Goal: Task Accomplishment & Management: Complete application form

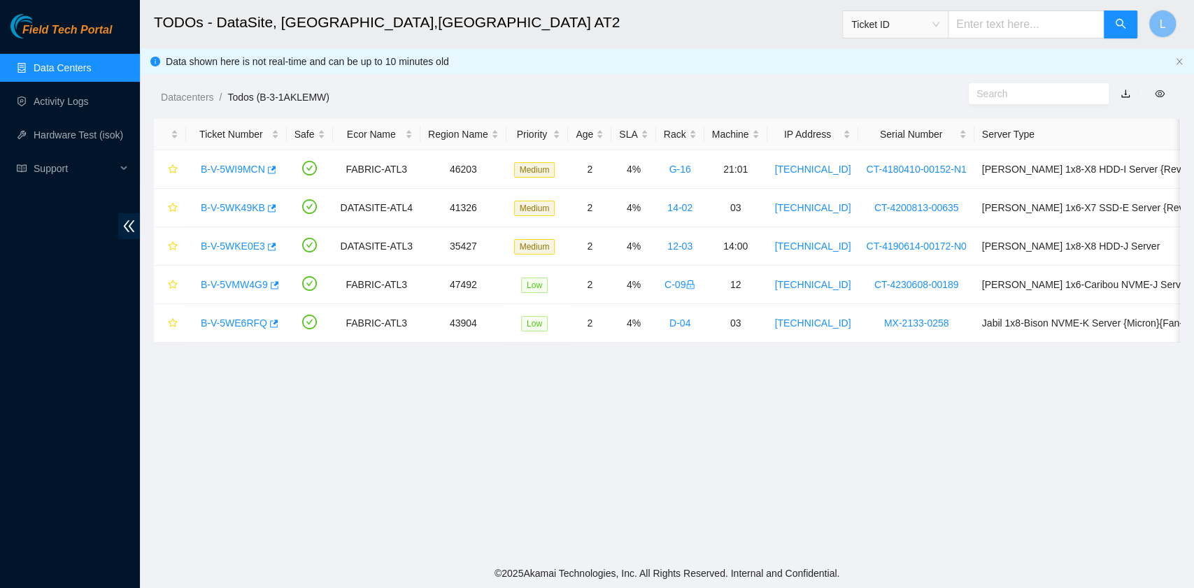
click at [83, 69] on link "Data Centers" at bounding box center [62, 67] width 57 height 11
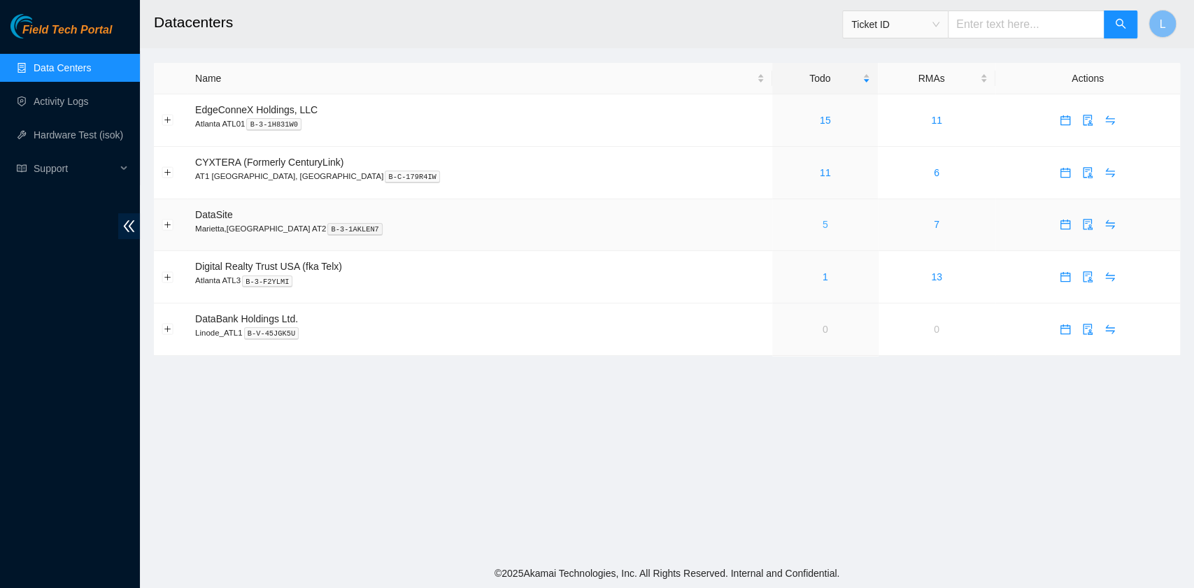
click at [822, 230] on link "5" at bounding box center [825, 224] width 6 height 11
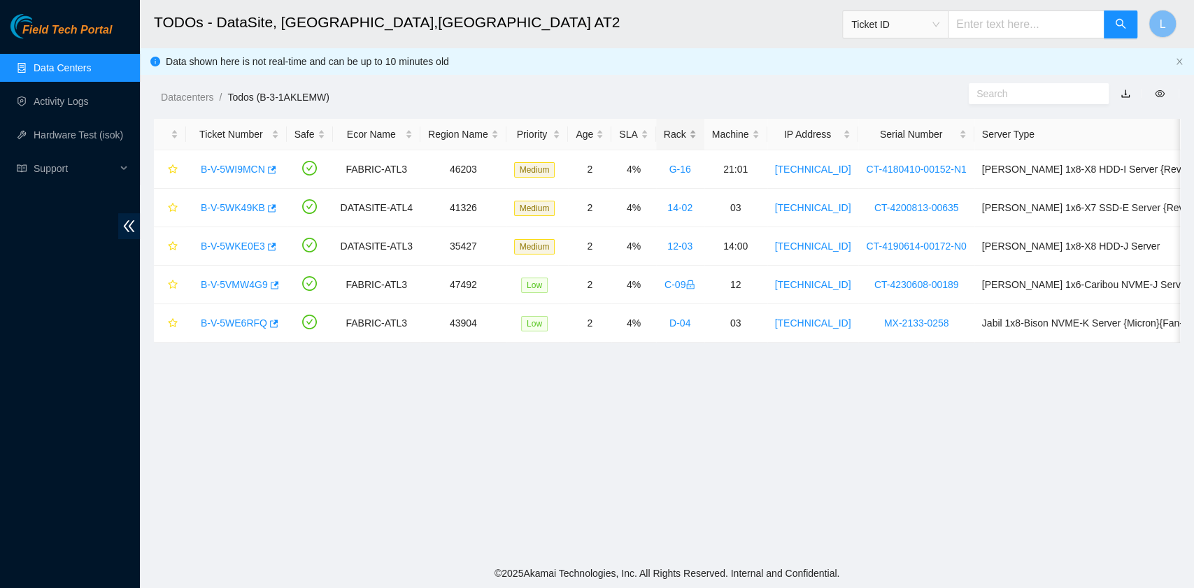
click at [664, 136] on div "Rack" at bounding box center [680, 134] width 33 height 15
click at [664, 132] on div "Rack" at bounding box center [680, 134] width 33 height 15
click at [235, 167] on link "B-V-5WKE0E3" at bounding box center [233, 169] width 64 height 11
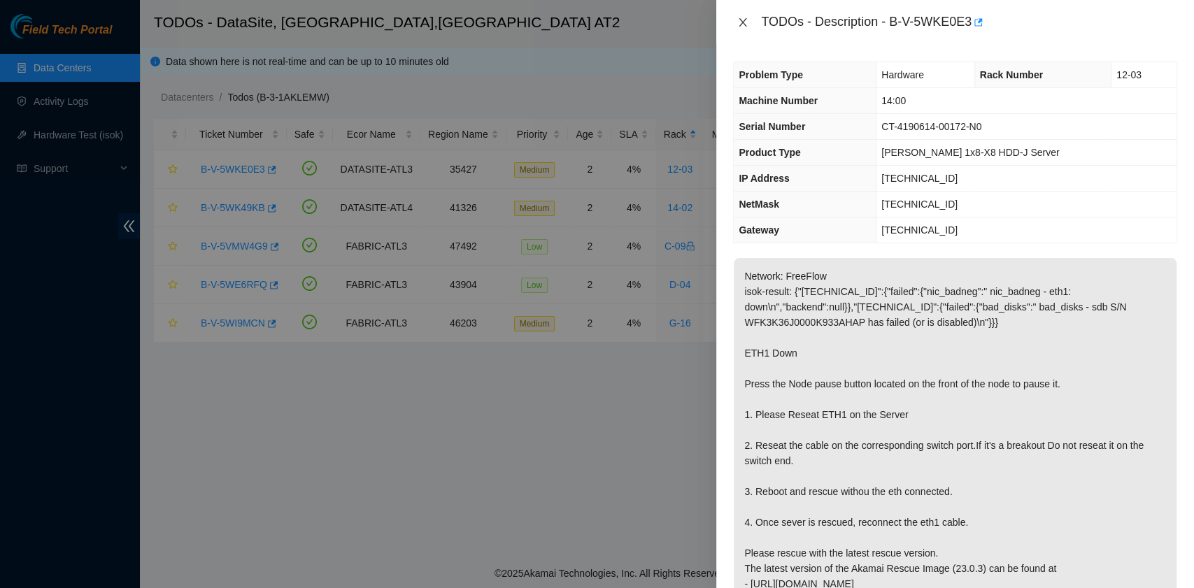
click at [746, 24] on icon "close" at bounding box center [742, 22] width 11 height 11
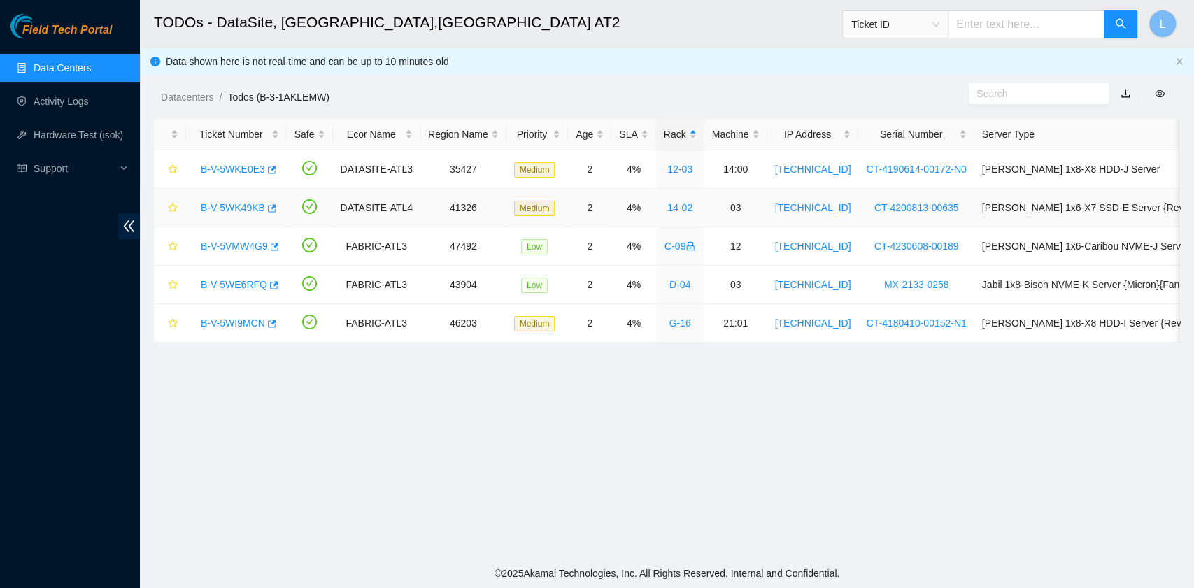
click at [241, 204] on link "B-V-5WK49KB" at bounding box center [233, 207] width 64 height 11
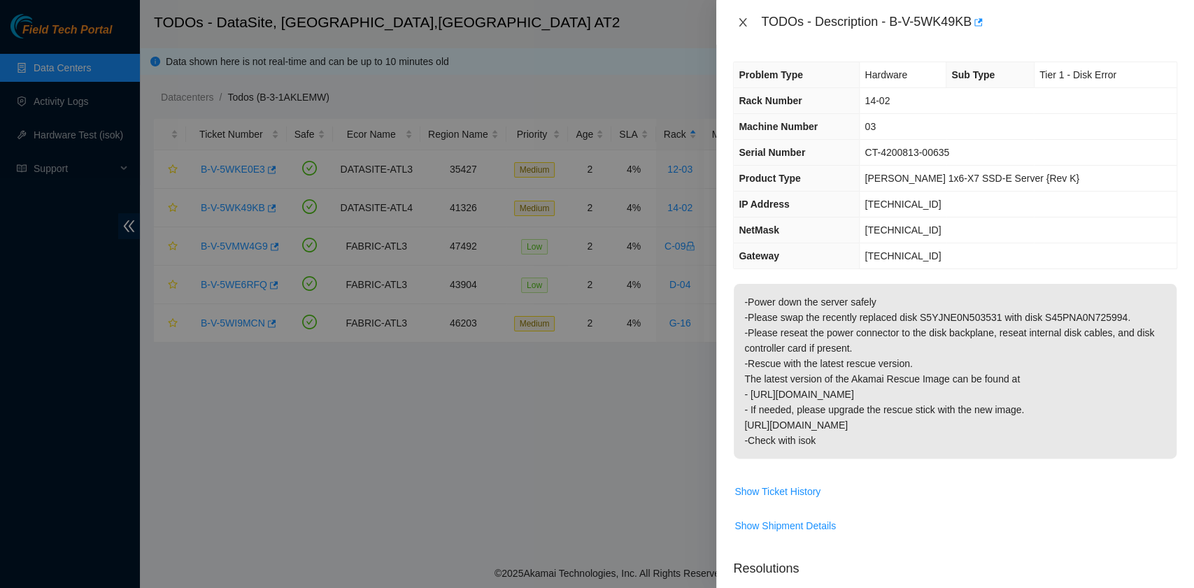
click at [739, 20] on icon "close" at bounding box center [742, 22] width 11 height 11
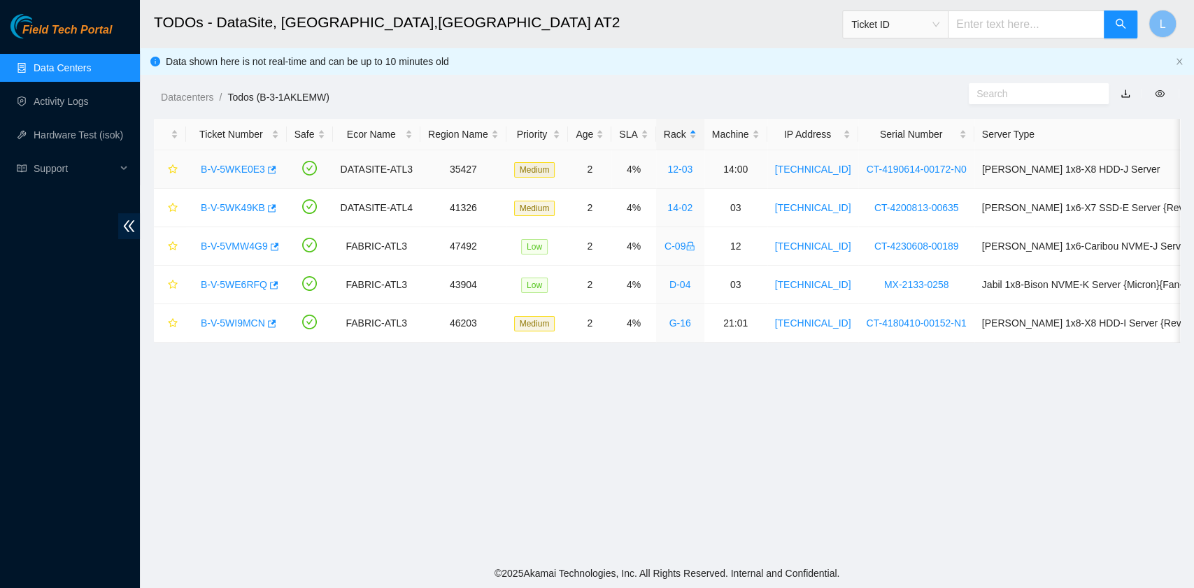
click at [215, 164] on link "B-V-5WKE0E3" at bounding box center [233, 169] width 64 height 11
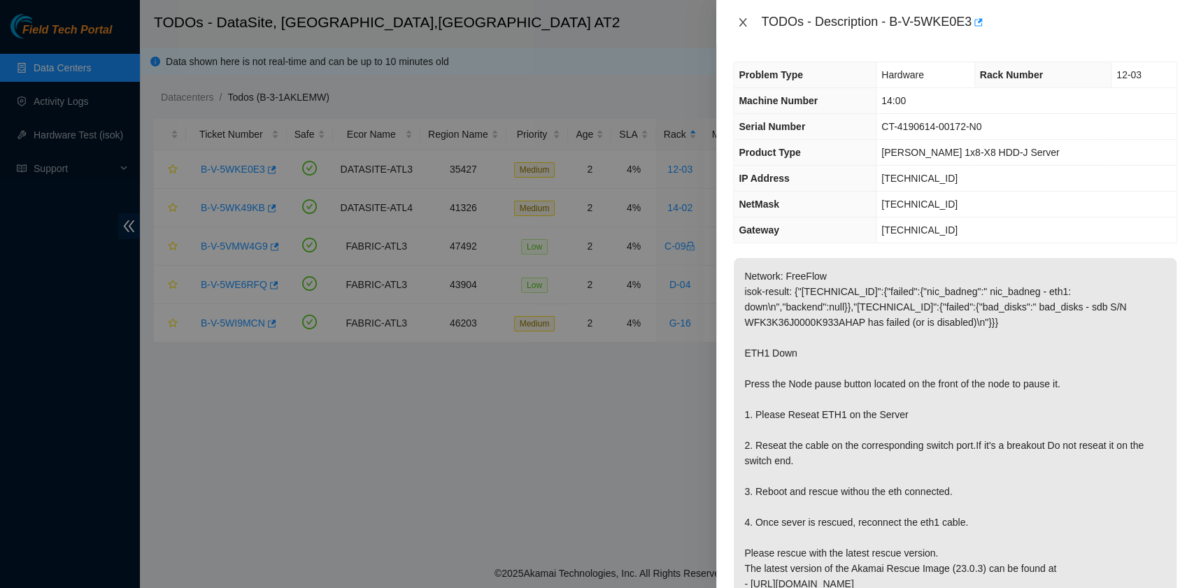
click at [745, 22] on icon "close" at bounding box center [742, 22] width 11 height 11
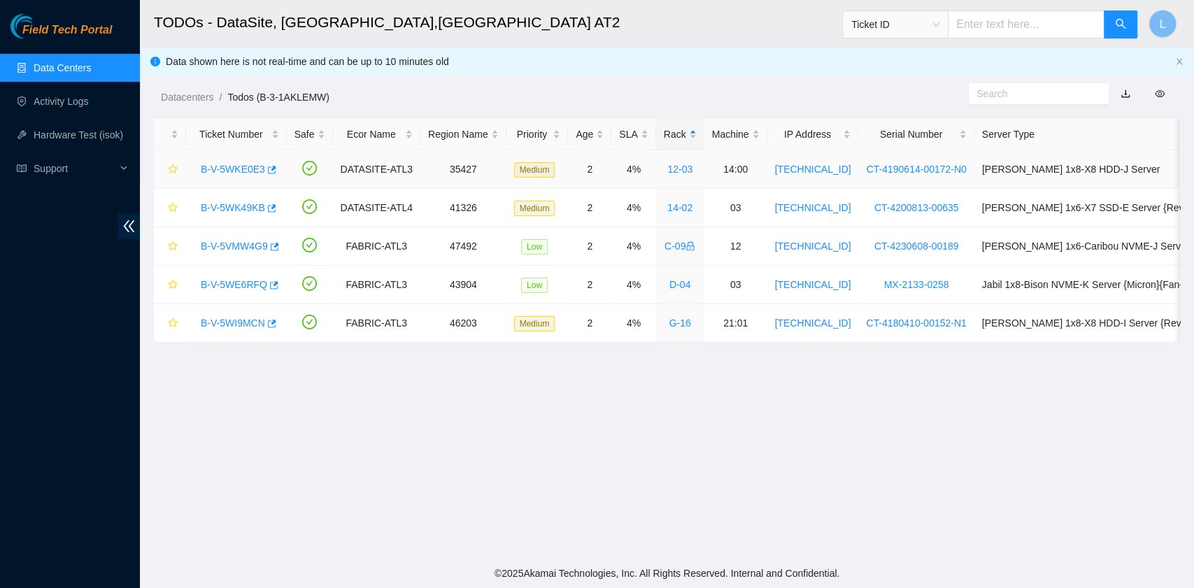
click at [243, 167] on link "B-V-5WKE0E3" at bounding box center [233, 169] width 64 height 11
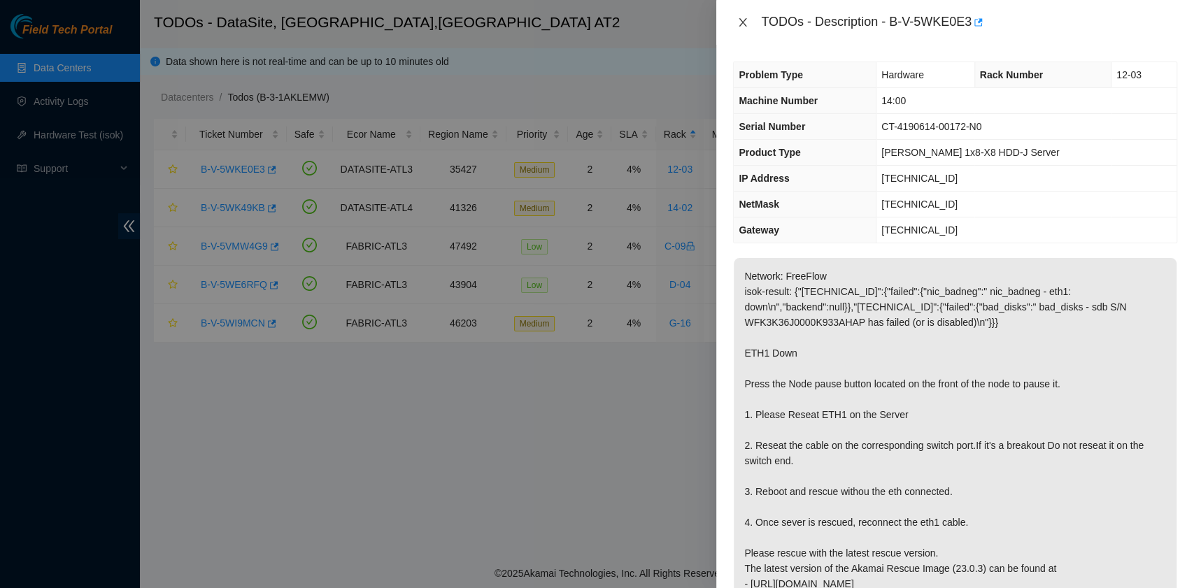
click at [743, 22] on icon "close" at bounding box center [743, 22] width 8 height 8
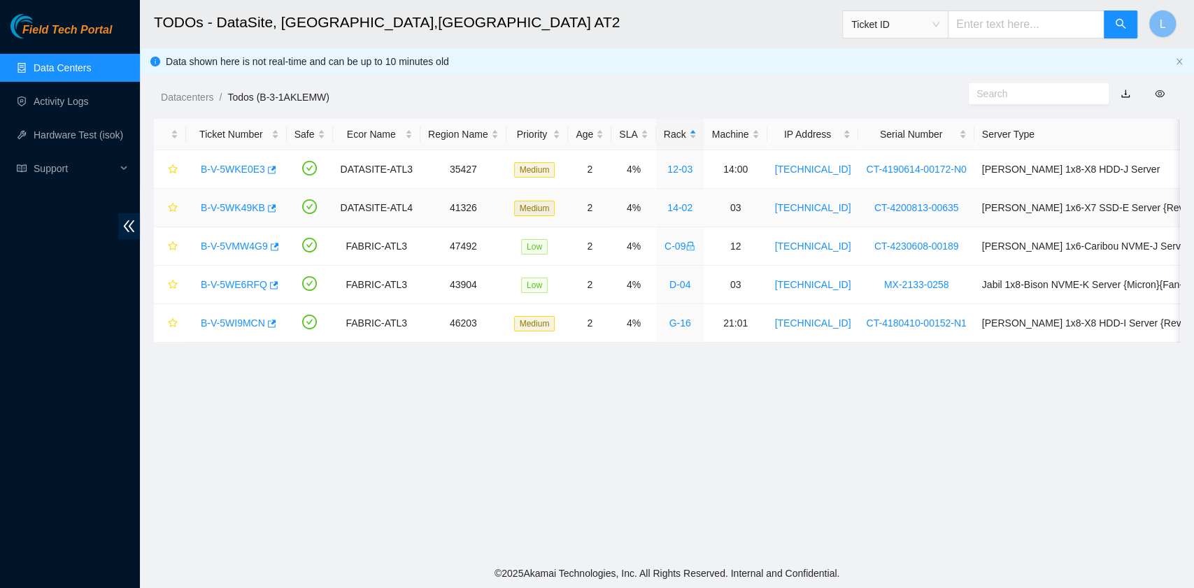
click at [243, 204] on link "B-V-5WK49KB" at bounding box center [233, 207] width 64 height 11
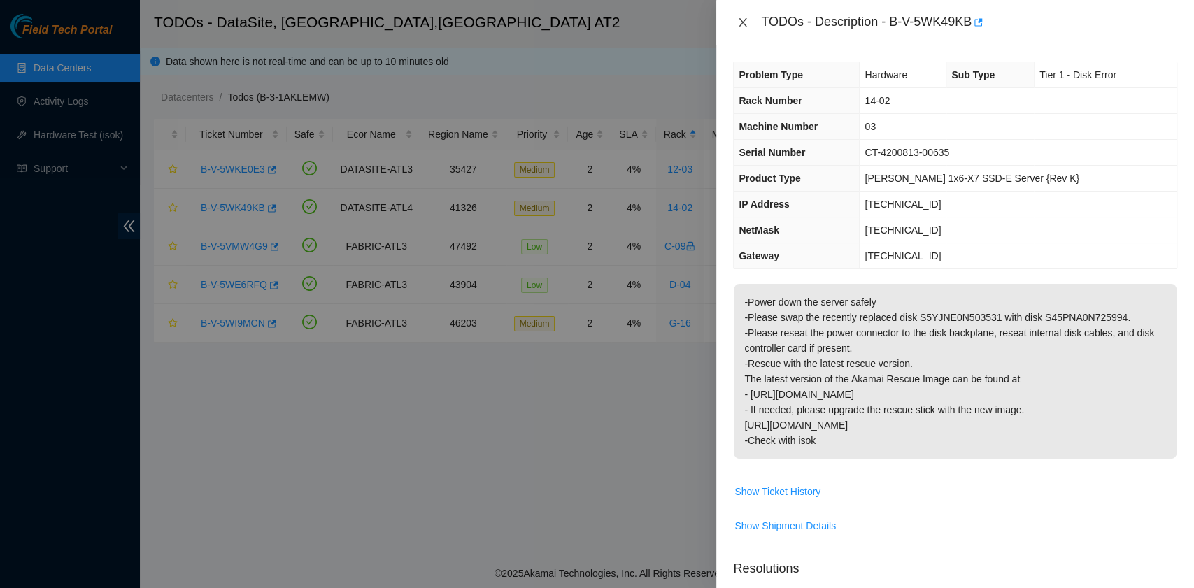
click at [742, 24] on icon "close" at bounding box center [743, 22] width 8 height 8
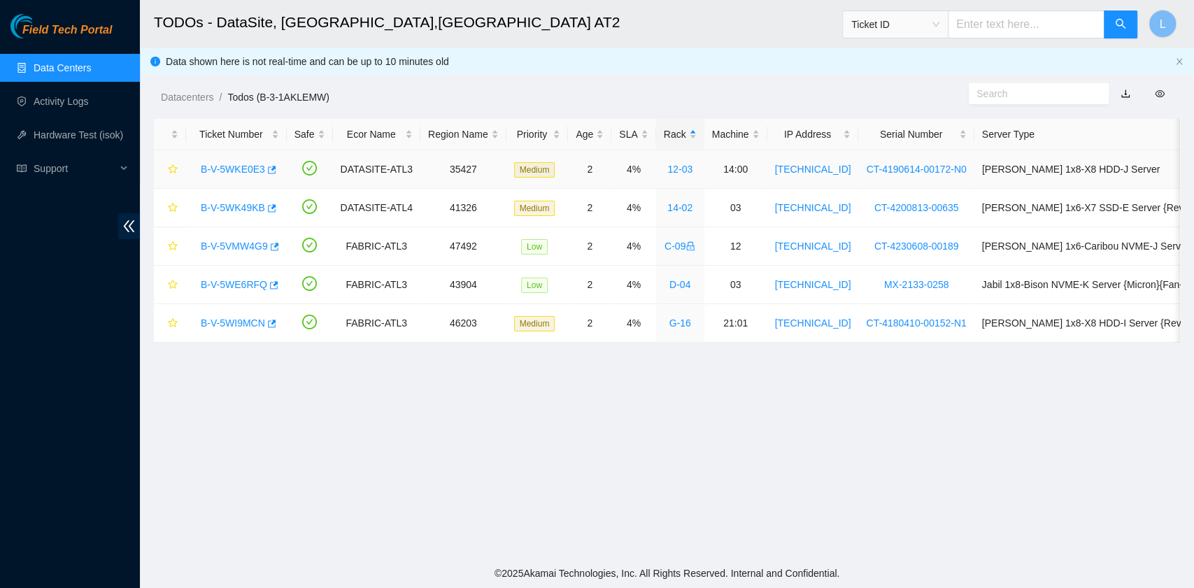
click at [226, 165] on link "B-V-5WKE0E3" at bounding box center [233, 169] width 64 height 11
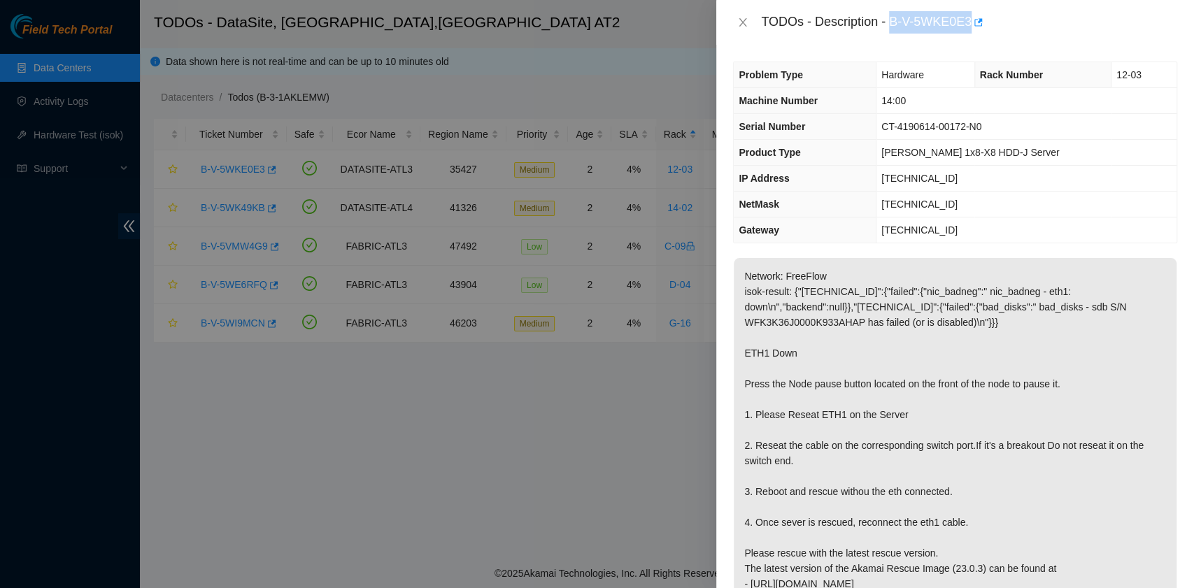
drag, startPoint x: 891, startPoint y: 20, endPoint x: 968, endPoint y: 27, distance: 77.2
click at [968, 27] on div "TODOs - Description - B-V-5WKE0E3" at bounding box center [969, 22] width 416 height 22
copy div "B-V-5WKE0E3"
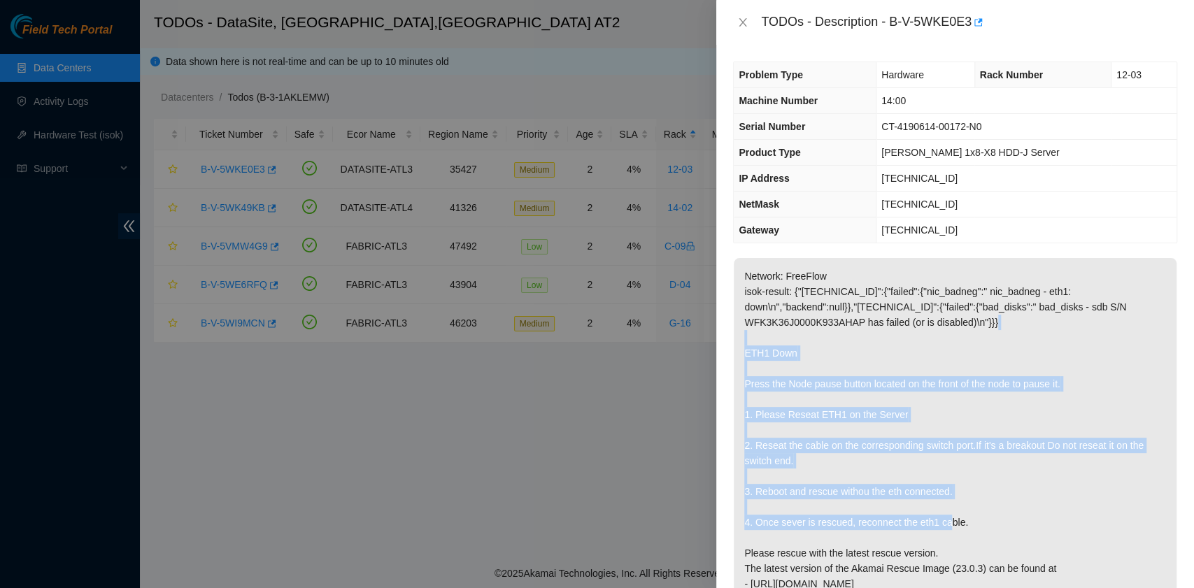
drag, startPoint x: 745, startPoint y: 352, endPoint x: 981, endPoint y: 526, distance: 293.0
click at [981, 526] on p "Network: FreeFlow isok-result: {"23.11.230.22":{"failed":{"nic_badneg":" nic_ba…" at bounding box center [955, 461] width 443 height 406
copy p "ETH1 Down Press the Node pause button located on the front of the node to pause…"
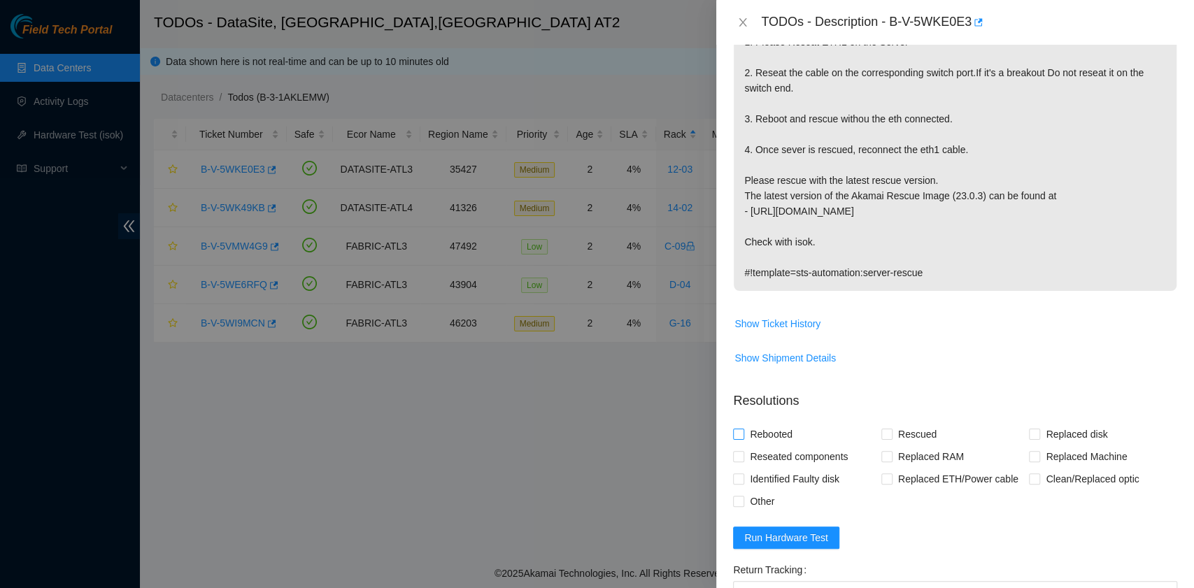
click at [766, 435] on span "Rebooted" at bounding box center [771, 434] width 54 height 22
click at [743, 435] on input "Rebooted" at bounding box center [738, 434] width 10 height 10
checkbox input "true"
click at [892, 434] on span "Rescued" at bounding box center [917, 434] width 50 height 22
click at [888, 434] on input "Rescued" at bounding box center [886, 434] width 10 height 10
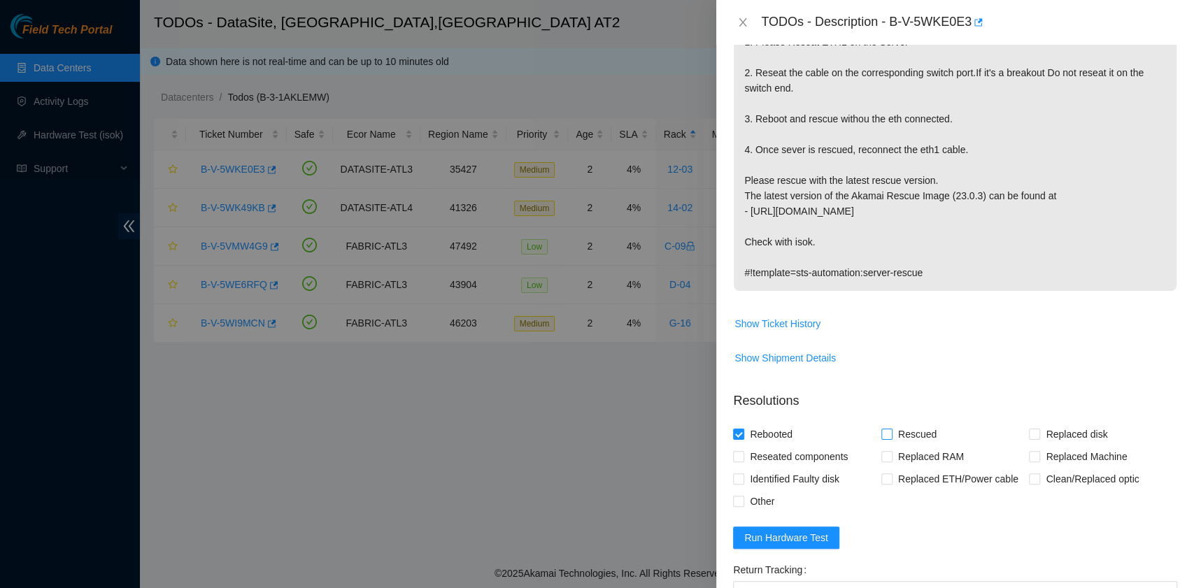
checkbox input "true"
click at [762, 494] on span "Other" at bounding box center [762, 501] width 36 height 22
click at [743, 496] on input "Other" at bounding box center [738, 501] width 10 height 10
checkbox input "true"
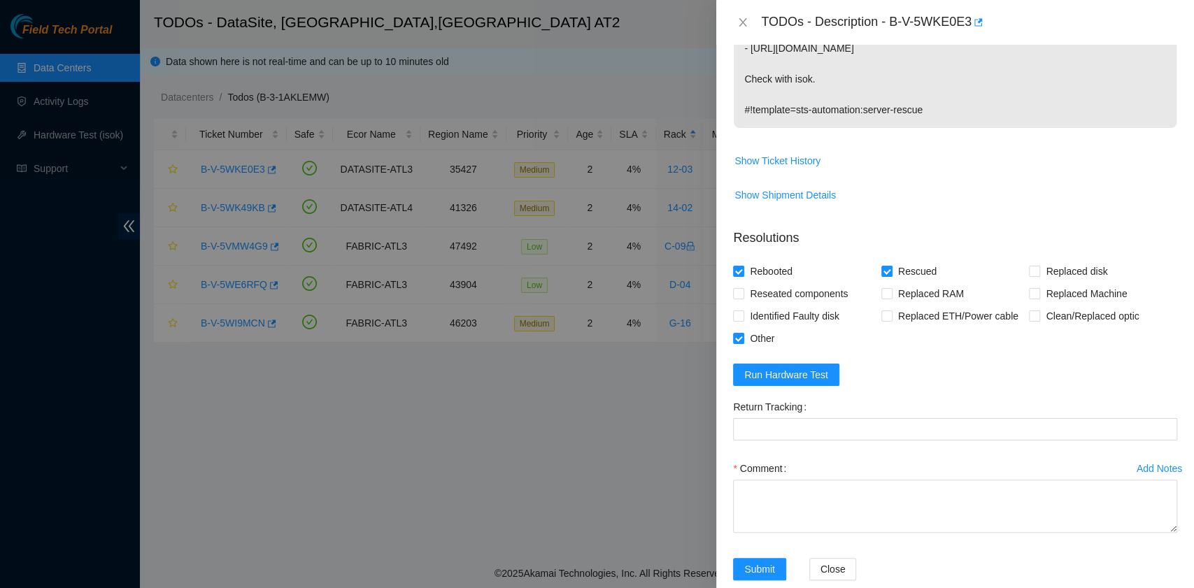
scroll to position [559, 0]
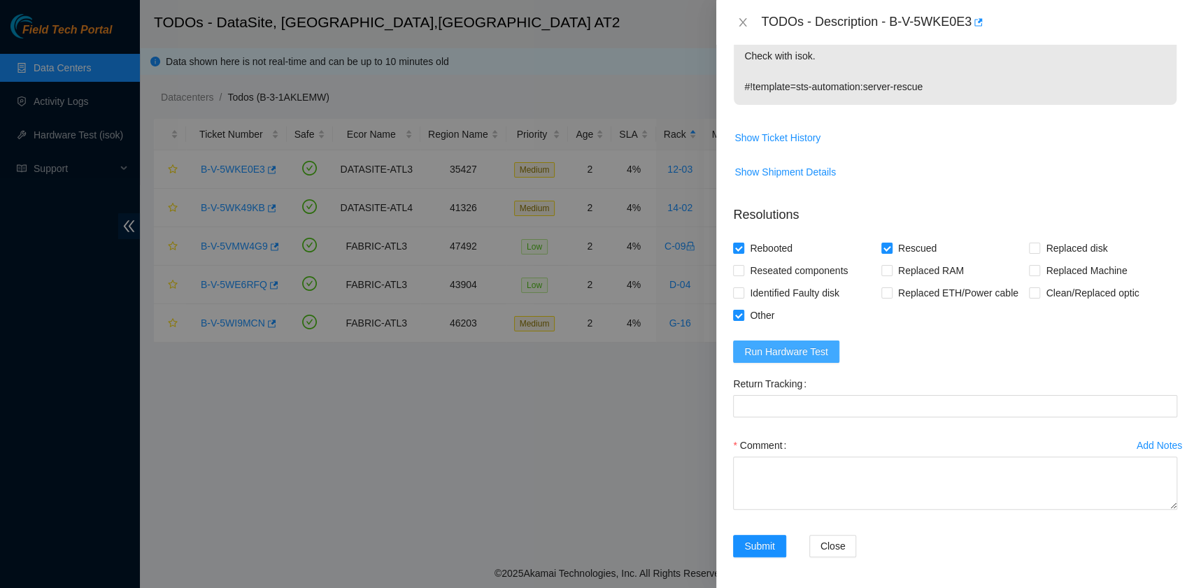
click at [815, 355] on span "Run Hardware Test" at bounding box center [786, 351] width 84 height 15
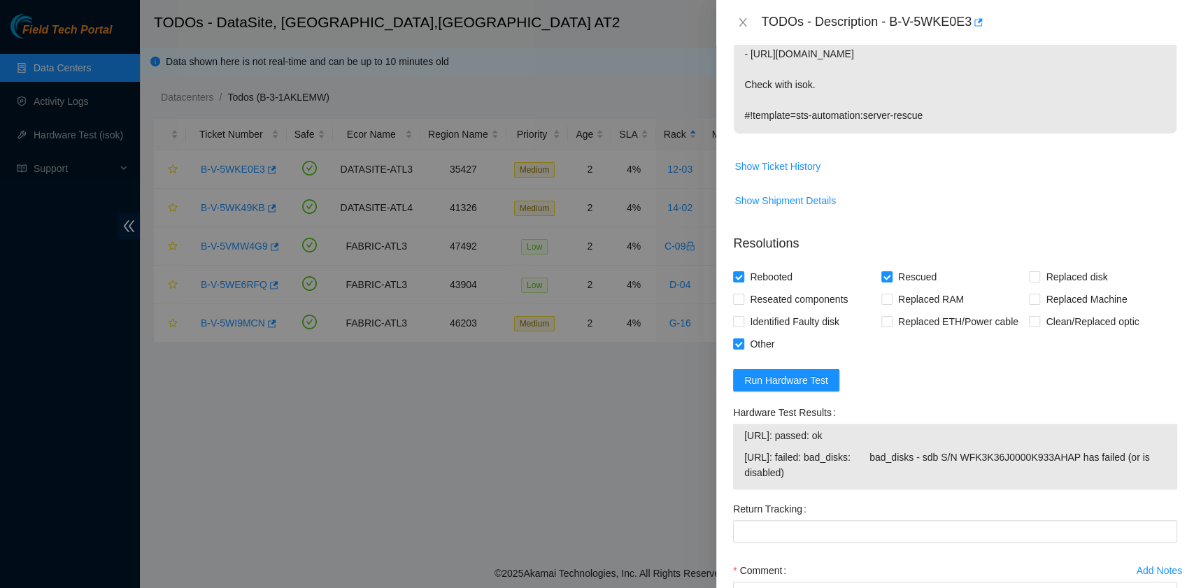
scroll to position [559, 0]
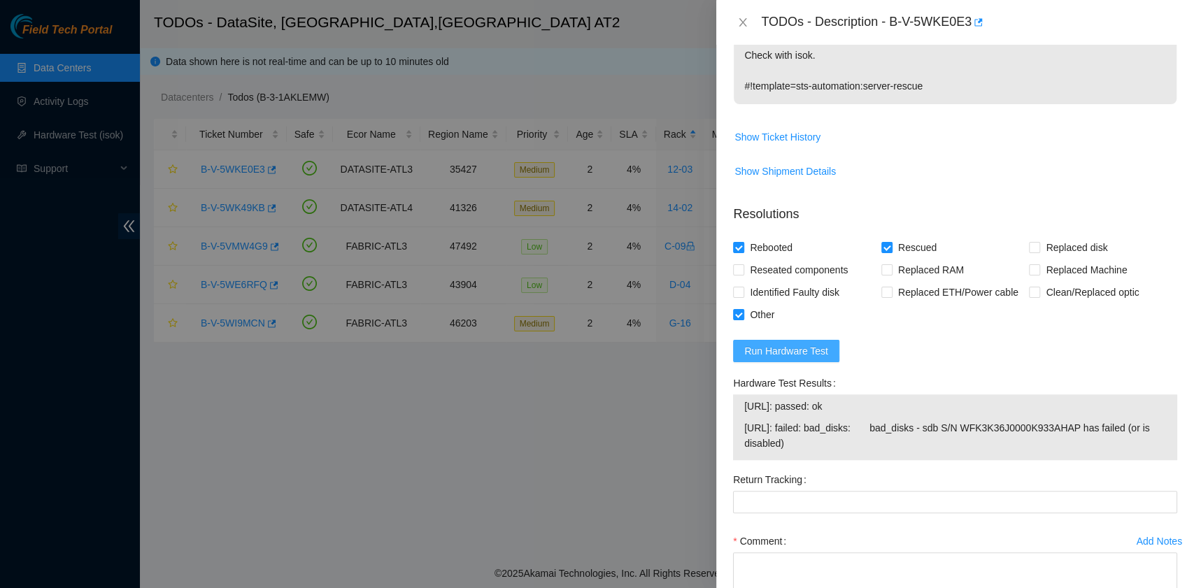
click at [803, 352] on span "Run Hardware Test" at bounding box center [786, 350] width 84 height 15
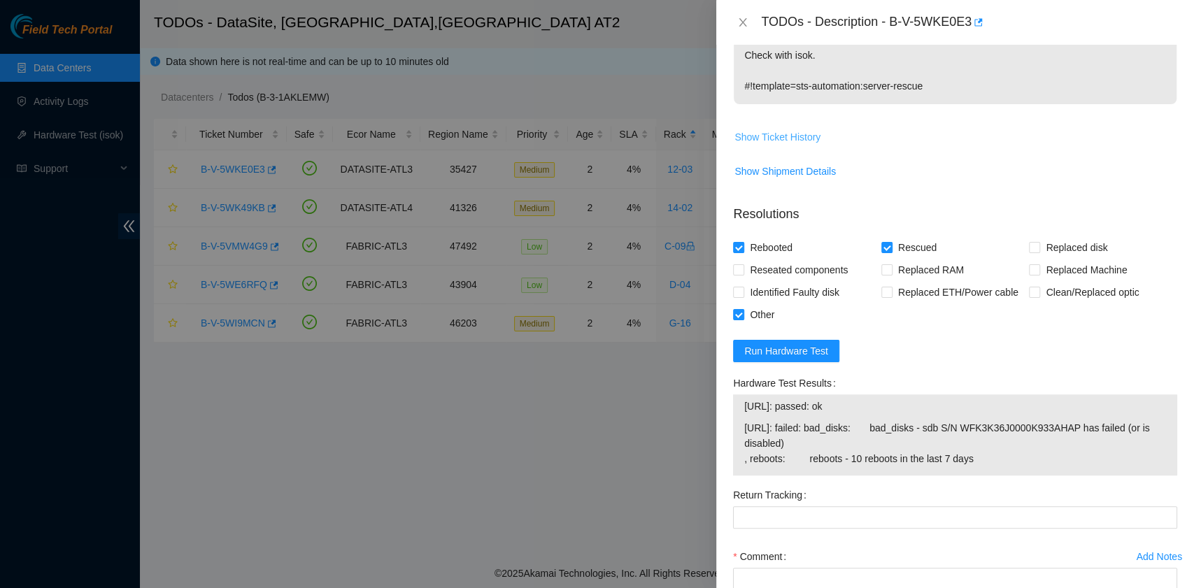
click at [766, 129] on span "Show Ticket History" at bounding box center [777, 136] width 86 height 15
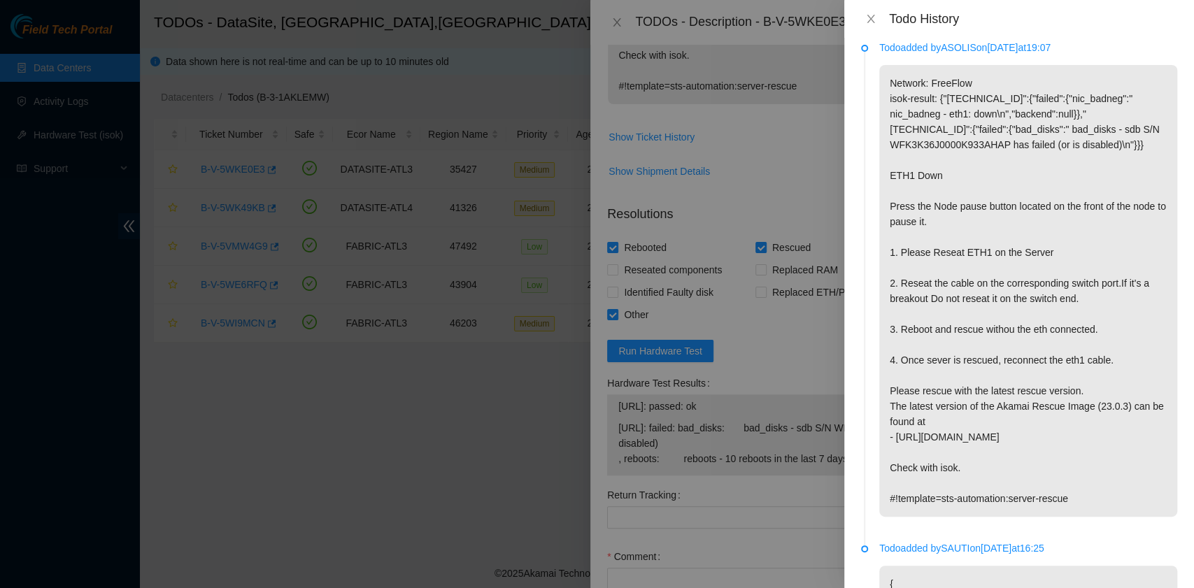
scroll to position [0, 0]
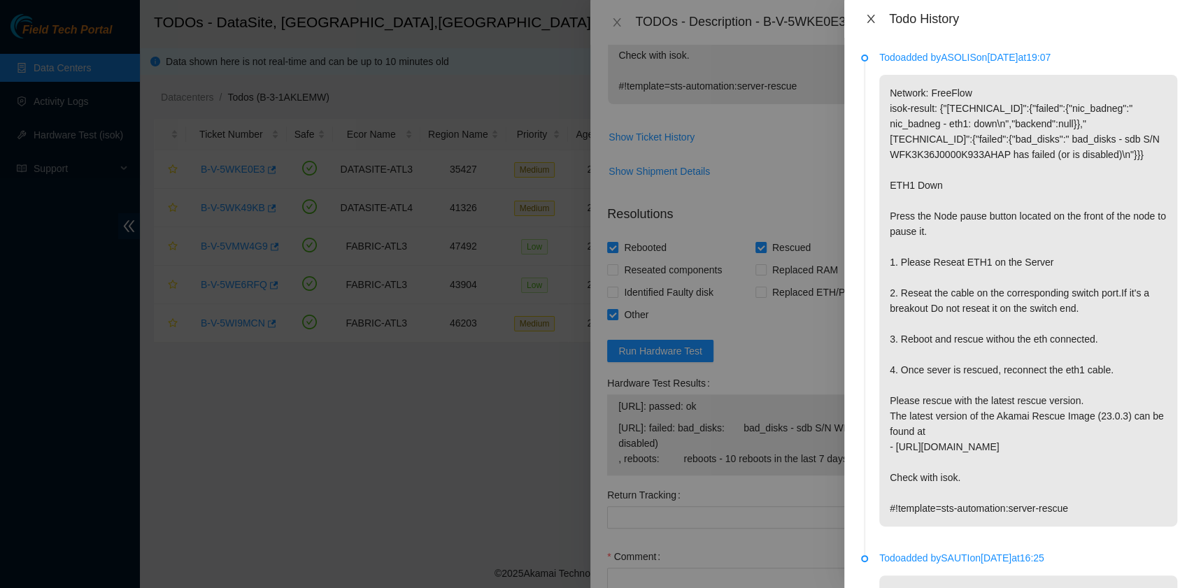
click at [870, 18] on icon "close" at bounding box center [870, 18] width 11 height 11
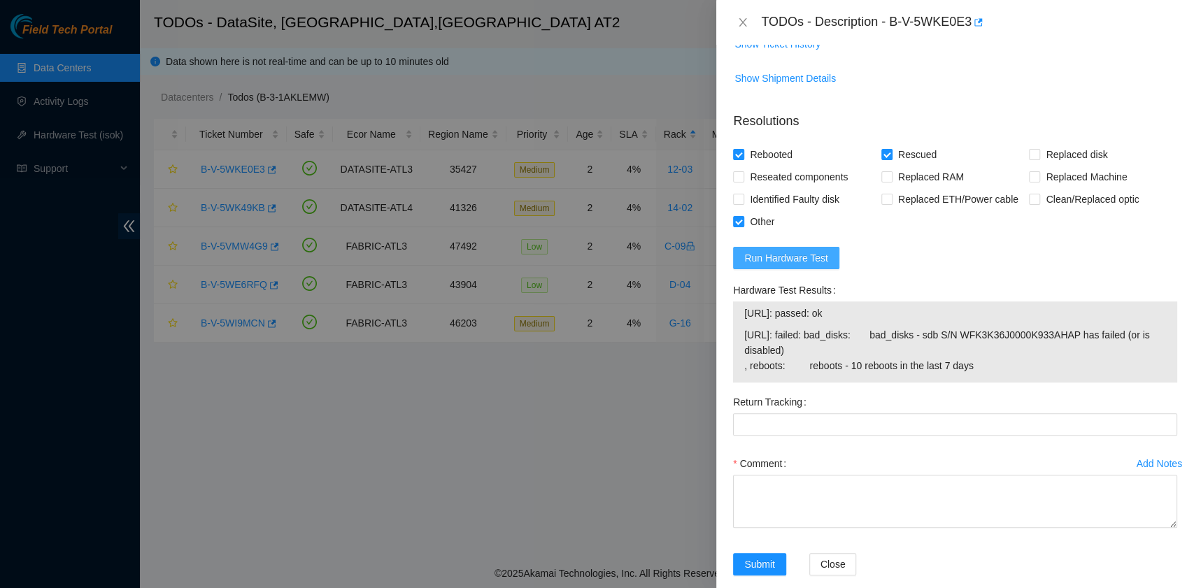
click at [804, 259] on span "Run Hardware Test" at bounding box center [786, 257] width 84 height 15
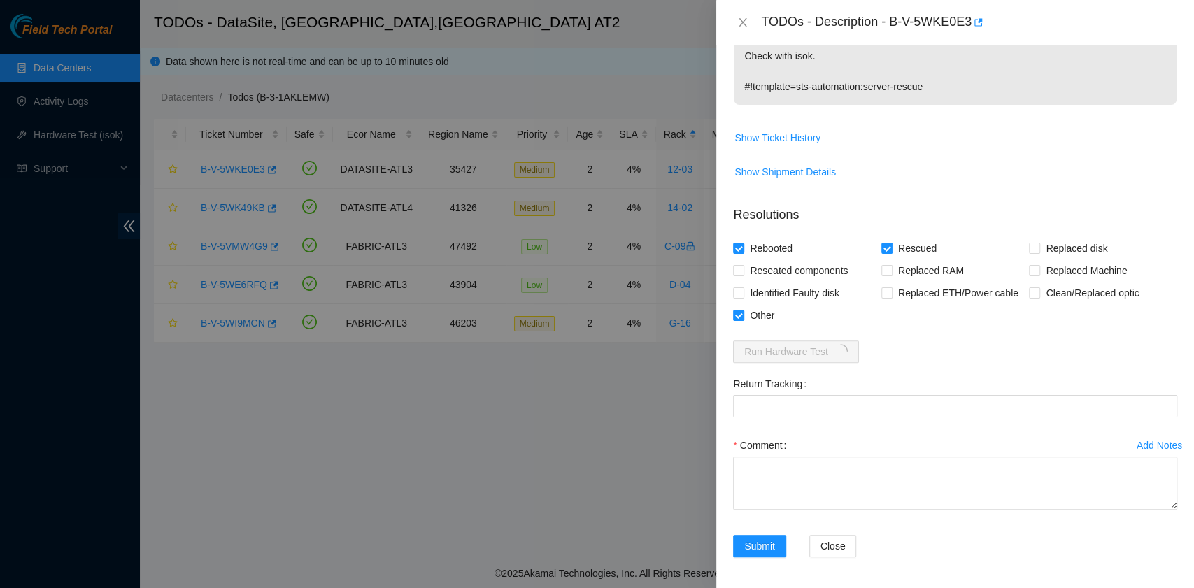
scroll to position [640, 0]
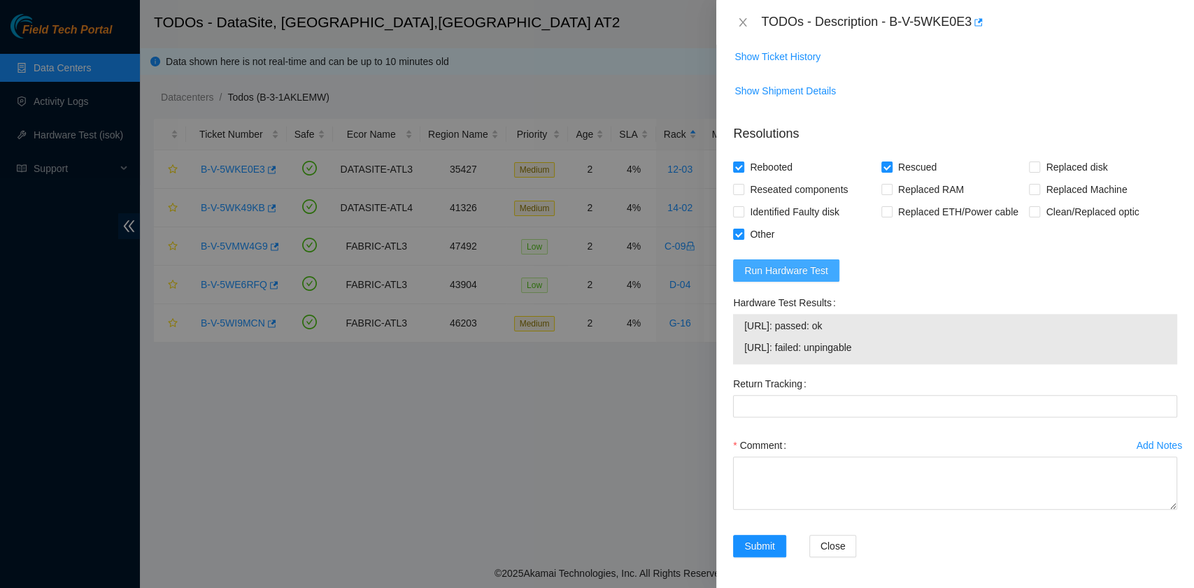
click at [811, 276] on span "Run Hardware Test" at bounding box center [786, 270] width 84 height 15
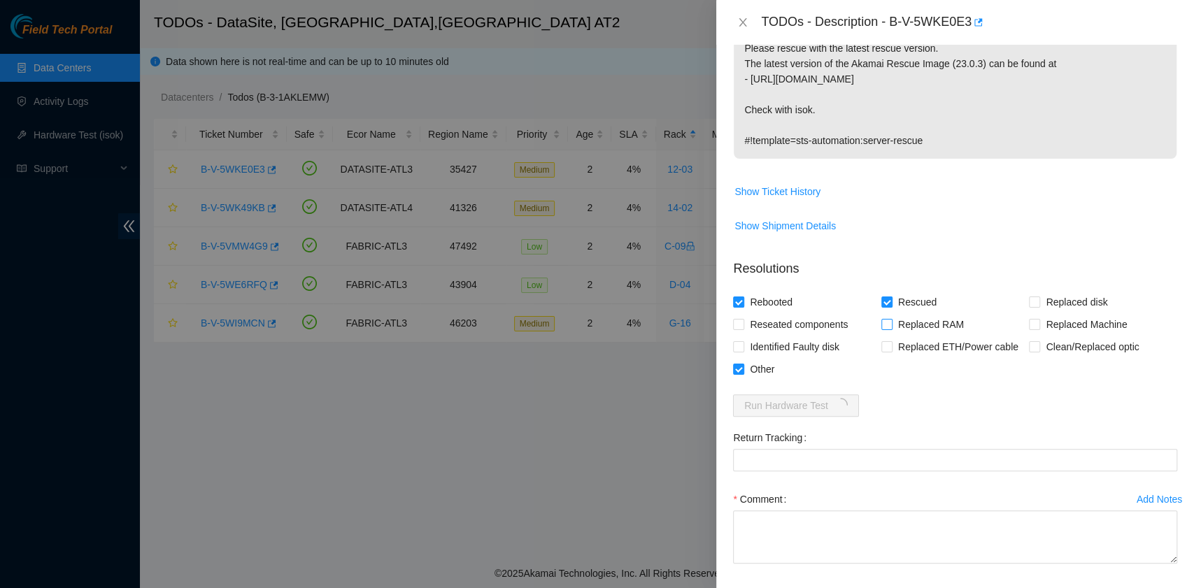
scroll to position [559, 0]
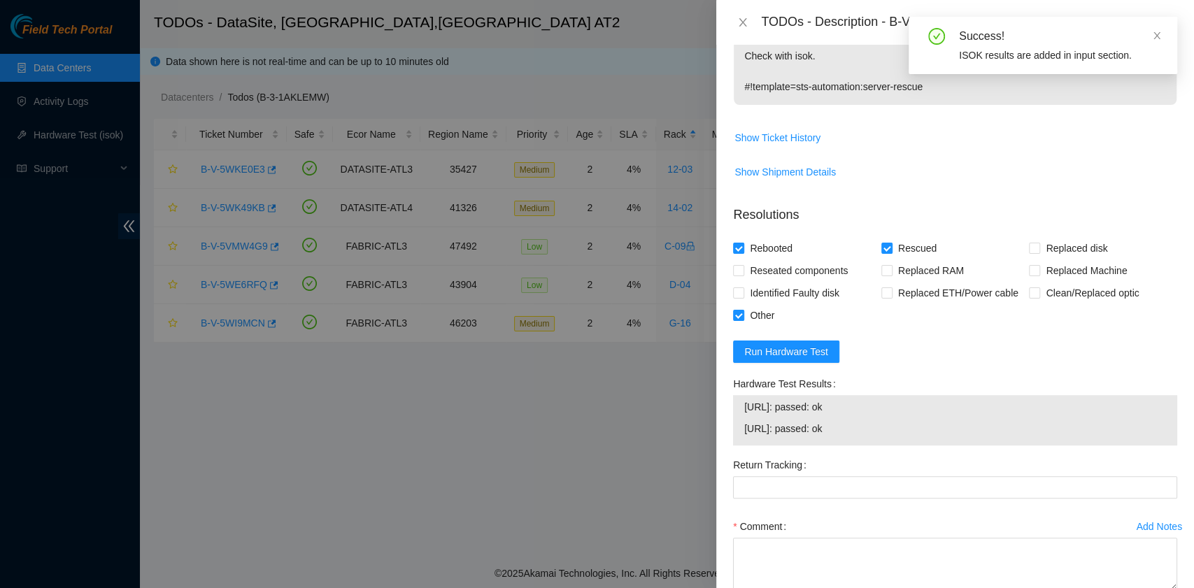
drag, startPoint x: 852, startPoint y: 429, endPoint x: 738, endPoint y: 413, distance: 115.2
click at [738, 413] on div "23.11.230.22: passed: ok 23.11.230.23: passed: ok" at bounding box center [955, 420] width 444 height 50
copy tbody "23.11.230.22: passed: ok 23.11.230.23: passed: ok"
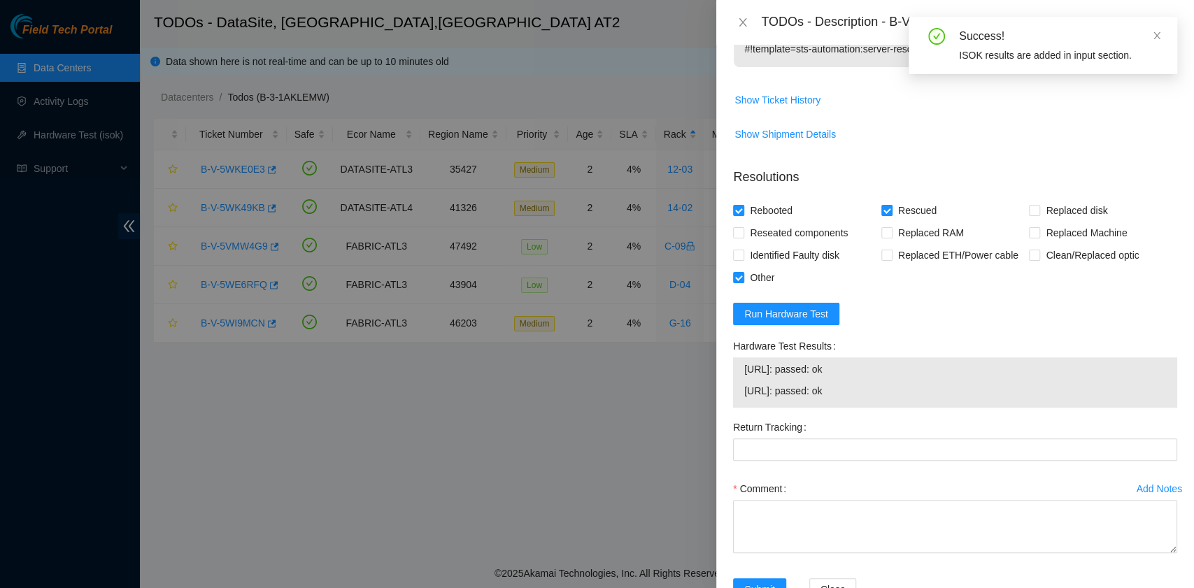
scroll to position [640, 0]
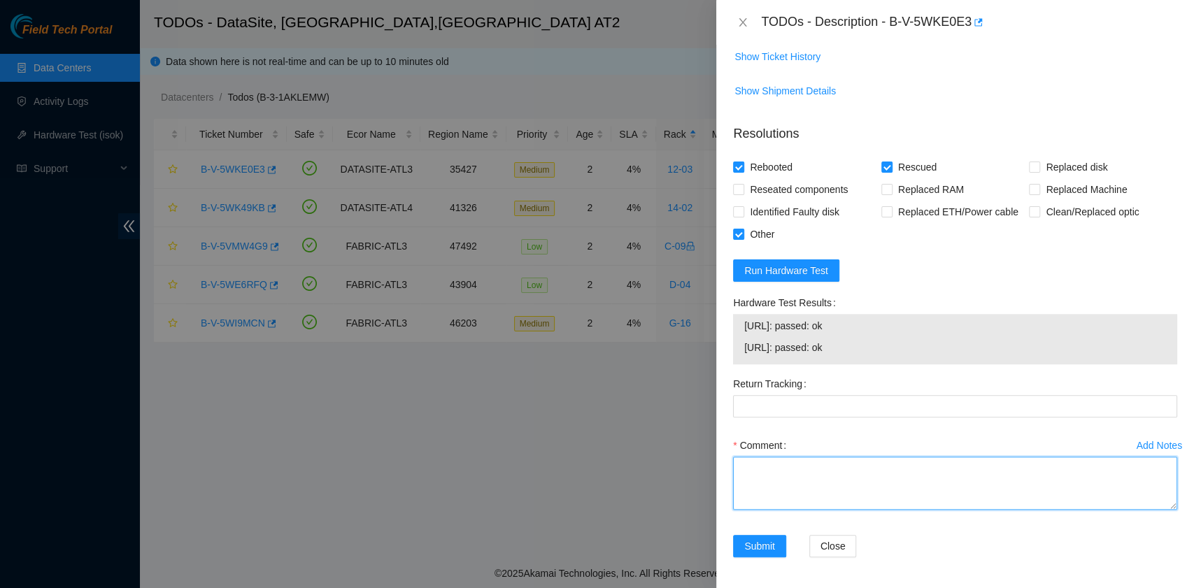
click at [816, 464] on textarea "Comment" at bounding box center [955, 483] width 444 height 53
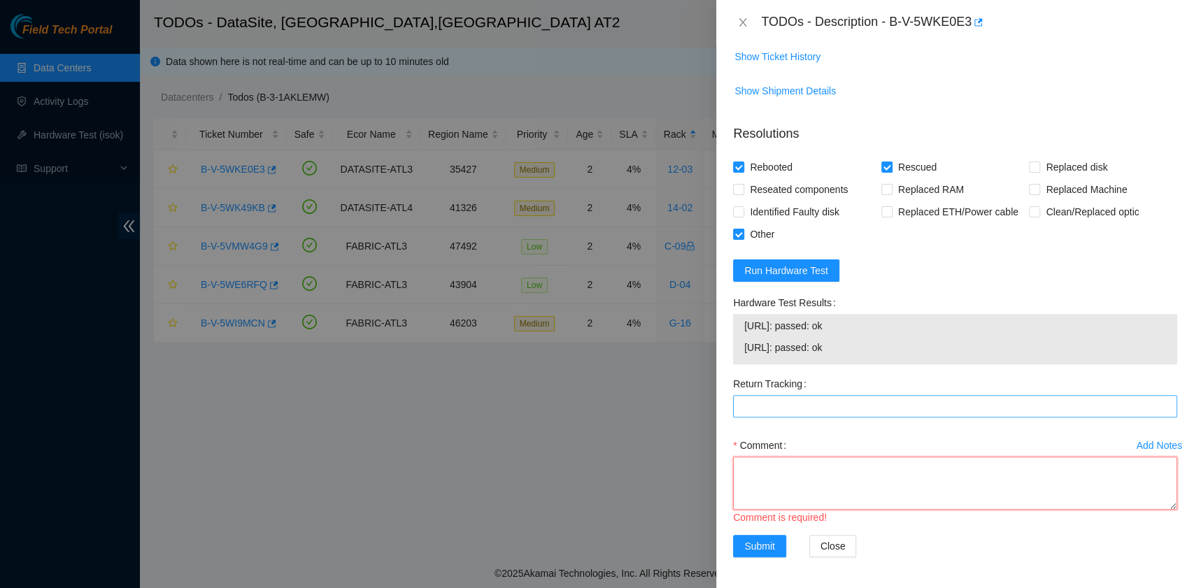
paste textarea "23.11.230.22: passed: ok 23.11.230.23: passed: ok"
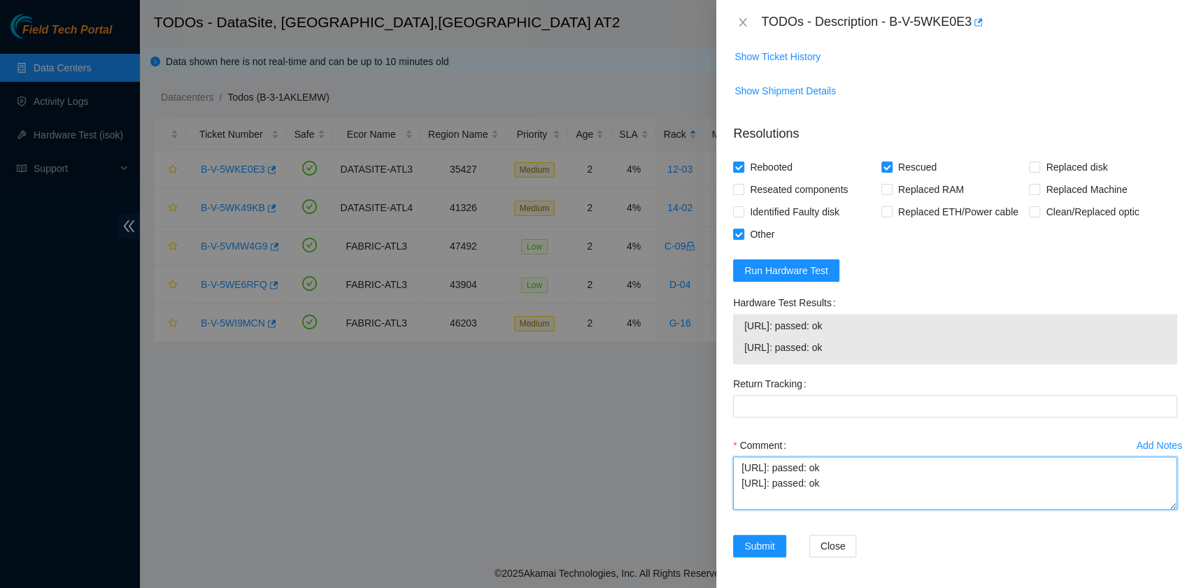
click at [769, 470] on textarea "23.11.230.22: passed: ok 23.11.230.23: passed: ok" at bounding box center [955, 483] width 444 height 53
paste textarea "B-V-5WKE0E3 rack# 12-03 machine# 14:00 ETH1 Down. Pressed the Node pause button…"
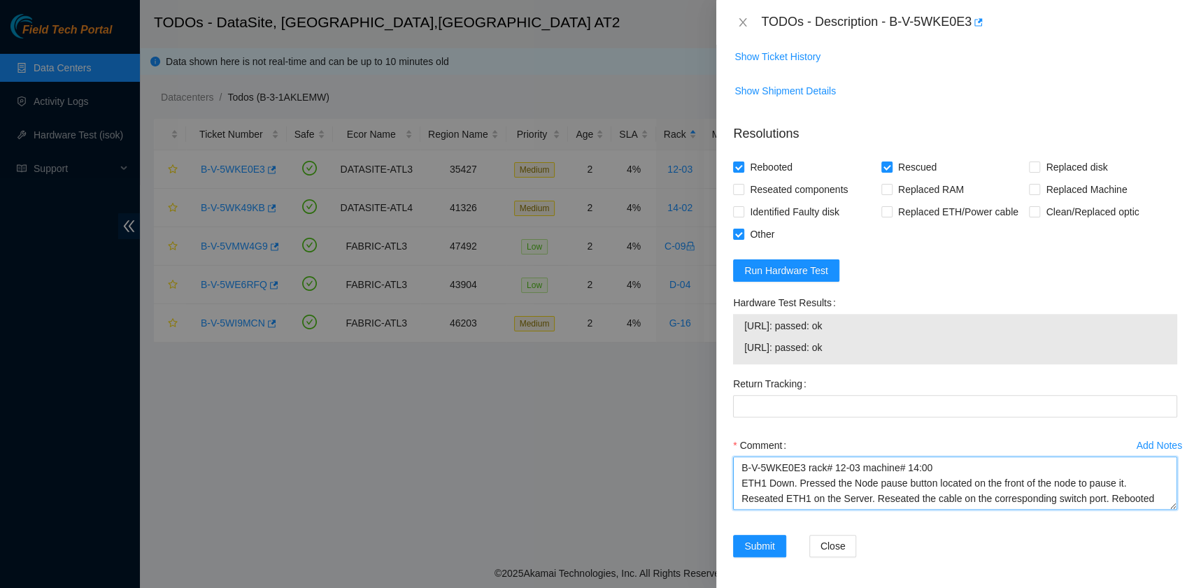
scroll to position [27, 0]
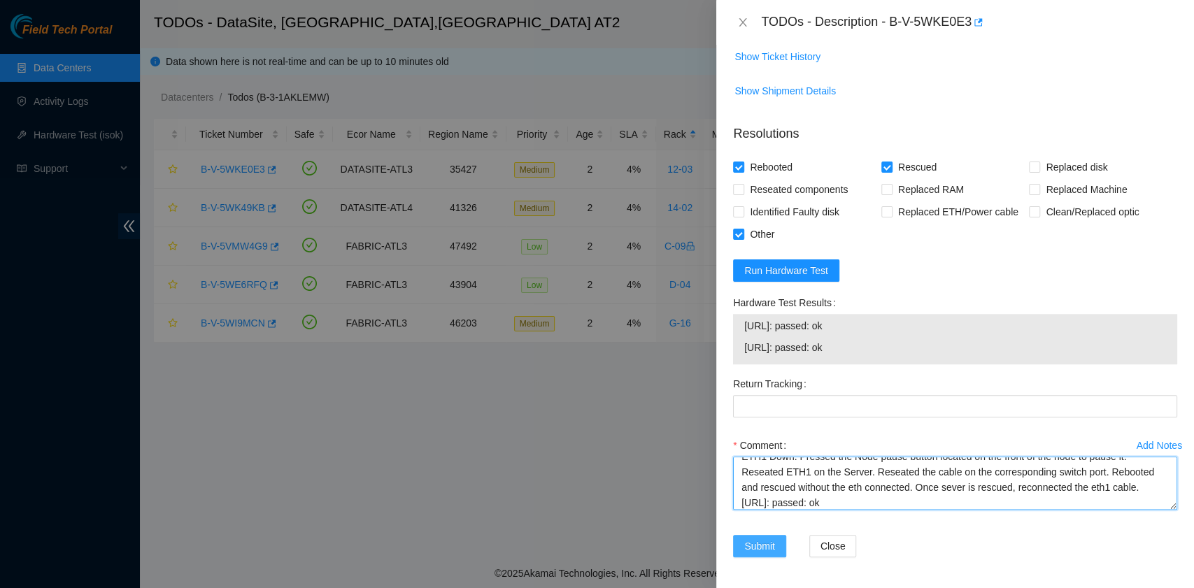
type textarea "B-V-5WKE0E3 rack# 12-03 machine# 14:00 ETH1 Down. Pressed the Node pause button…"
click at [754, 538] on span "Submit" at bounding box center [759, 545] width 31 height 15
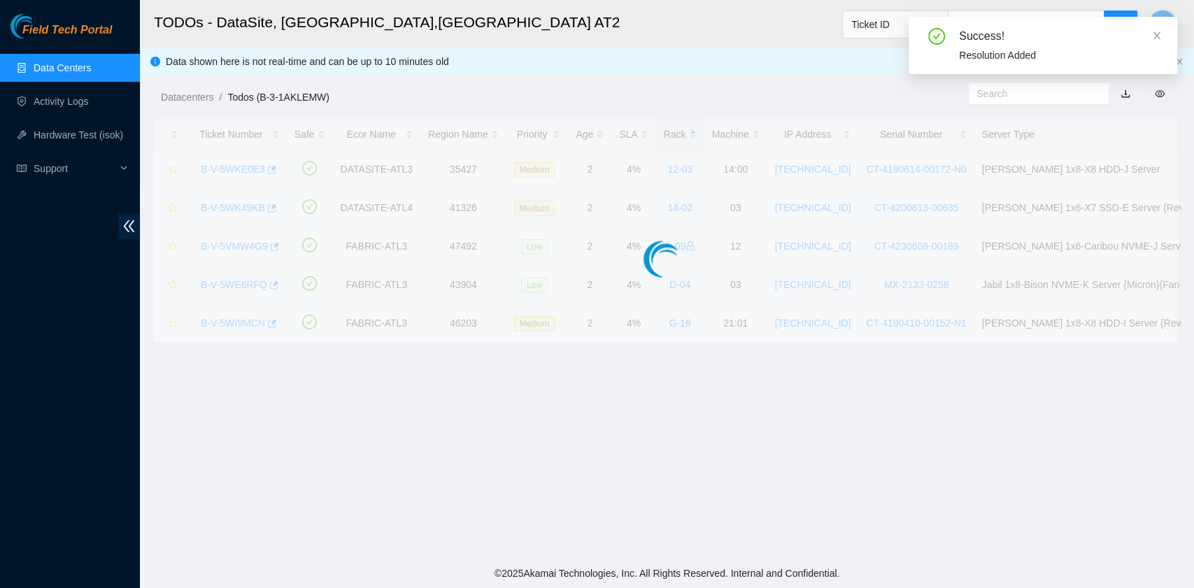
scroll to position [317, 0]
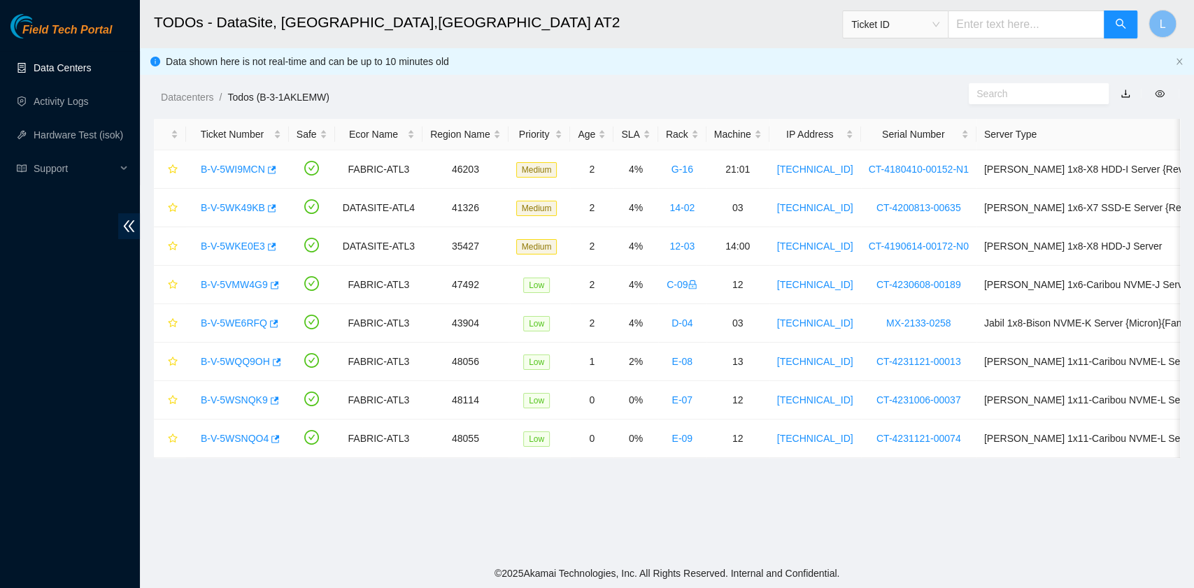
click at [62, 69] on link "Data Centers" at bounding box center [62, 67] width 57 height 11
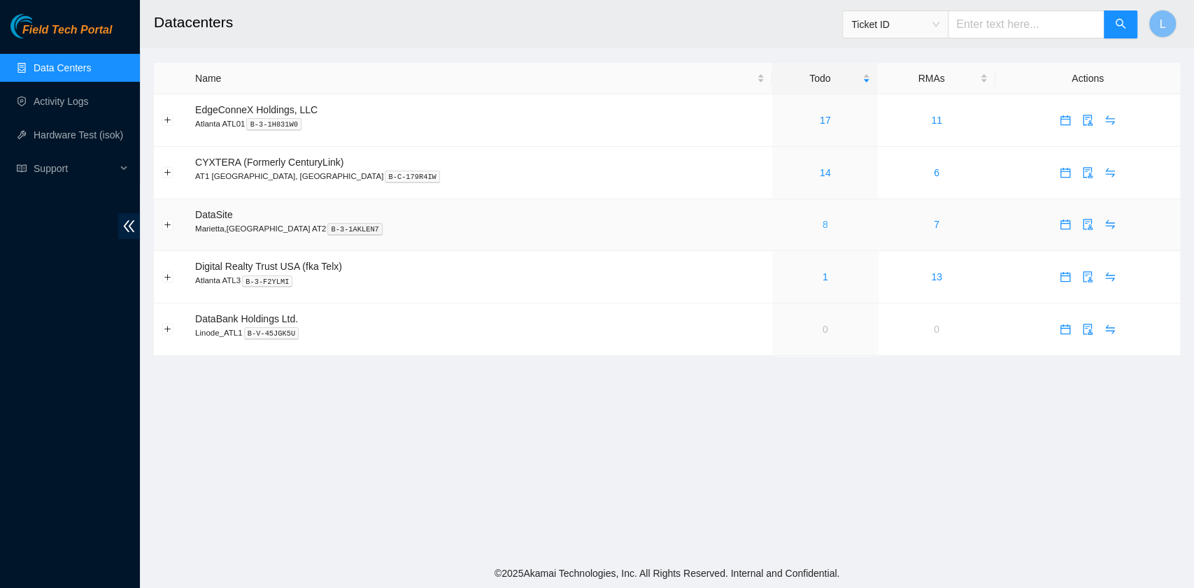
click at [822, 224] on link "8" at bounding box center [825, 224] width 6 height 11
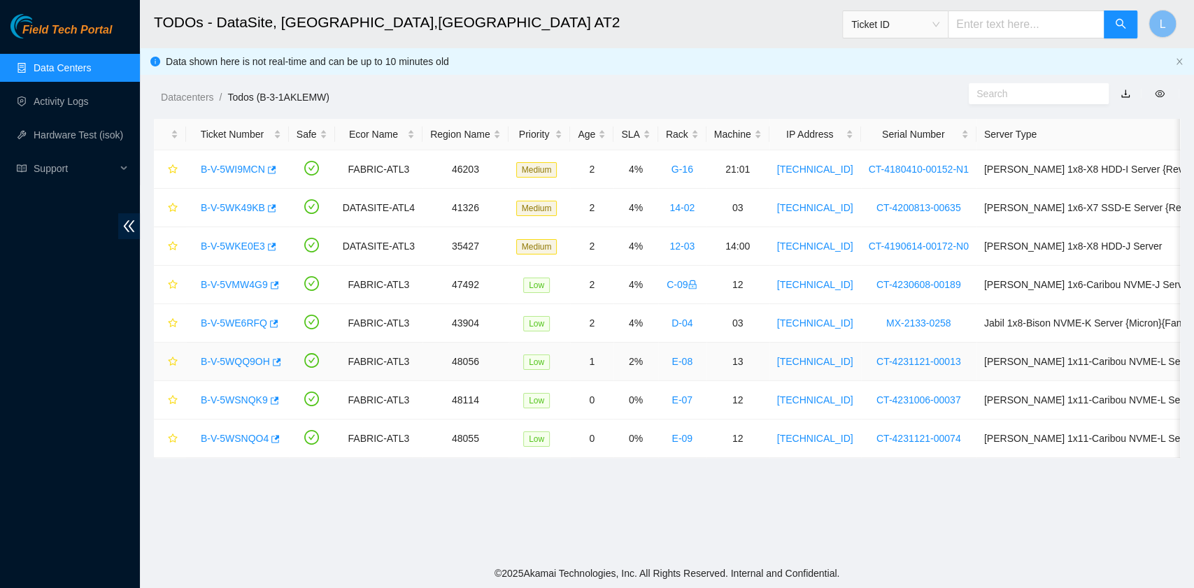
click at [241, 362] on link "B-V-5WQQ9OH" at bounding box center [235, 361] width 69 height 11
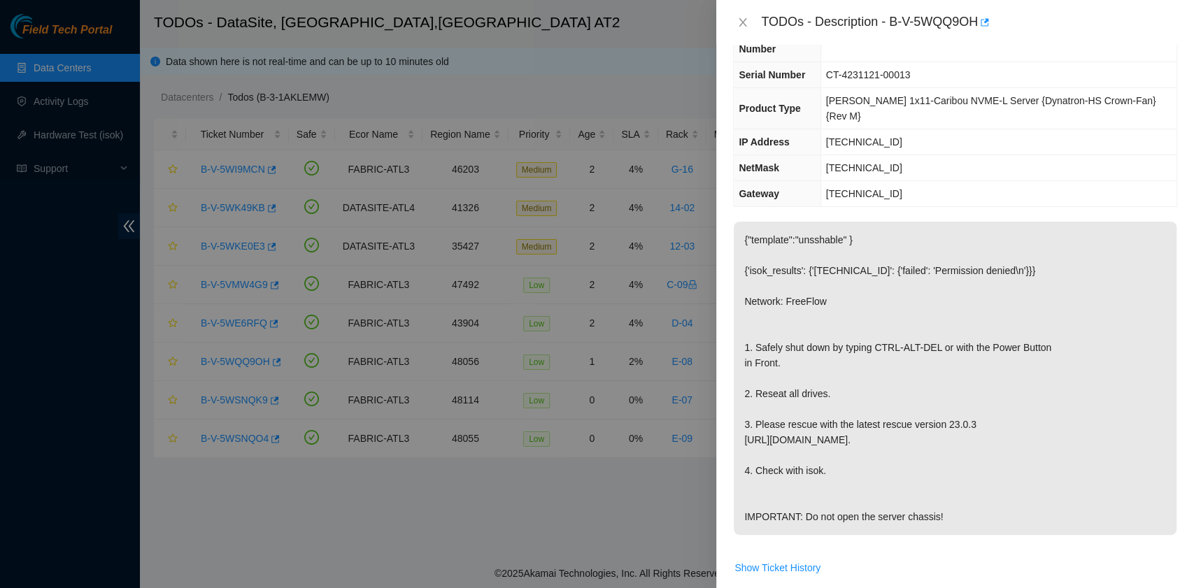
scroll to position [186, 0]
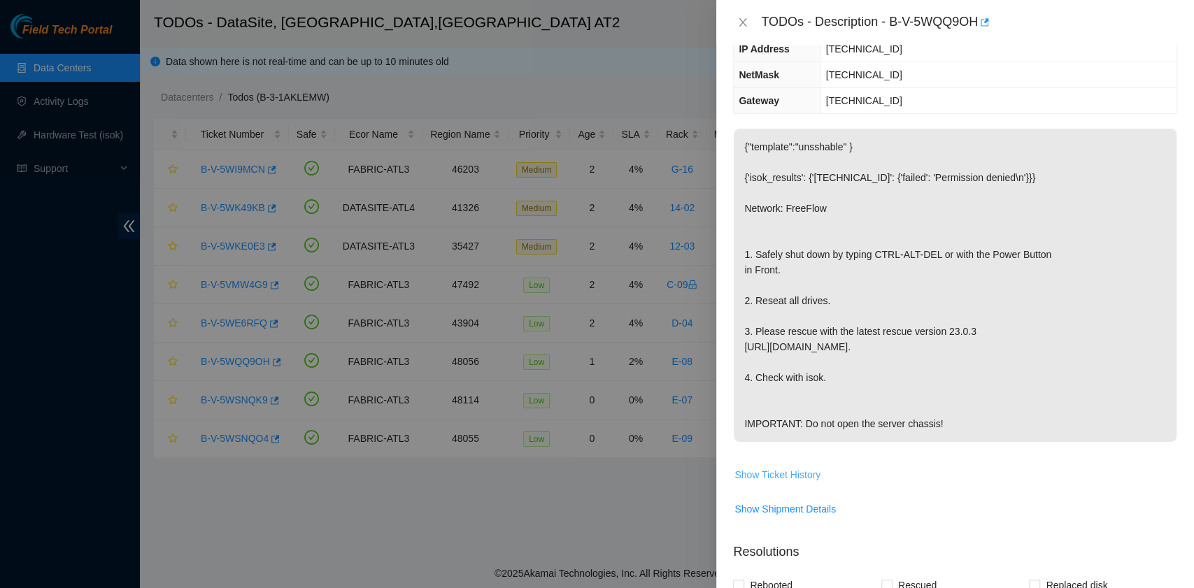
click at [773, 467] on span "Show Ticket History" at bounding box center [777, 474] width 86 height 15
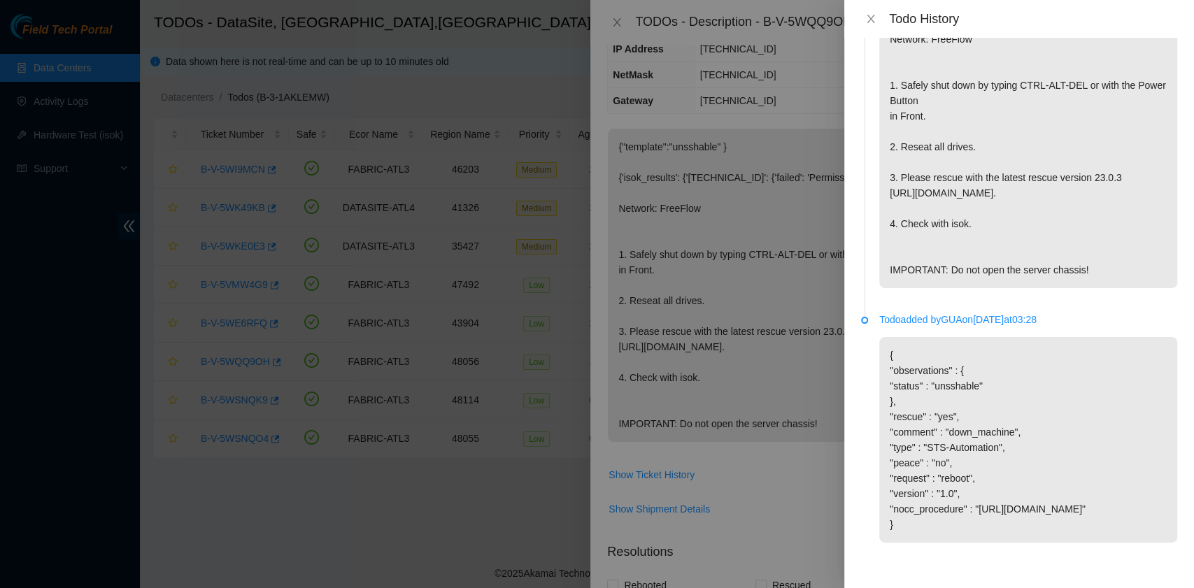
scroll to position [161, 0]
click at [876, 20] on button "Close" at bounding box center [871, 19] width 20 height 13
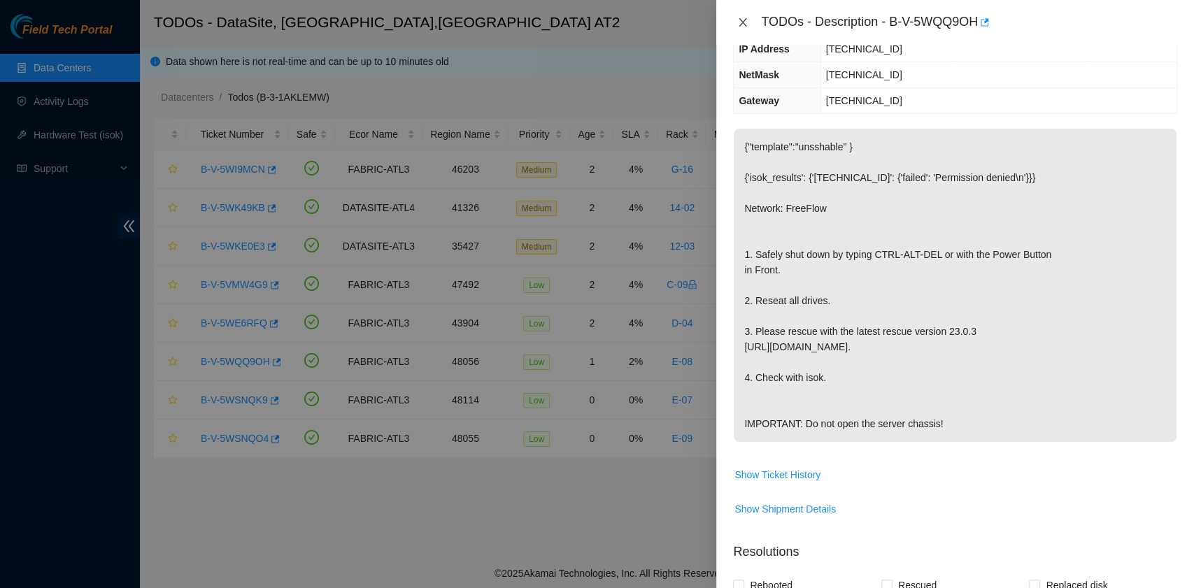
click at [740, 25] on icon "close" at bounding box center [743, 22] width 8 height 8
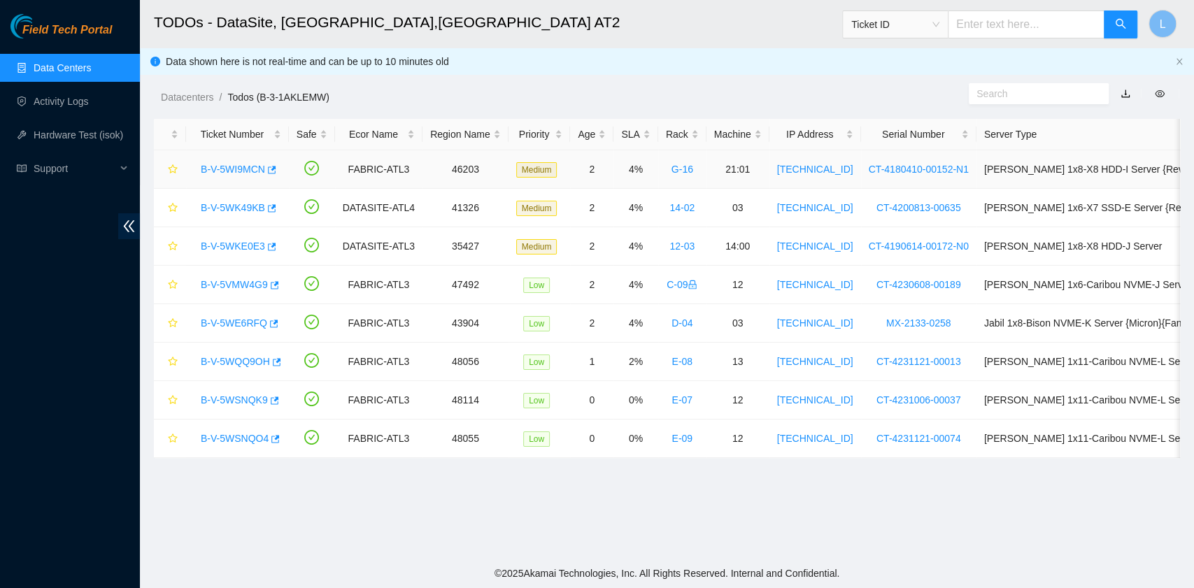
scroll to position [248, 0]
click at [253, 397] on link "B-V-5WSNQK9" at bounding box center [234, 399] width 67 height 11
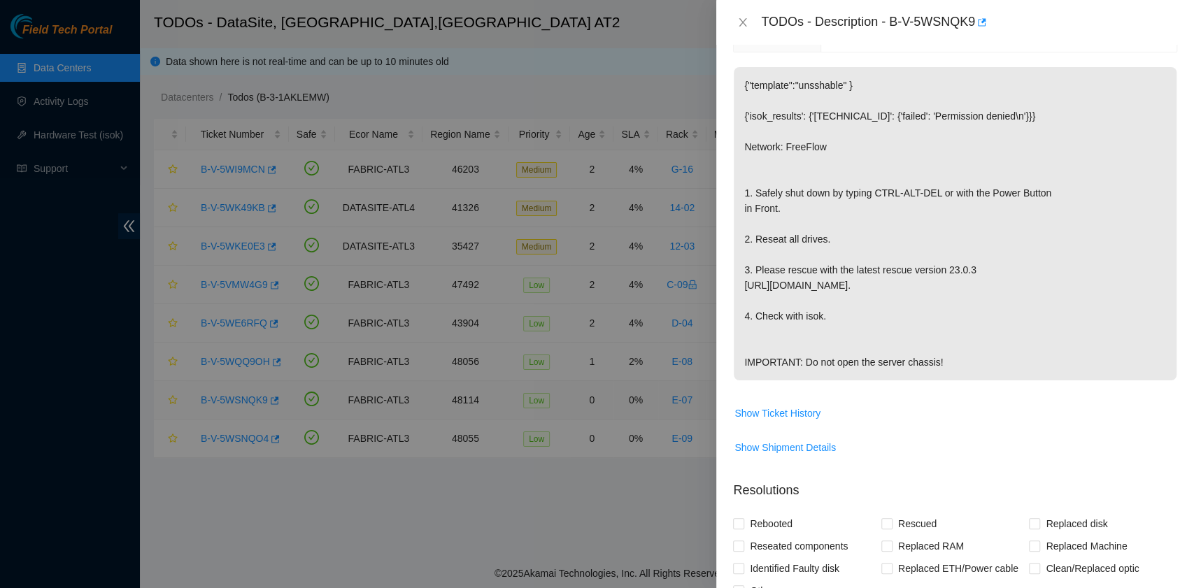
scroll to position [186, 0]
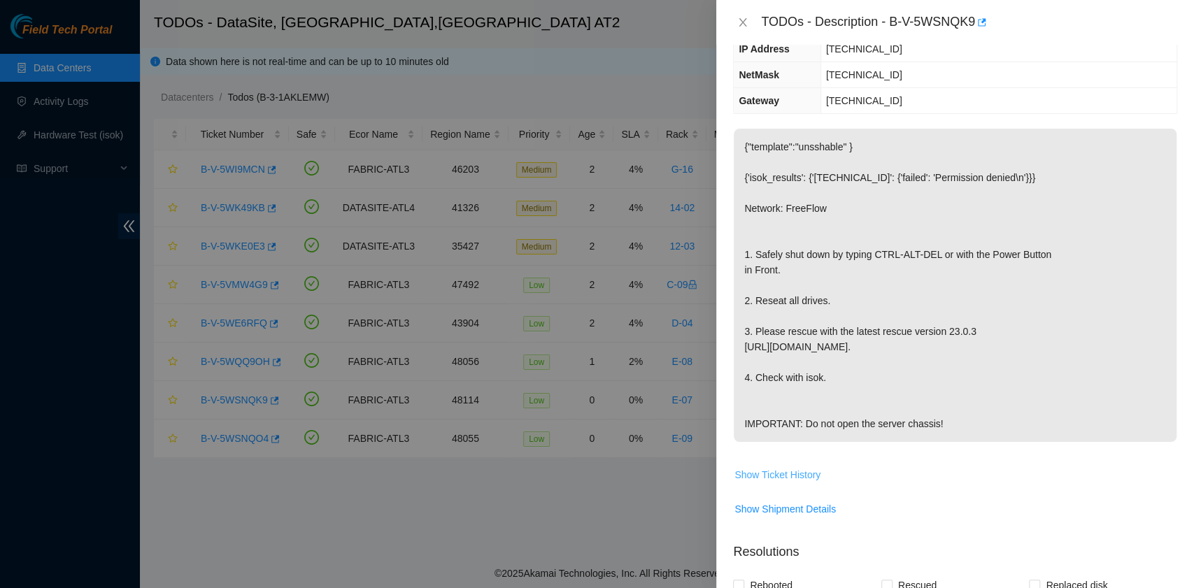
click at [790, 467] on span "Show Ticket History" at bounding box center [777, 474] width 86 height 15
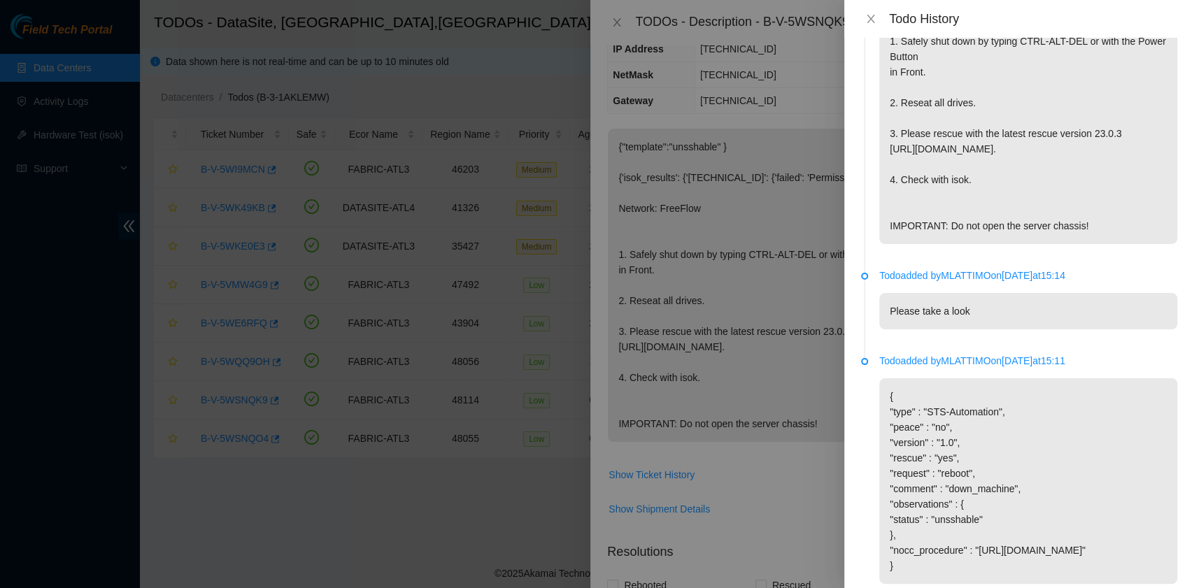
scroll to position [153, 0]
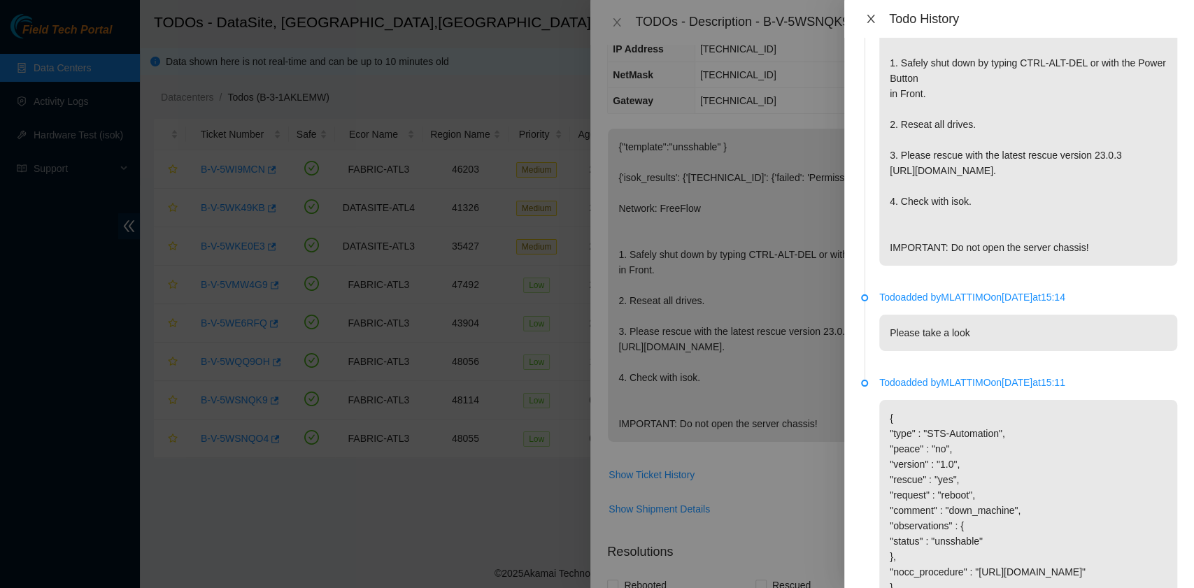
click at [866, 21] on icon "close" at bounding box center [870, 18] width 11 height 11
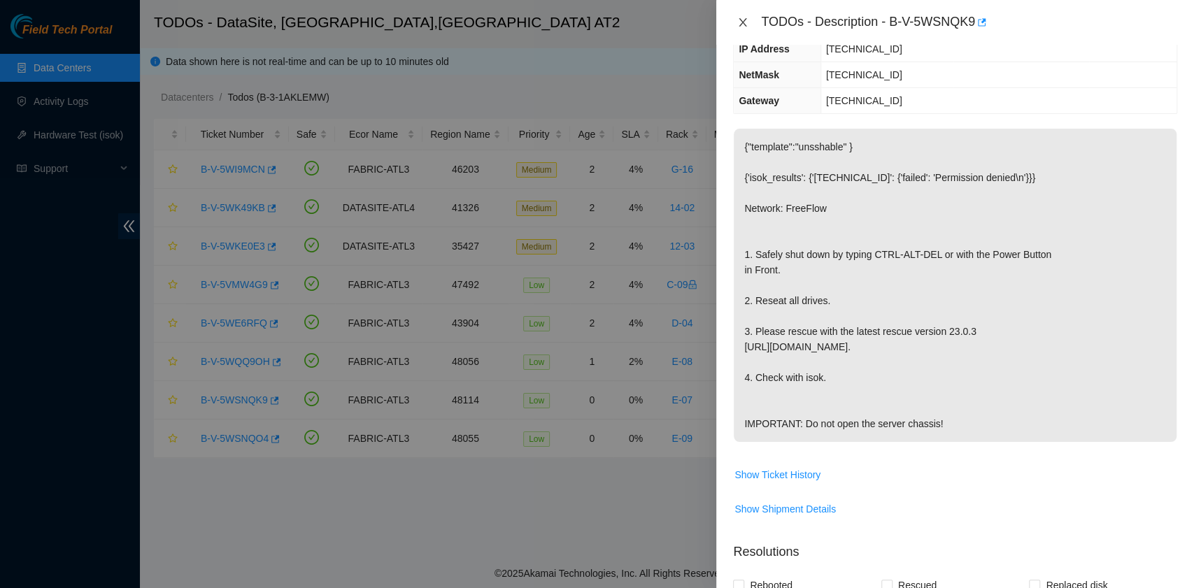
click at [743, 21] on icon "close" at bounding box center [742, 22] width 11 height 11
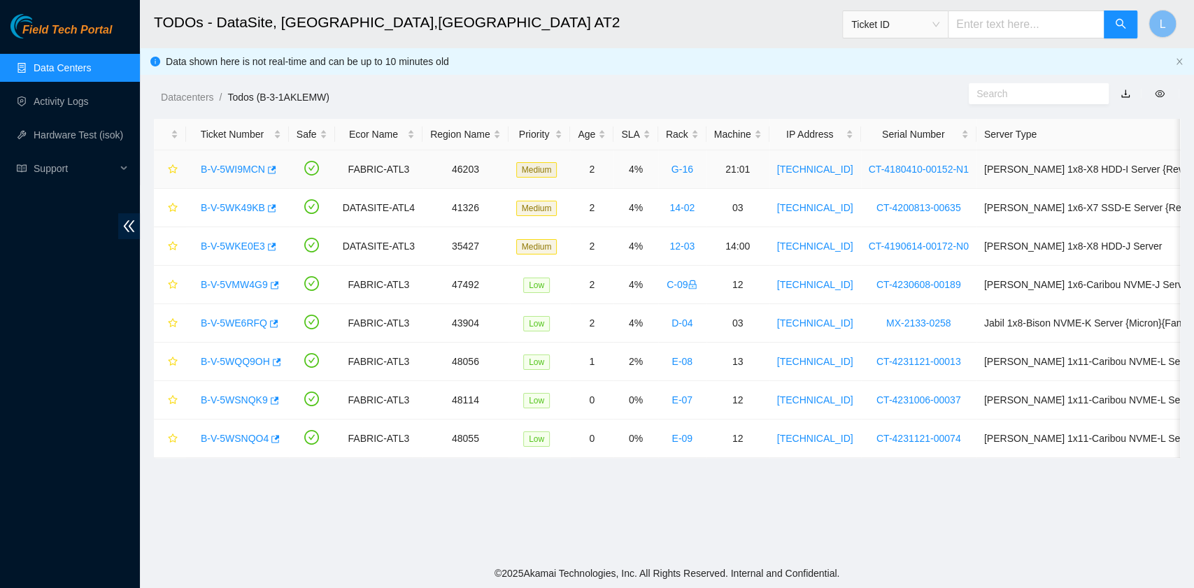
scroll to position [248, 0]
click at [222, 437] on link "B-V-5WSNQO4" at bounding box center [235, 438] width 68 height 11
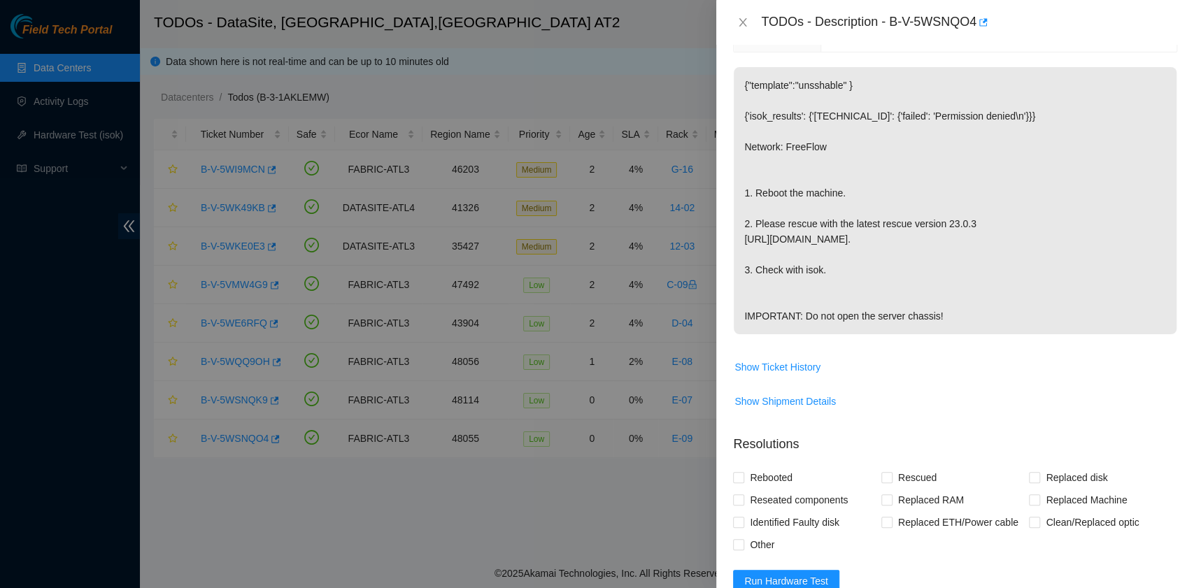
scroll to position [186, 0]
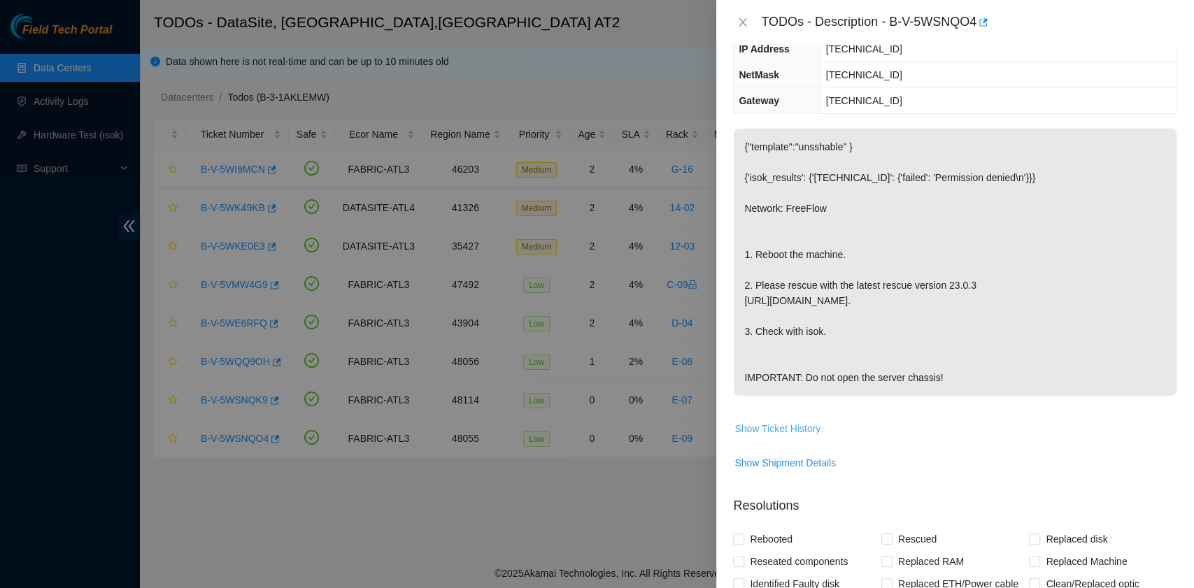
click at [778, 421] on span "Show Ticket History" at bounding box center [777, 428] width 86 height 15
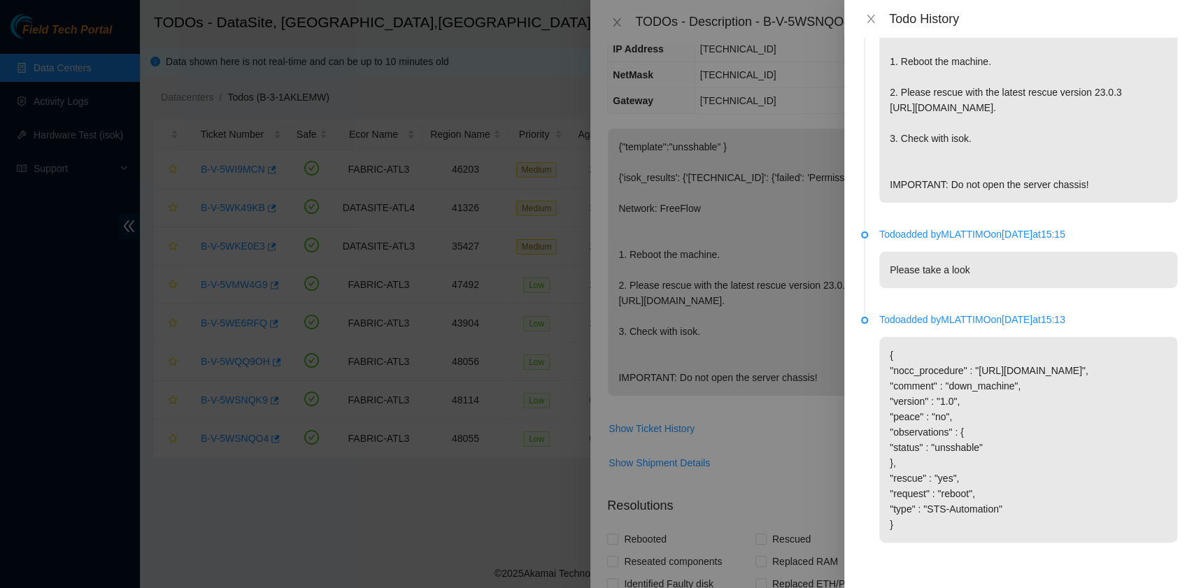
scroll to position [200, 0]
click at [872, 17] on icon "close" at bounding box center [870, 19] width 8 height 8
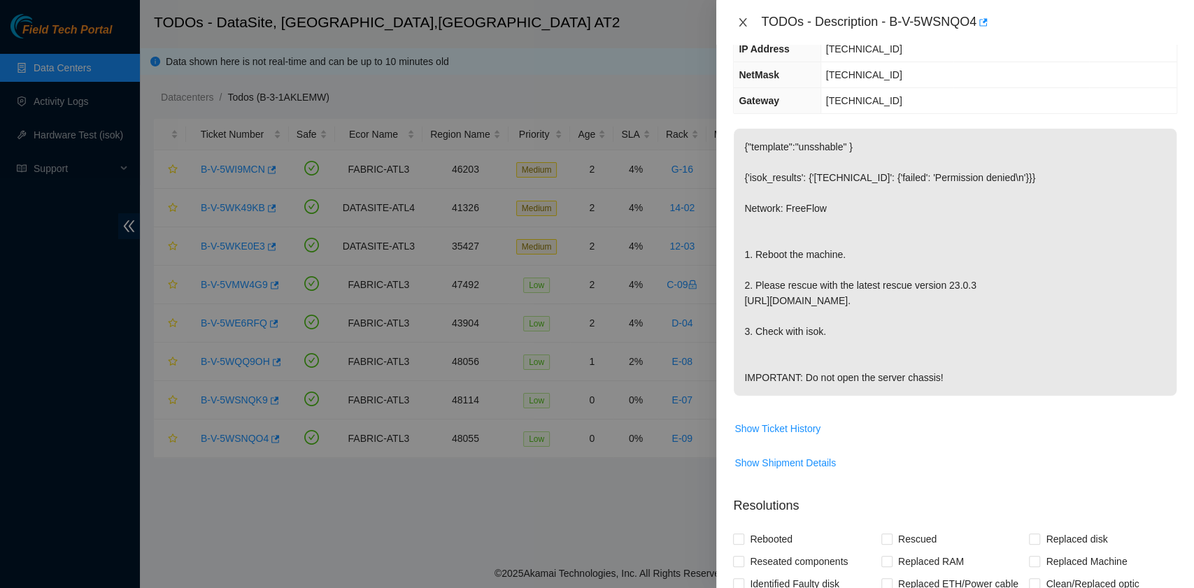
click at [736, 27] on button "Close" at bounding box center [743, 22] width 20 height 13
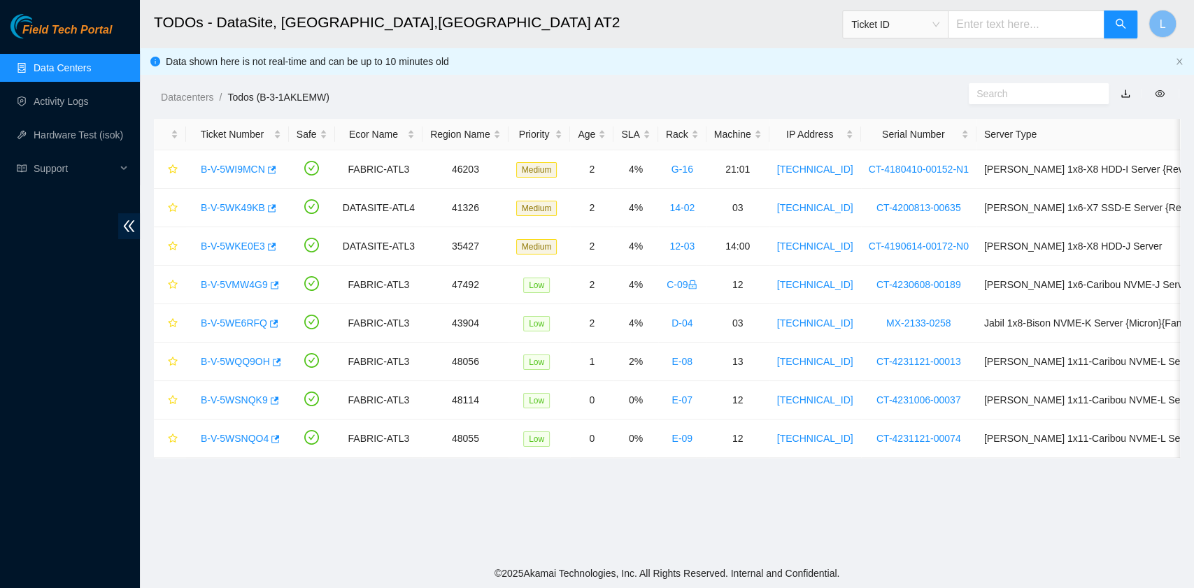
scroll to position [248, 0]
click at [864, 86] on div "Datacenters / Todos (B-3-1AKLEMW) /" at bounding box center [535, 66] width 790 height 78
click at [245, 204] on link "B-V-5WK49KB" at bounding box center [233, 207] width 64 height 11
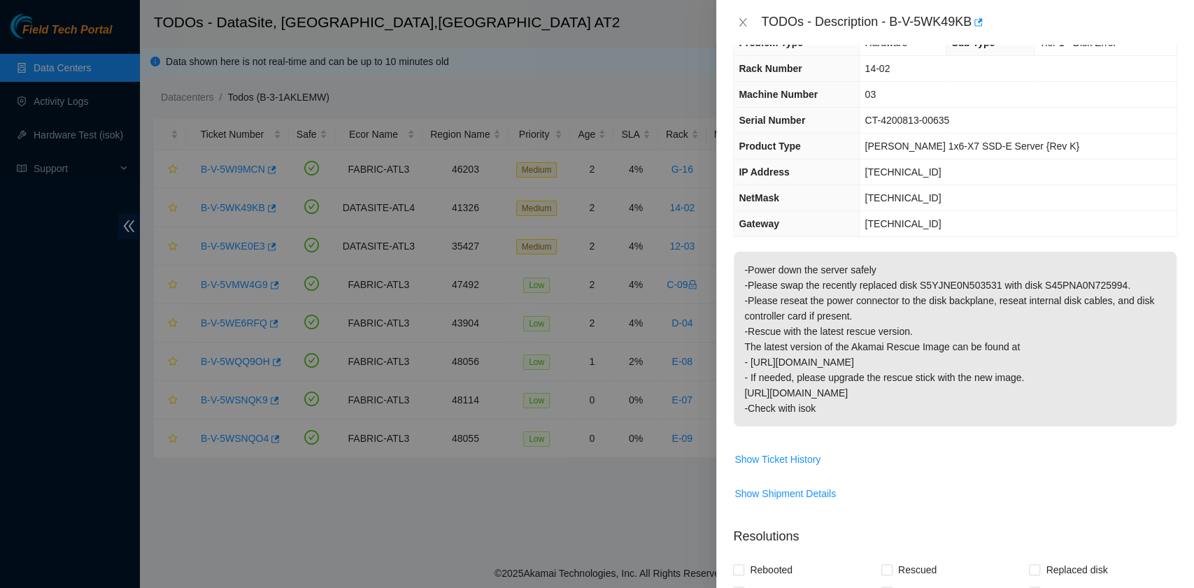
scroll to position [0, 0]
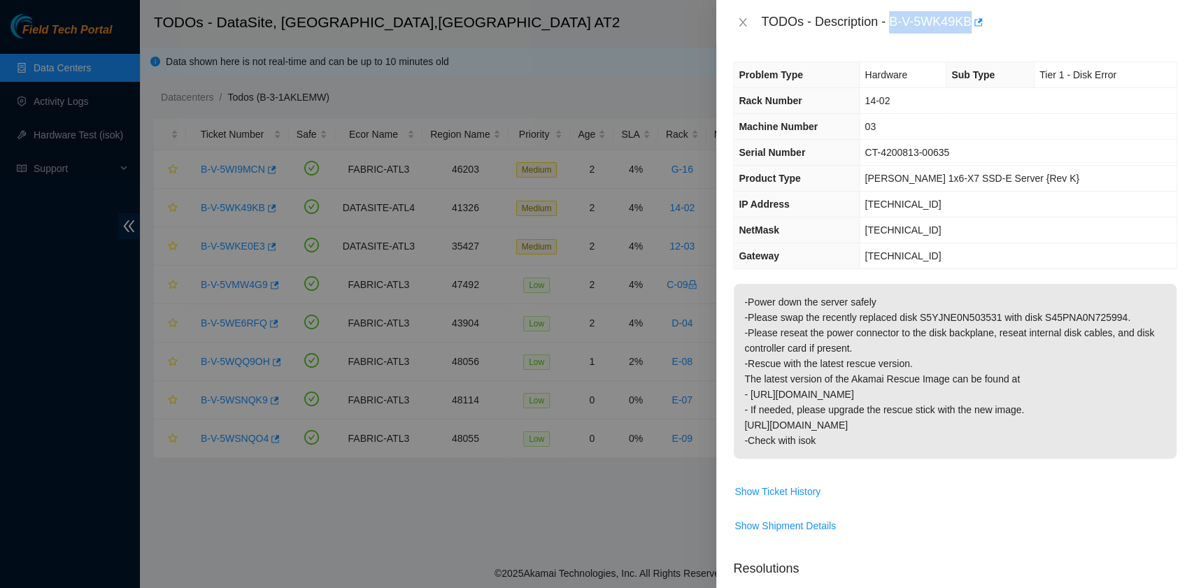
drag, startPoint x: 892, startPoint y: 22, endPoint x: 970, endPoint y: 24, distance: 77.7
click at [970, 24] on div "TODOs - Description - B-V-5WK49KB" at bounding box center [969, 22] width 416 height 22
copy div "B-V-5WK49KB"
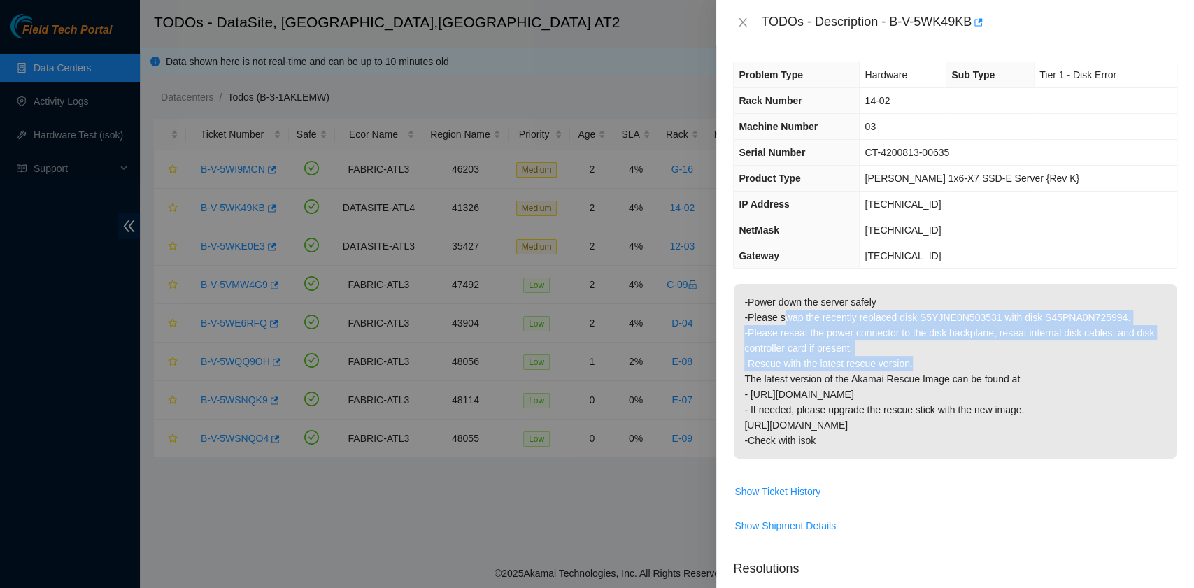
drag, startPoint x: 782, startPoint y: 317, endPoint x: 931, endPoint y: 356, distance: 154.0
click at [931, 356] on p "-Power down the server safely -Please swap the recently replaced disk S5YJNE0N5…" at bounding box center [955, 371] width 443 height 175
copy p "wap the recently replaced disk S5YJNE0N503531 with disk S45PNA0N725994. -Please…"
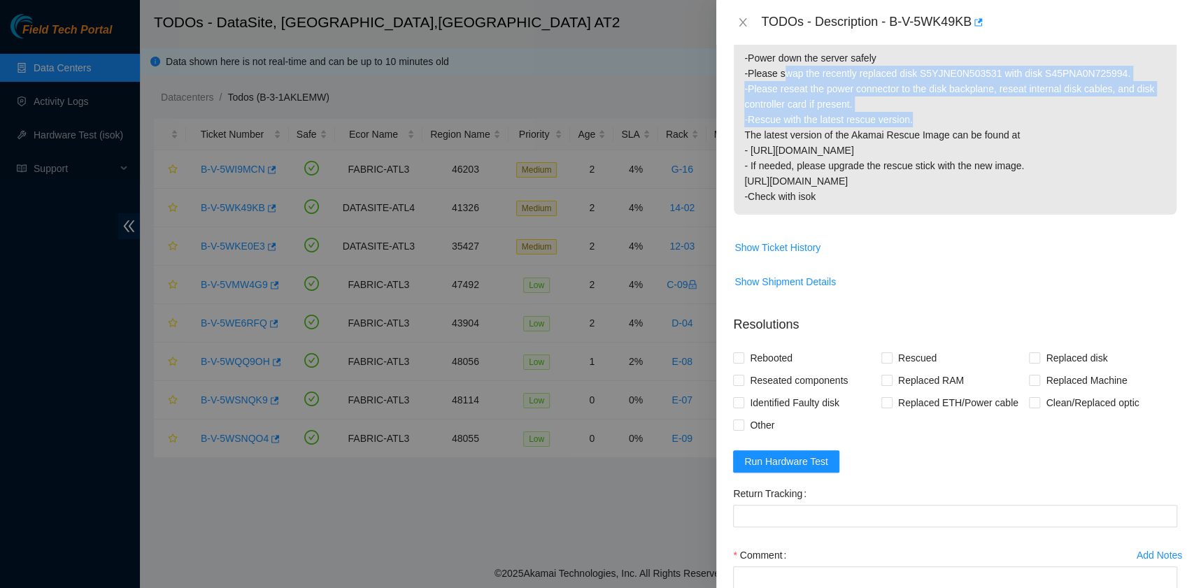
scroll to position [280, 0]
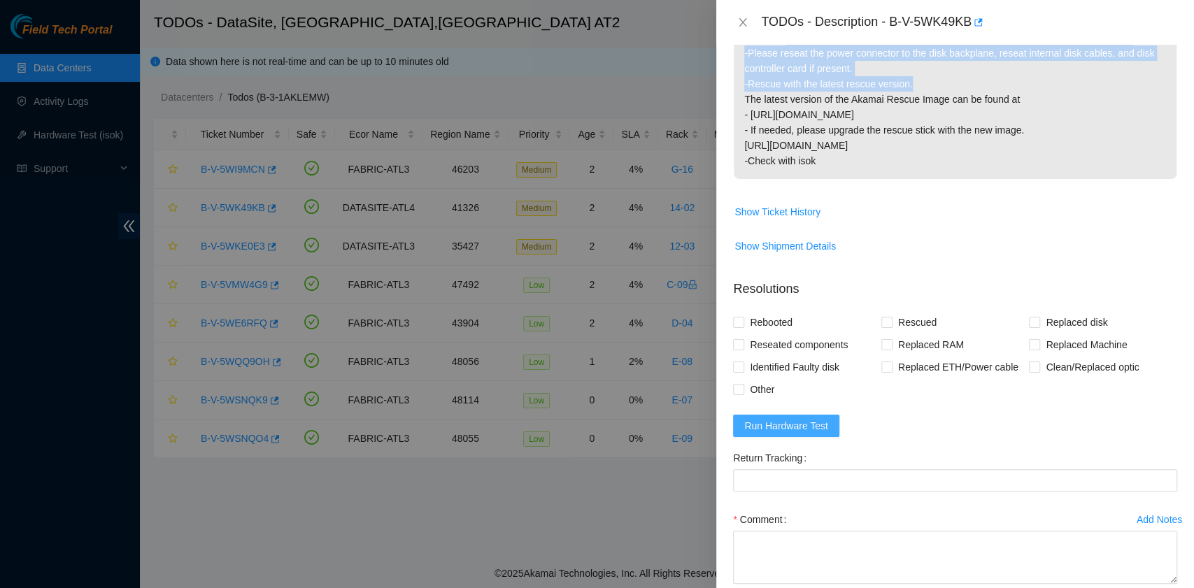
click at [791, 418] on span "Run Hardware Test" at bounding box center [786, 425] width 84 height 15
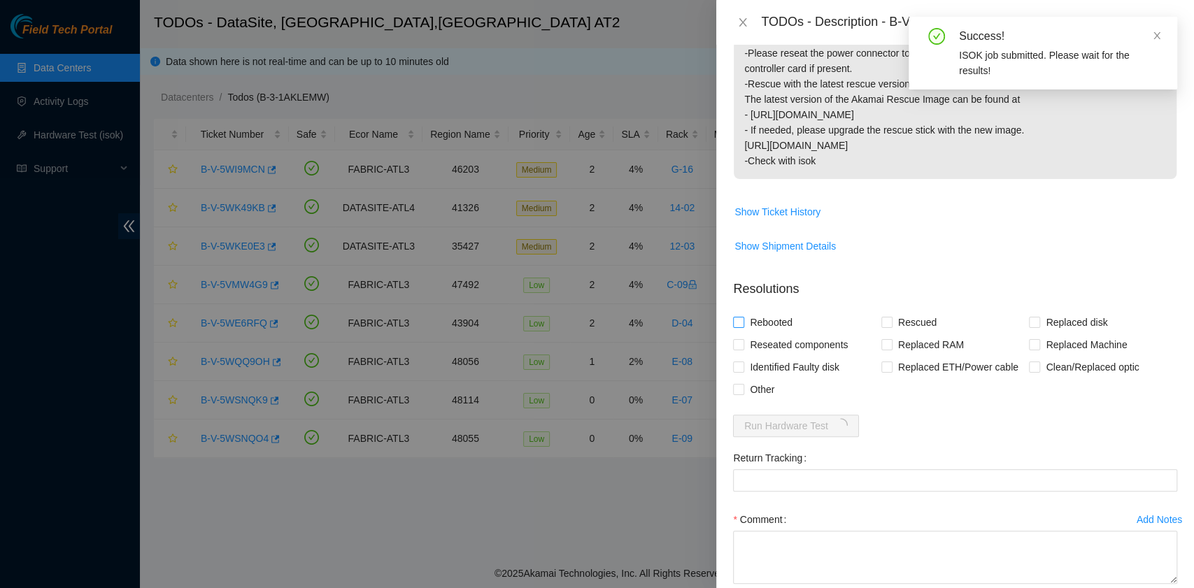
click at [773, 324] on span "Rebooted" at bounding box center [771, 322] width 54 height 22
click at [743, 324] on input "Rebooted" at bounding box center [738, 322] width 10 height 10
checkbox input "true"
click at [892, 323] on span "Rescued" at bounding box center [917, 322] width 50 height 22
click at [891, 323] on input "Rescued" at bounding box center [886, 322] width 10 height 10
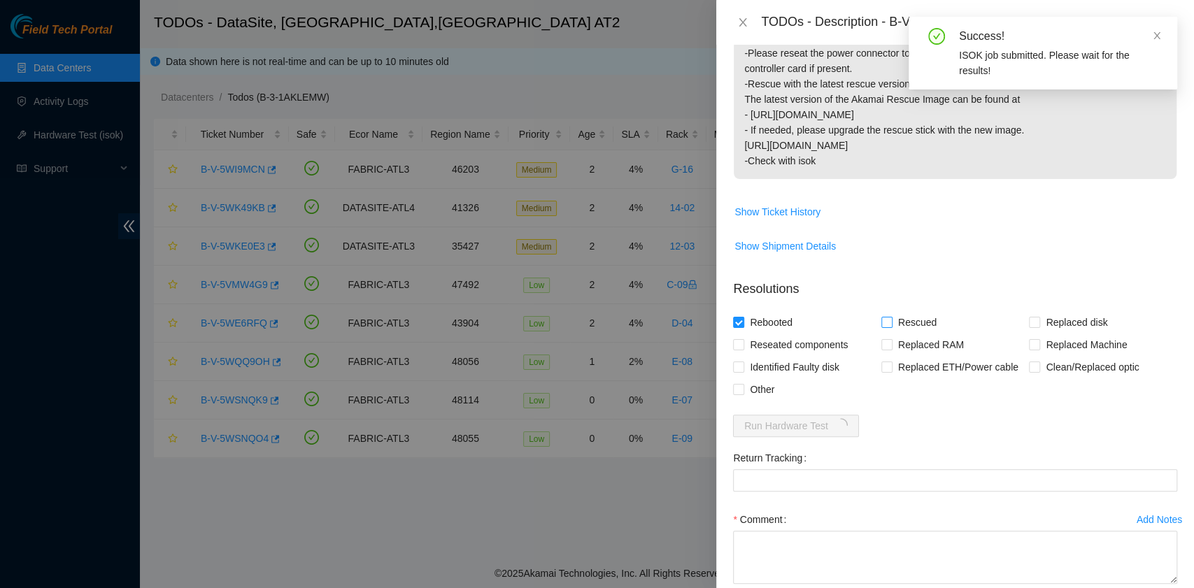
checkbox input "true"
click at [748, 389] on span "Other" at bounding box center [762, 389] width 36 height 22
click at [743, 389] on input "Other" at bounding box center [738, 389] width 10 height 10
checkbox input "true"
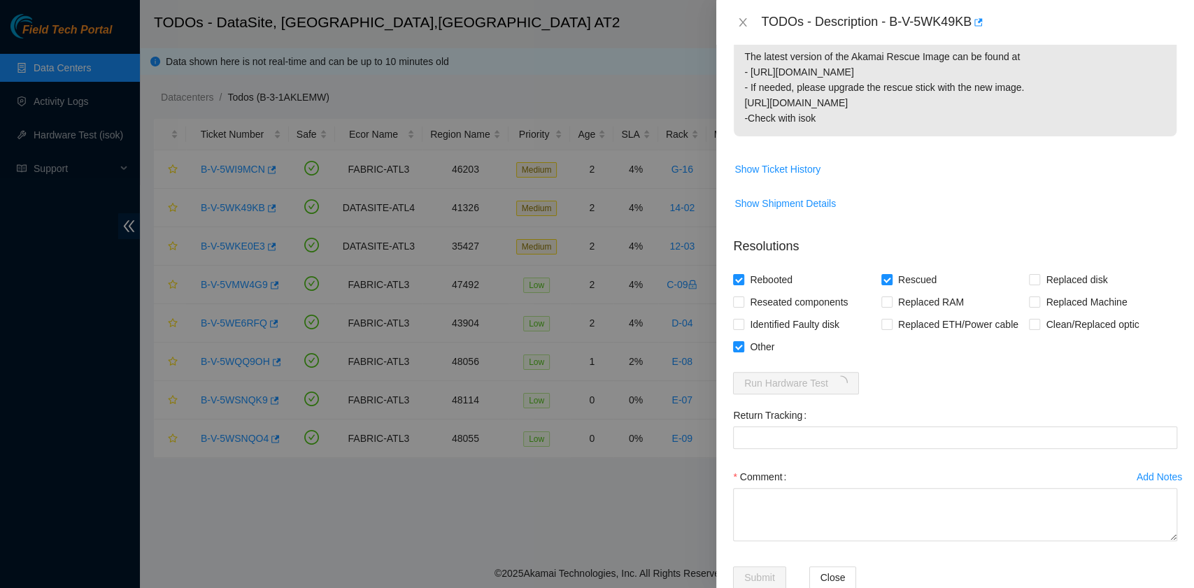
scroll to position [354, 0]
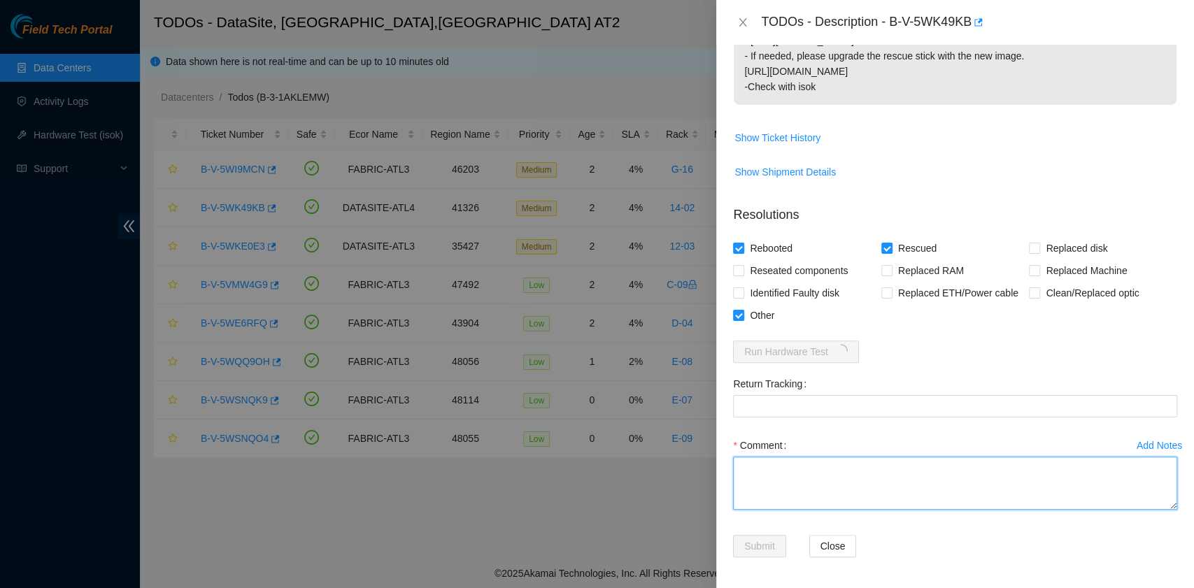
click at [832, 474] on textarea "Comment" at bounding box center [955, 483] width 444 height 53
paste textarea "B-V-5WK49KB rack# 14-02 machine# 03 Swapped S5YJNE0N503531 with disk S45PNA0N72…"
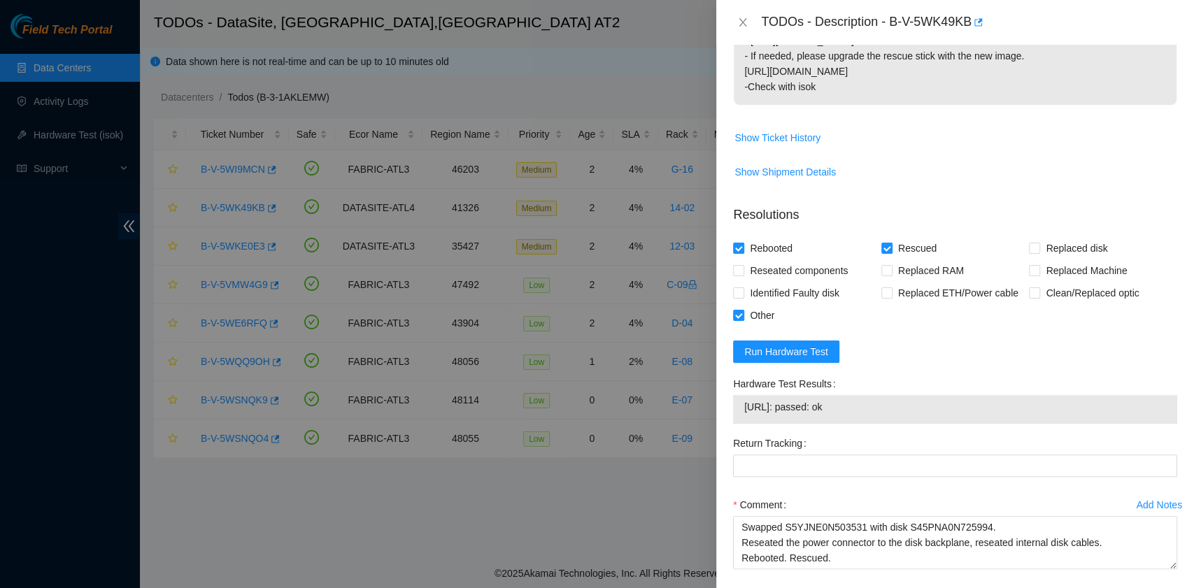
drag, startPoint x: 866, startPoint y: 403, endPoint x: 742, endPoint y: 414, distance: 125.0
click at [742, 414] on div "23.221.226.10: passed: ok" at bounding box center [955, 409] width 444 height 29
copy tbody "23.221.226.10: passed: ok"
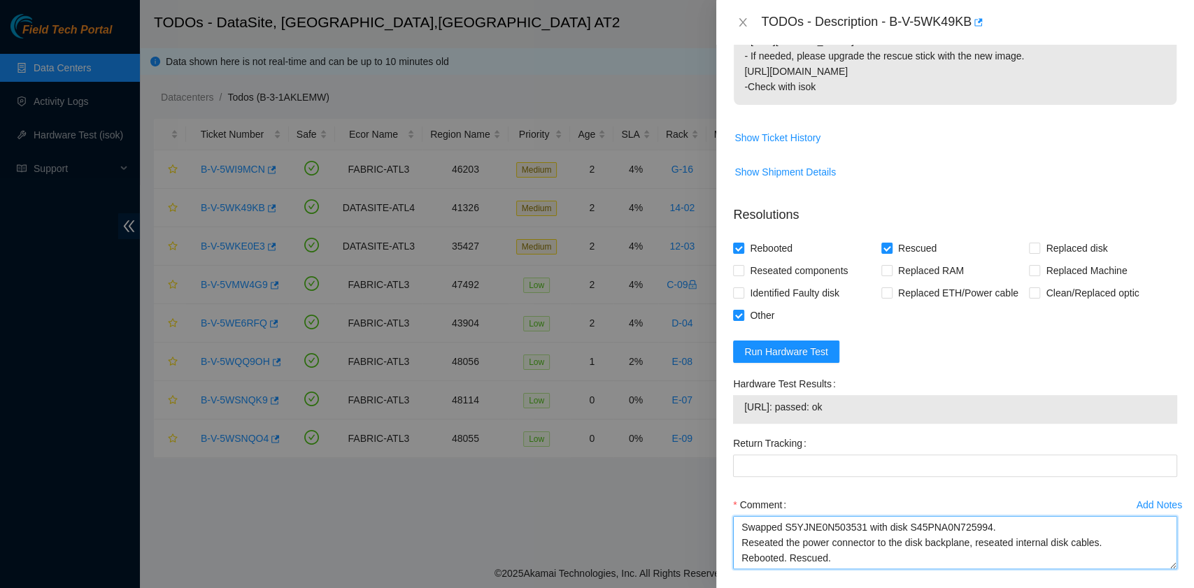
click at [779, 556] on textarea "B-V-5WK49KB rack# 14-02 machine# 03 Swapped S5YJNE0N503531 with disk S45PNA0N72…" at bounding box center [955, 542] width 444 height 53
paste textarea "23.221.226.10: passed: ok"
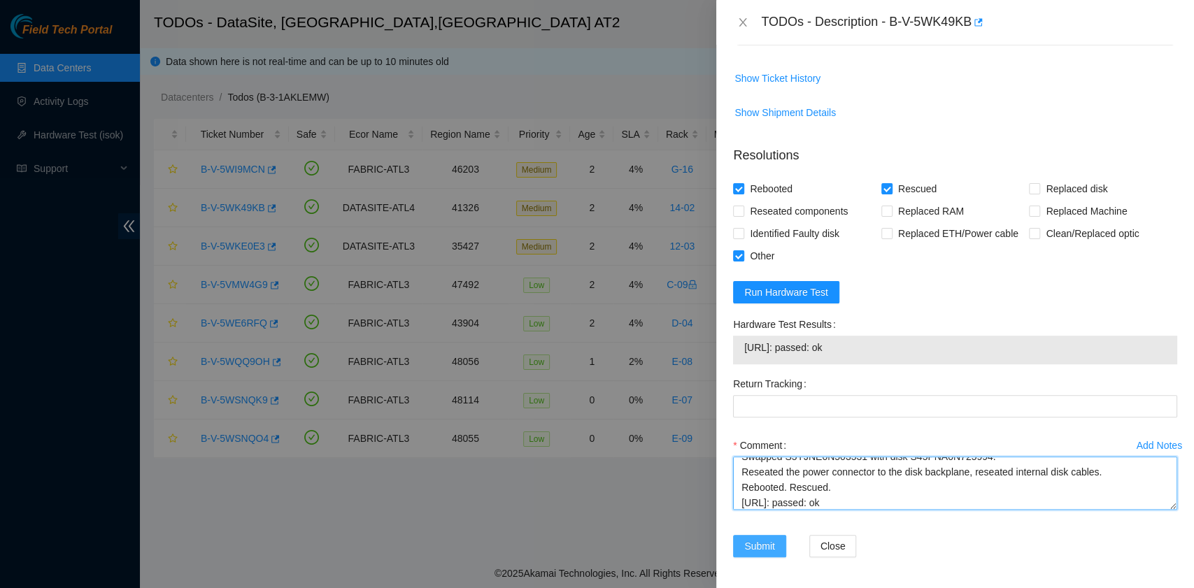
type textarea "B-V-5WK49KB rack# 14-02 machine# 03 Swapped S5YJNE0N503531 with disk S45PNA0N72…"
click at [763, 543] on span "Submit" at bounding box center [759, 545] width 31 height 15
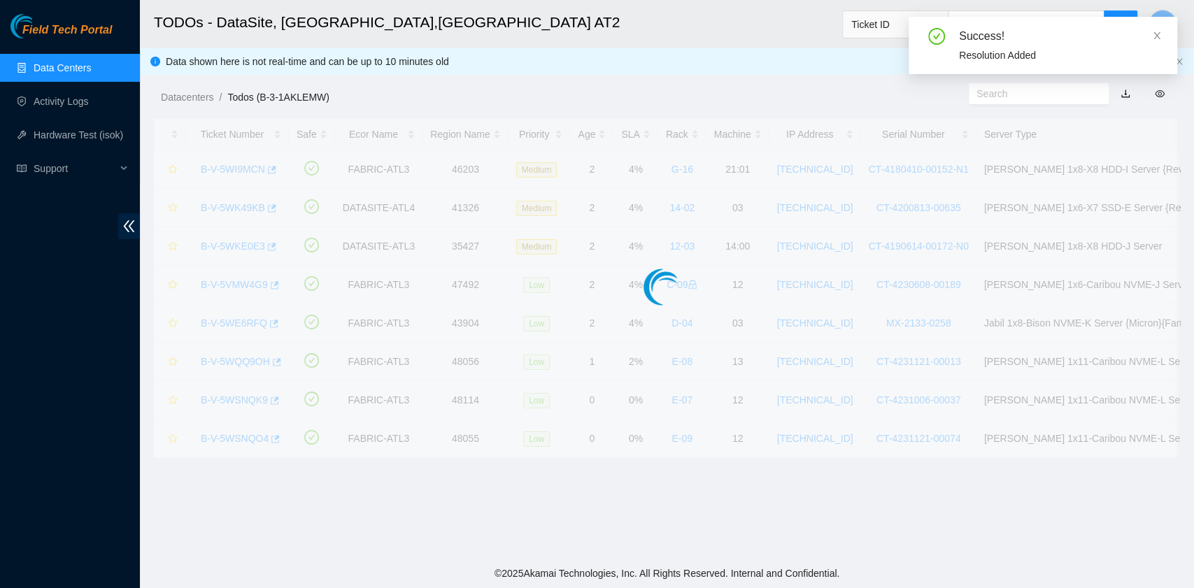
scroll to position [355, 0]
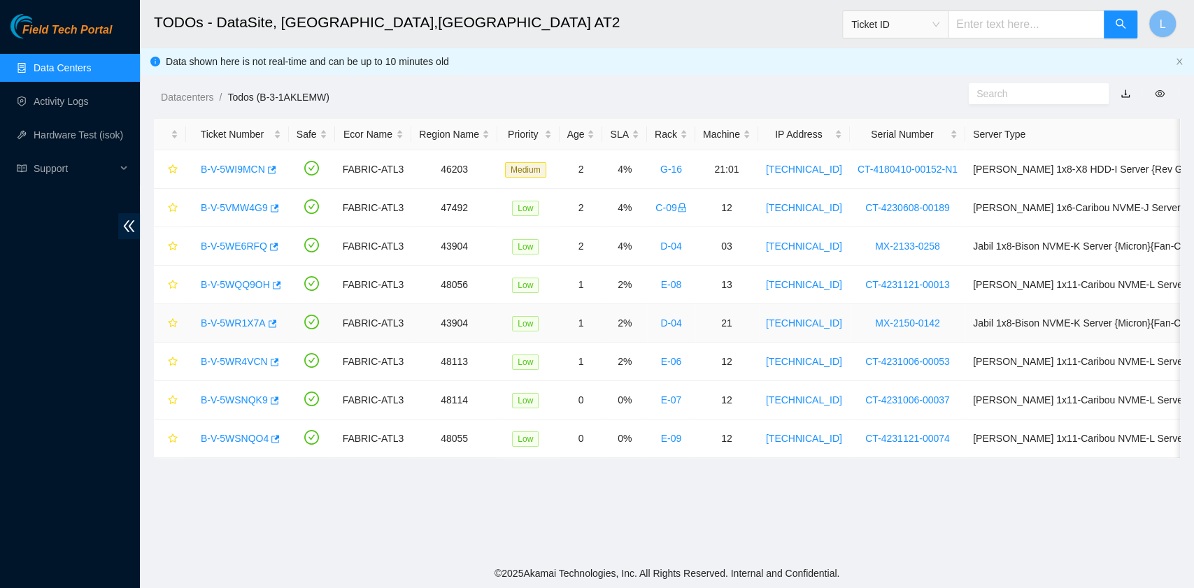
click at [240, 322] on link "B-V-5WR1X7A" at bounding box center [233, 322] width 65 height 11
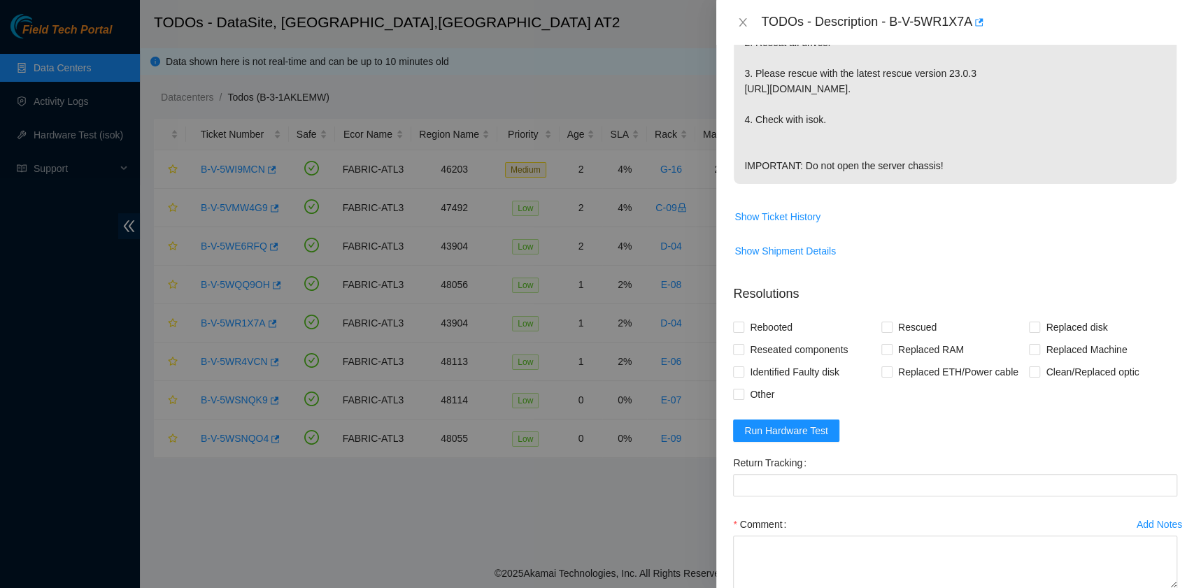
scroll to position [0, 0]
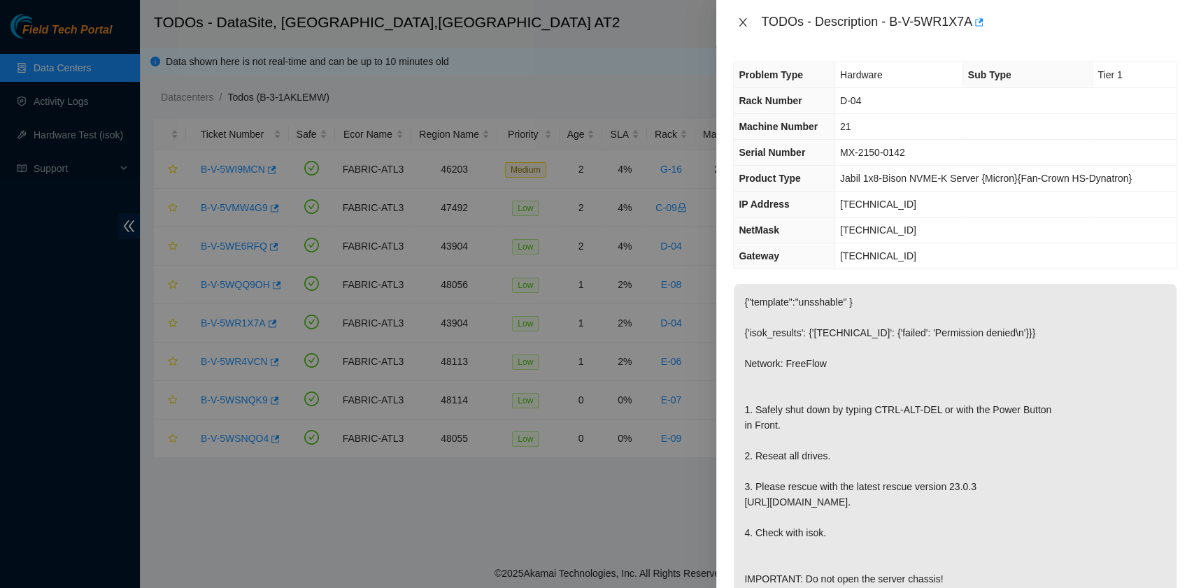
click at [744, 20] on icon "close" at bounding box center [743, 22] width 8 height 8
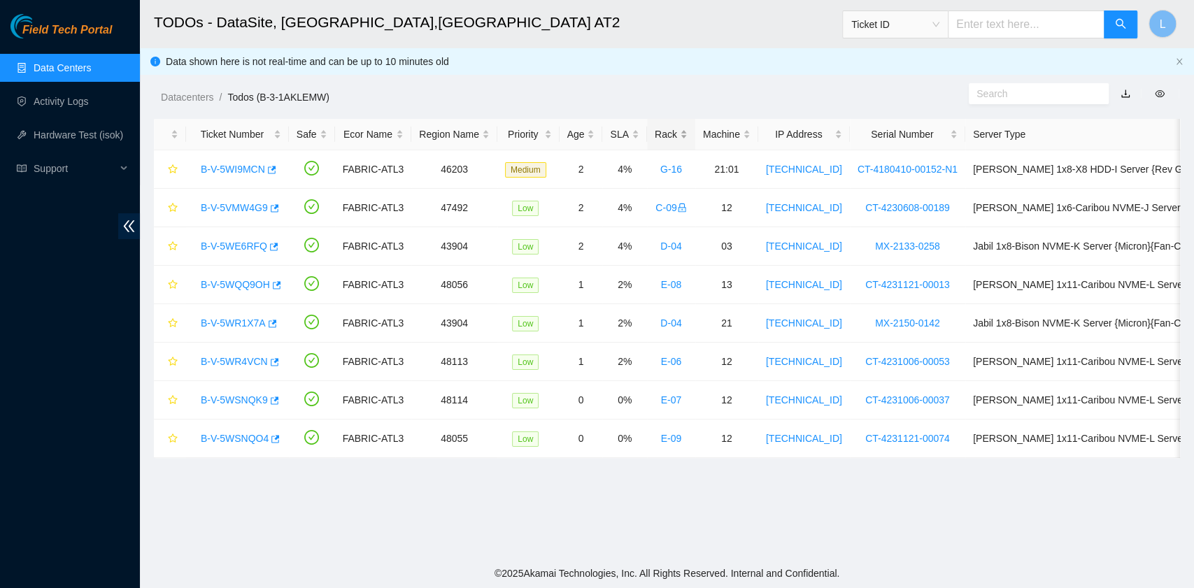
click at [655, 133] on div "Rack" at bounding box center [671, 134] width 33 height 15
click at [245, 433] on link "B-V-5WI9MCN" at bounding box center [233, 438] width 64 height 11
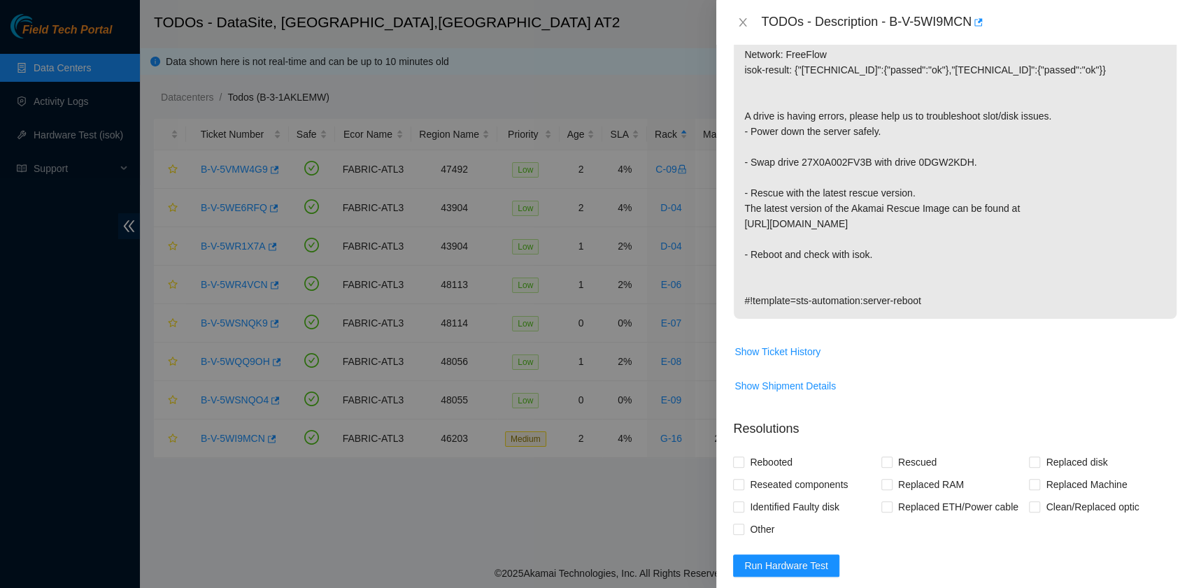
scroll to position [280, 0]
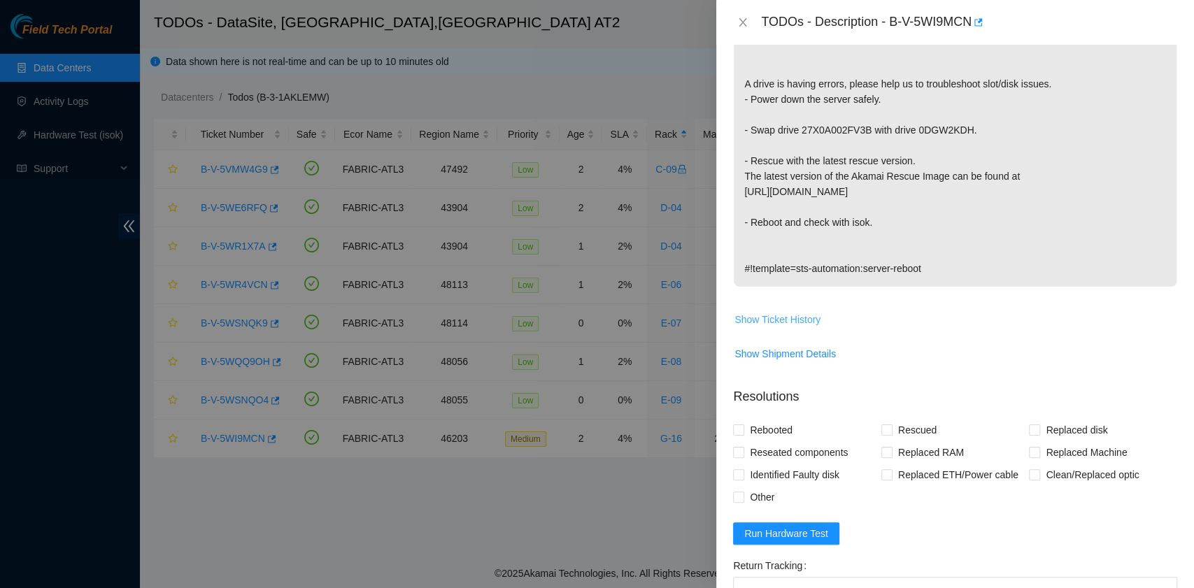
click at [808, 322] on span "Show Ticket History" at bounding box center [777, 319] width 86 height 15
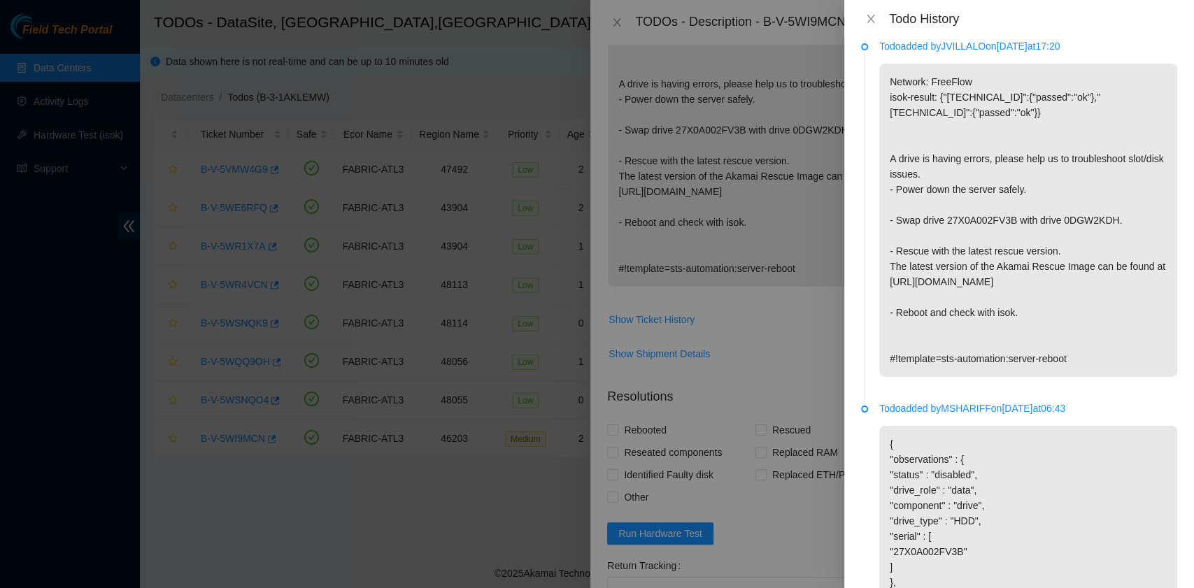
scroll to position [0, 0]
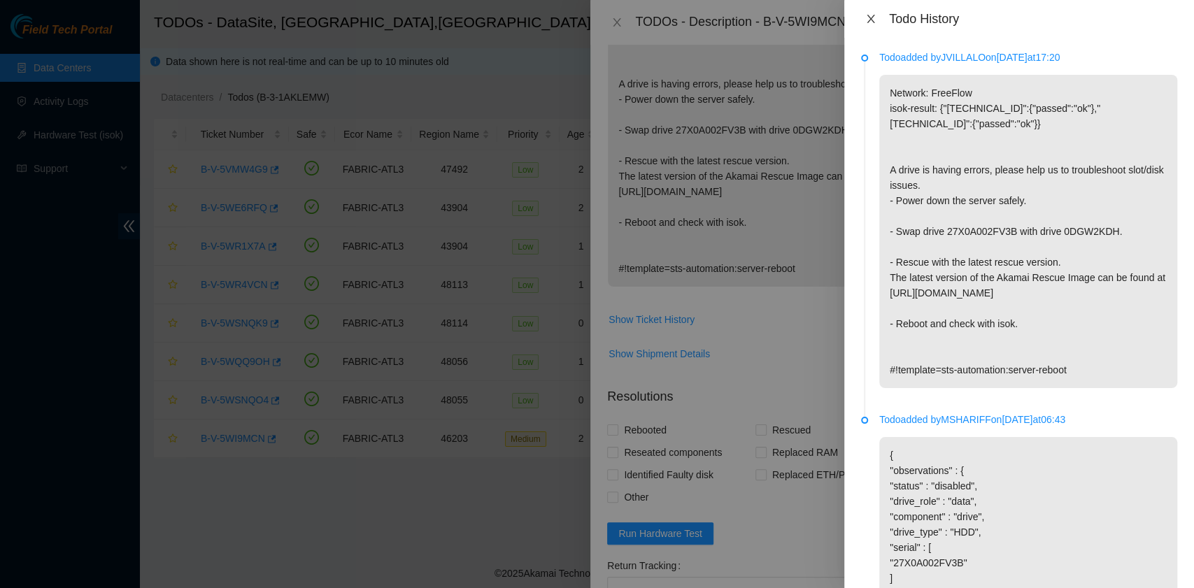
click at [871, 20] on icon "close" at bounding box center [870, 19] width 8 height 8
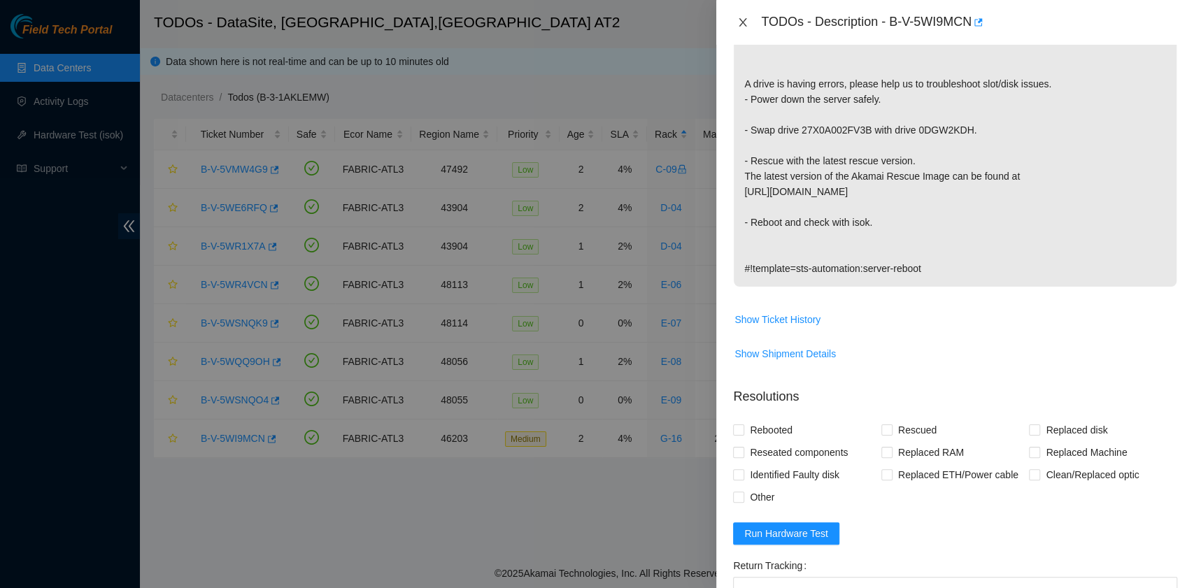
click at [748, 21] on icon "close" at bounding box center [742, 22] width 11 height 11
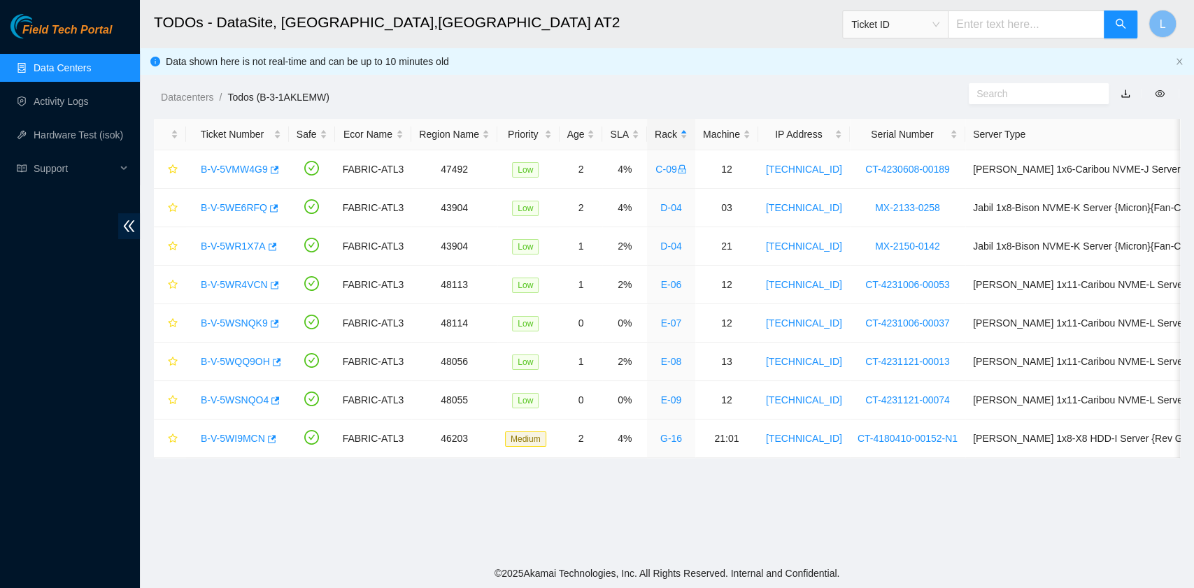
scroll to position [315, 0]
click at [242, 434] on link "B-V-5WI9MCN" at bounding box center [233, 438] width 64 height 11
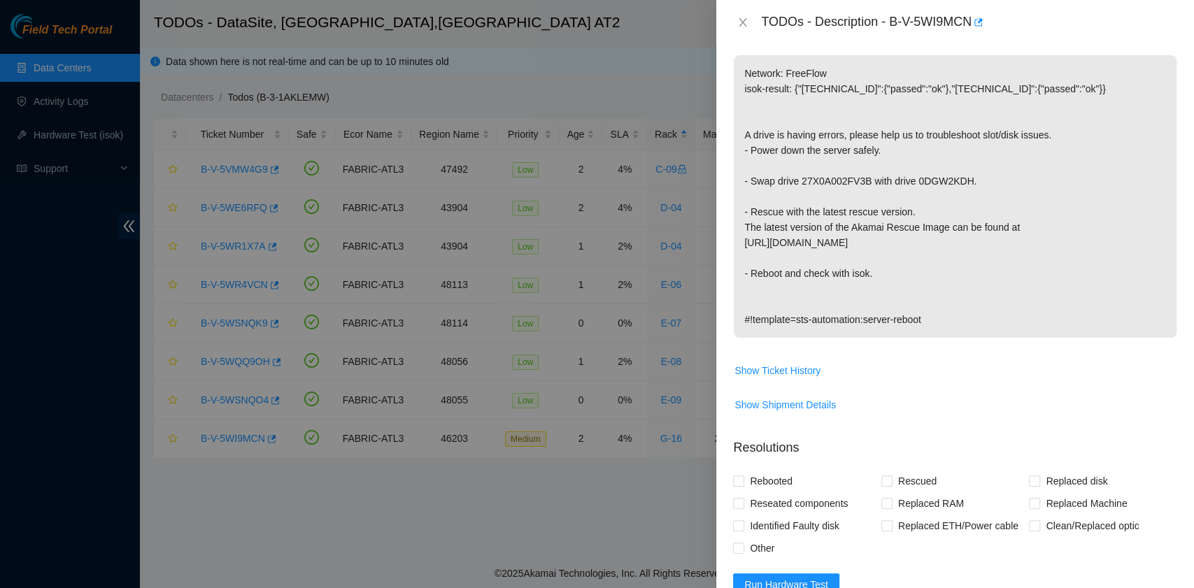
scroll to position [0, 0]
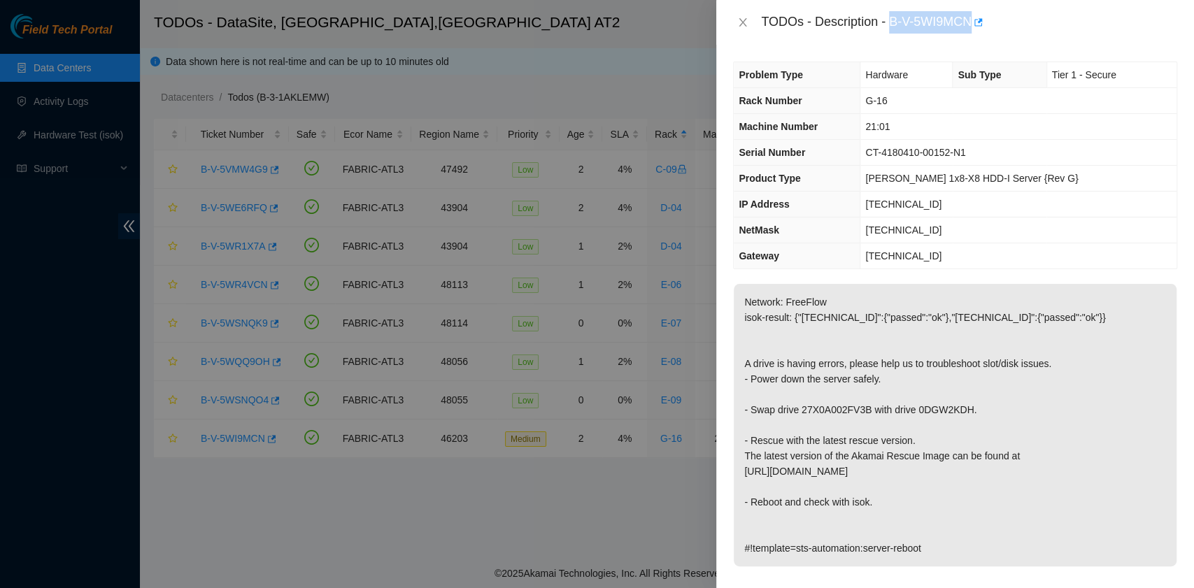
drag, startPoint x: 890, startPoint y: 19, endPoint x: 972, endPoint y: 29, distance: 83.1
click at [972, 29] on div "TODOs - Description - B-V-5WI9MCN" at bounding box center [969, 22] width 416 height 22
copy div "B-V-5WI9MCN"
drag, startPoint x: 750, startPoint y: 410, endPoint x: 964, endPoint y: 410, distance: 213.3
click at [964, 410] on p "Network: FreeFlow isok-result: {"23.220.74.108":{"passed":"ok"},"23.220.74.109"…" at bounding box center [955, 425] width 443 height 283
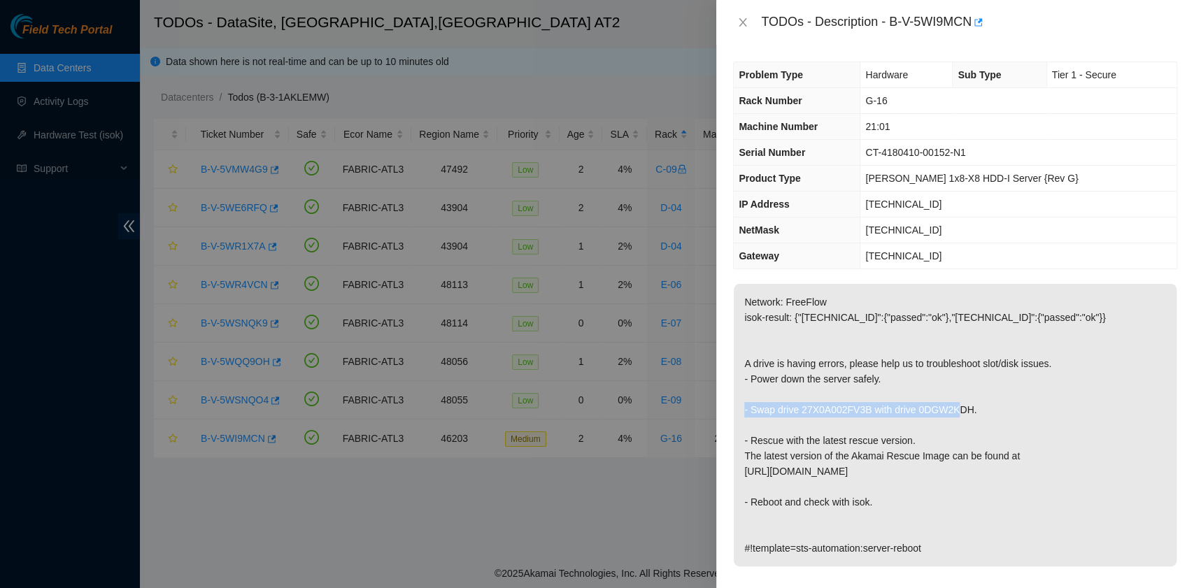
copy p "Swap drive 27X0A002FV3B with drive 0DGW2KDH"
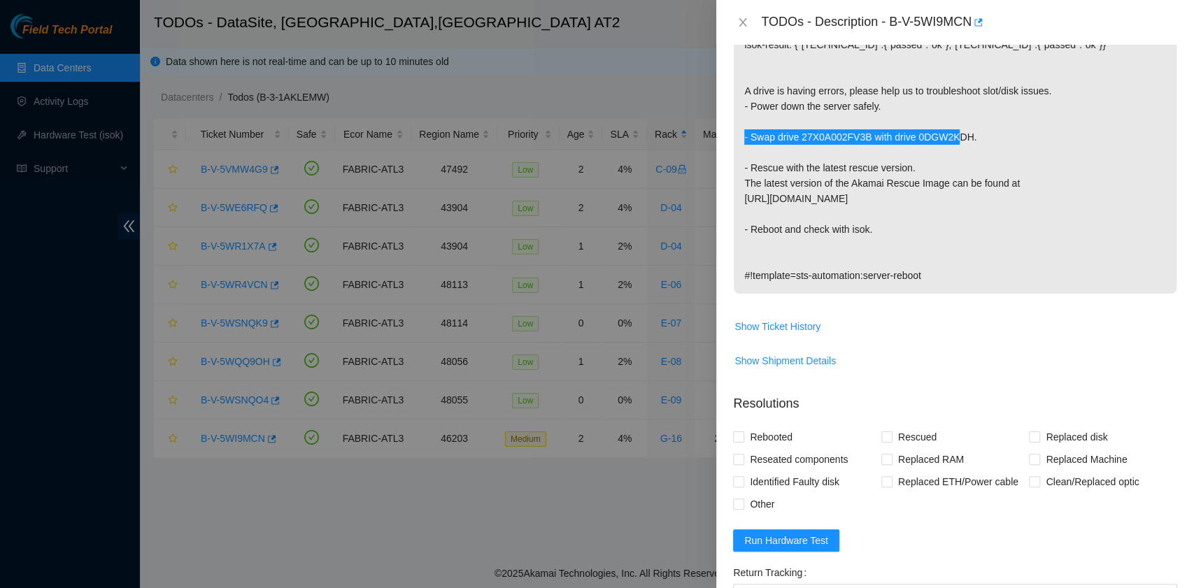
scroll to position [462, 0]
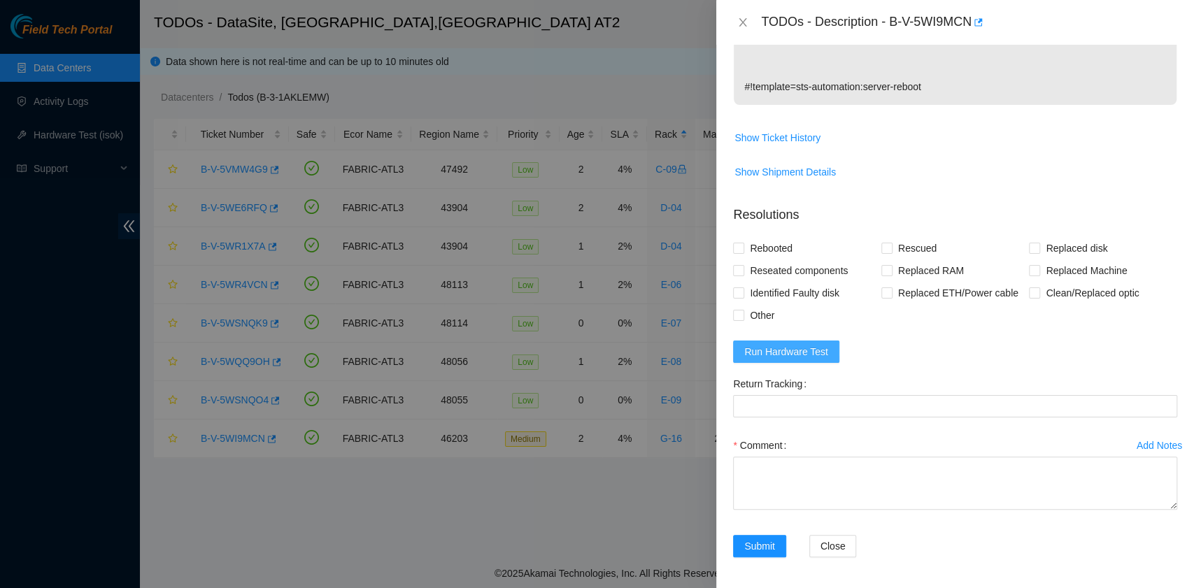
click at [785, 348] on span "Run Hardware Test" at bounding box center [786, 351] width 84 height 15
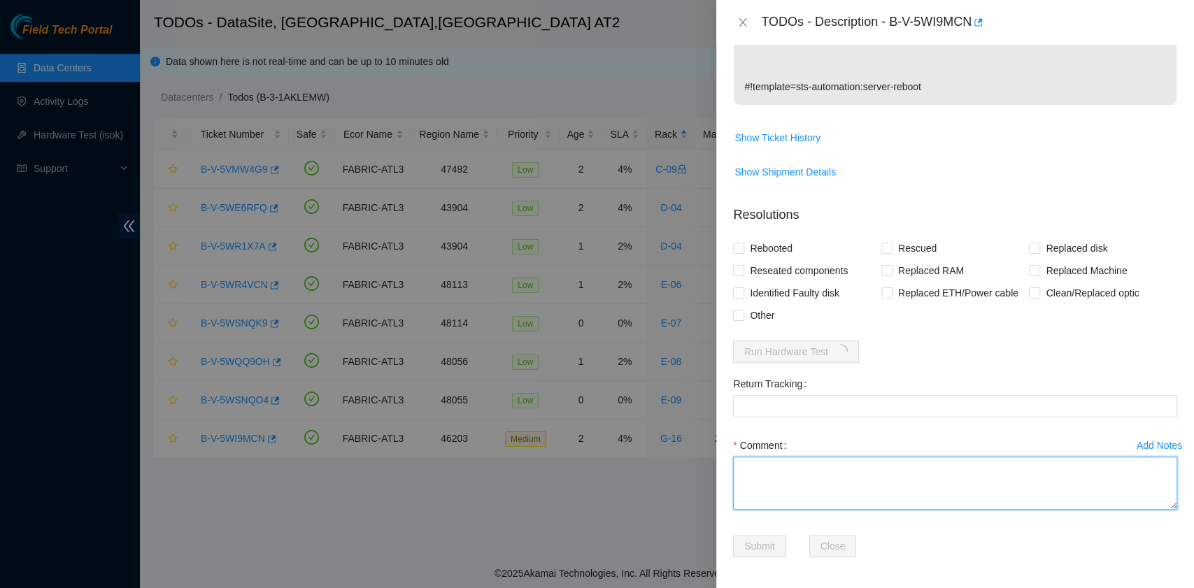
click at [780, 474] on textarea "Comment" at bounding box center [955, 483] width 444 height 53
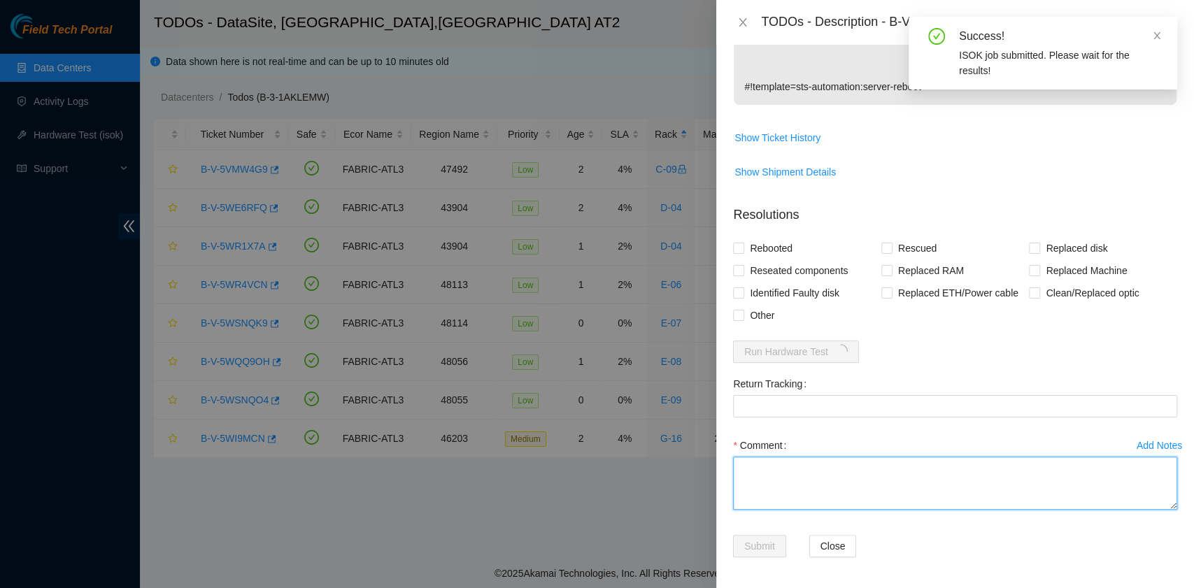
paste textarea "B-V-5WI9MCN rack# G-16 machine# 21:01 Swapped drive 27X0A002FV3B with drive 0DG…"
type textarea "B-V-5WI9MCN rack# G-16 machine# 21:01 Swapped drive 27X0A002FV3B with drive 0DG…"
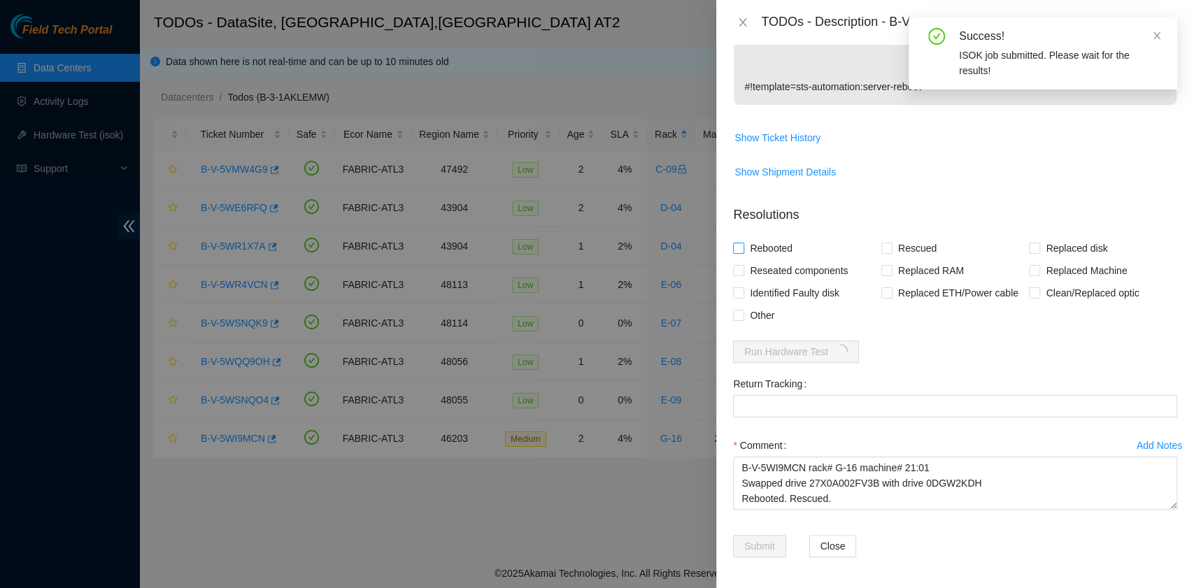
click at [776, 243] on span "Rebooted" at bounding box center [771, 248] width 54 height 22
click at [743, 243] on input "Rebooted" at bounding box center [738, 248] width 10 height 10
checkbox input "true"
click at [885, 252] on span at bounding box center [886, 248] width 11 height 11
click at [885, 252] on input "Rescued" at bounding box center [886, 248] width 10 height 10
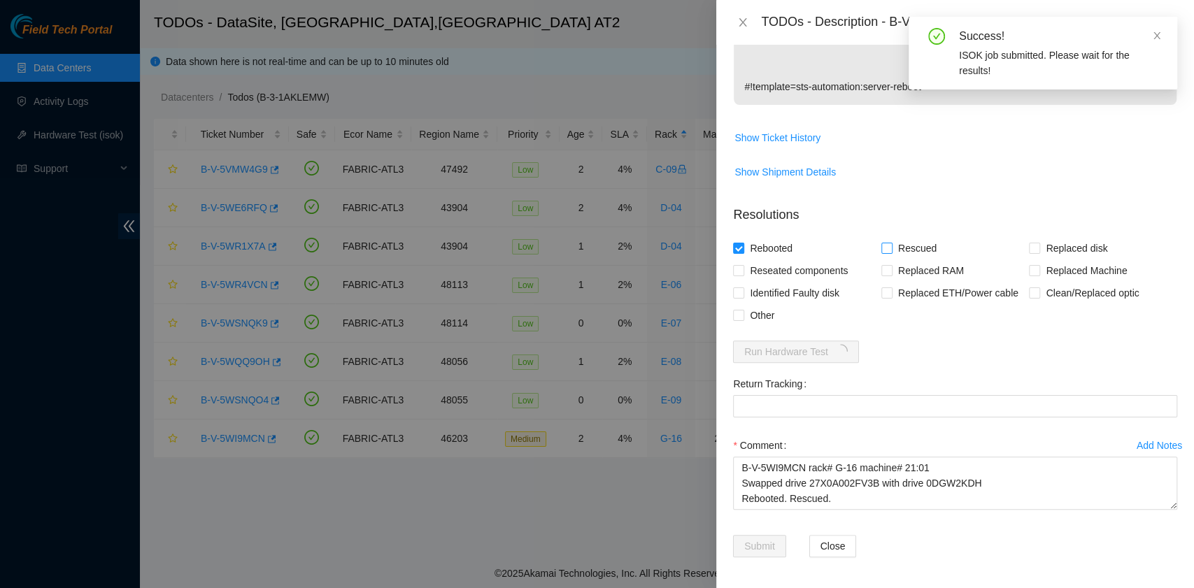
checkbox input "true"
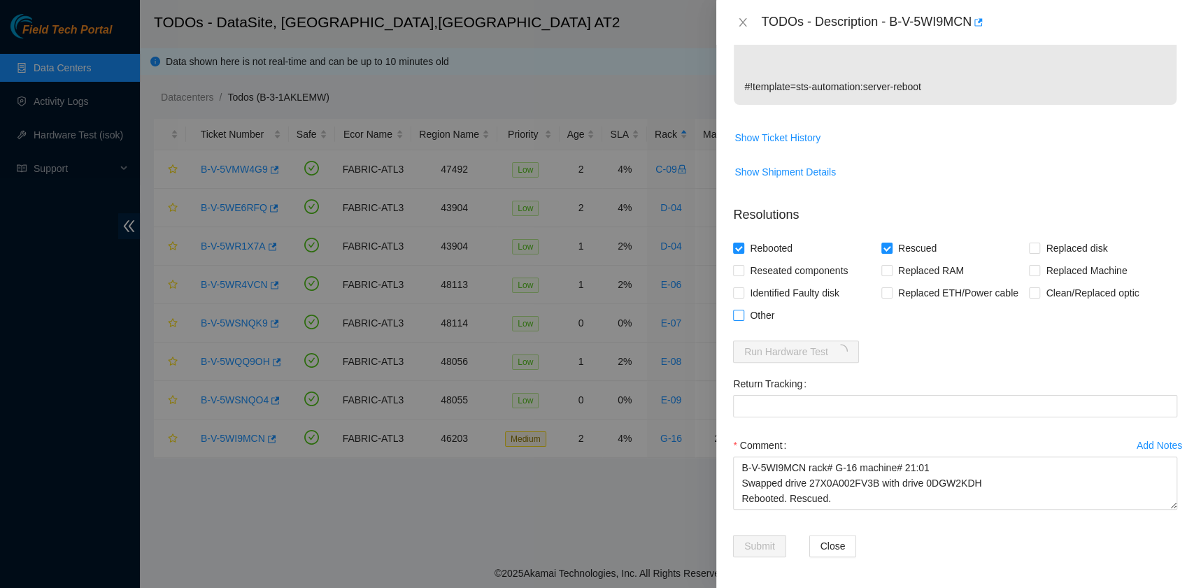
click at [744, 315] on span "Other" at bounding box center [762, 315] width 36 height 22
click at [743, 315] on input "Other" at bounding box center [738, 315] width 10 height 10
checkbox input "true"
click at [839, 499] on textarea "B-V-5WI9MCN rack# G-16 machine# 21:01 Swapped drive 27X0A002FV3B with drive 0DG…" at bounding box center [955, 483] width 444 height 53
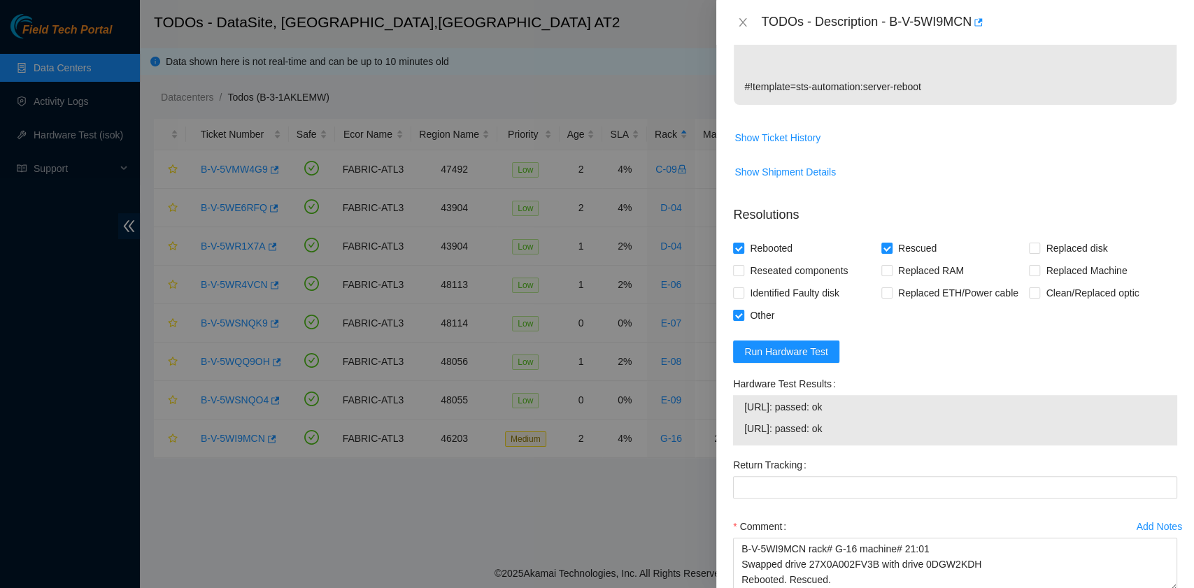
drag, startPoint x: 868, startPoint y: 436, endPoint x: 722, endPoint y: 423, distance: 146.8
click at [722, 423] on div "Problem Type Hardware Sub Type Tier 1 - Secure Rack Number G-16 Machine Number …" at bounding box center [955, 316] width 478 height 543
copy tbody "23.220.74.108: passed: ok 23.220.74.109: passed: ok"
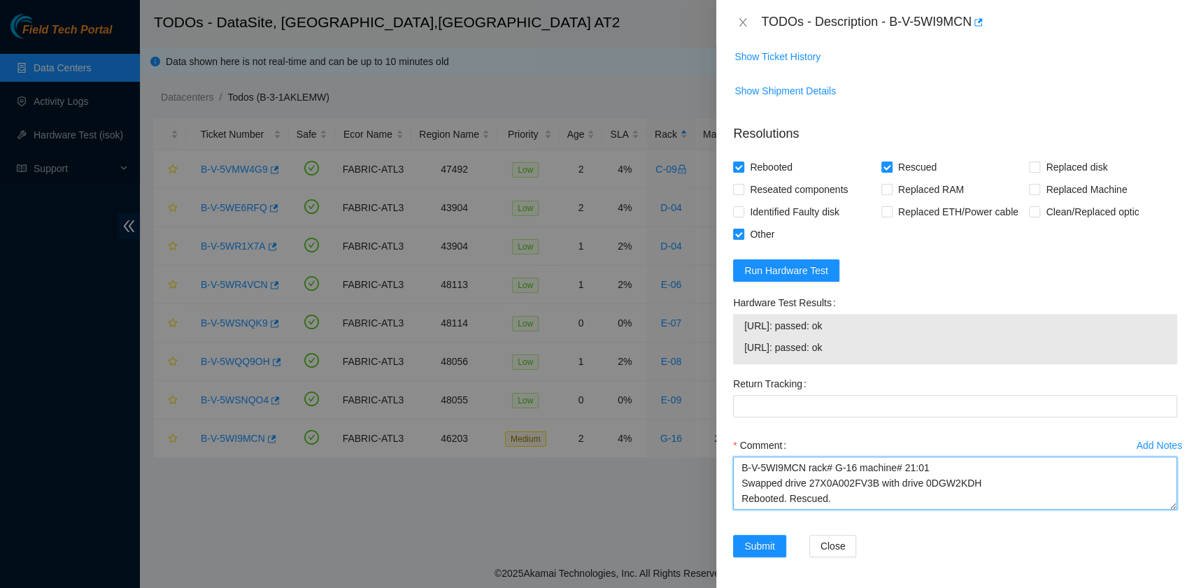
click at [780, 497] on textarea "B-V-5WI9MCN rack# G-16 machine# 21:01 Swapped drive 27X0A002FV3B with drive 0DG…" at bounding box center [955, 483] width 444 height 53
paste textarea "23.220.74.108: passed: ok 23.220.74.109: passed: ok"
type textarea "B-V-5WI9MCN rack# G-16 machine# 21:01 Swapped drive 27X0A002FV3B with drive 0DG…"
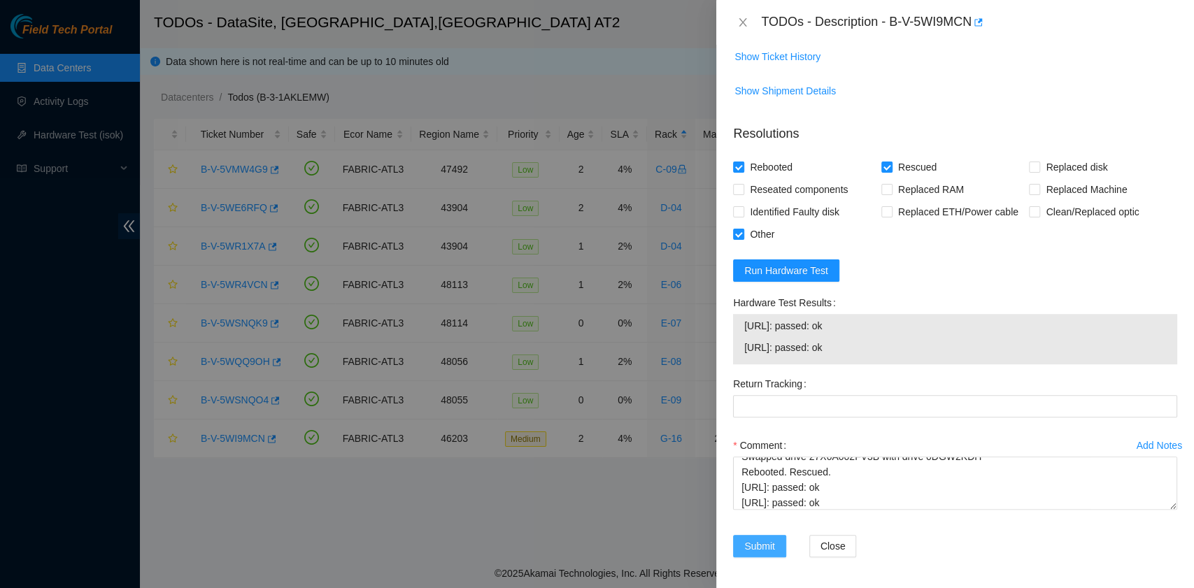
click at [747, 540] on span "Submit" at bounding box center [759, 545] width 31 height 15
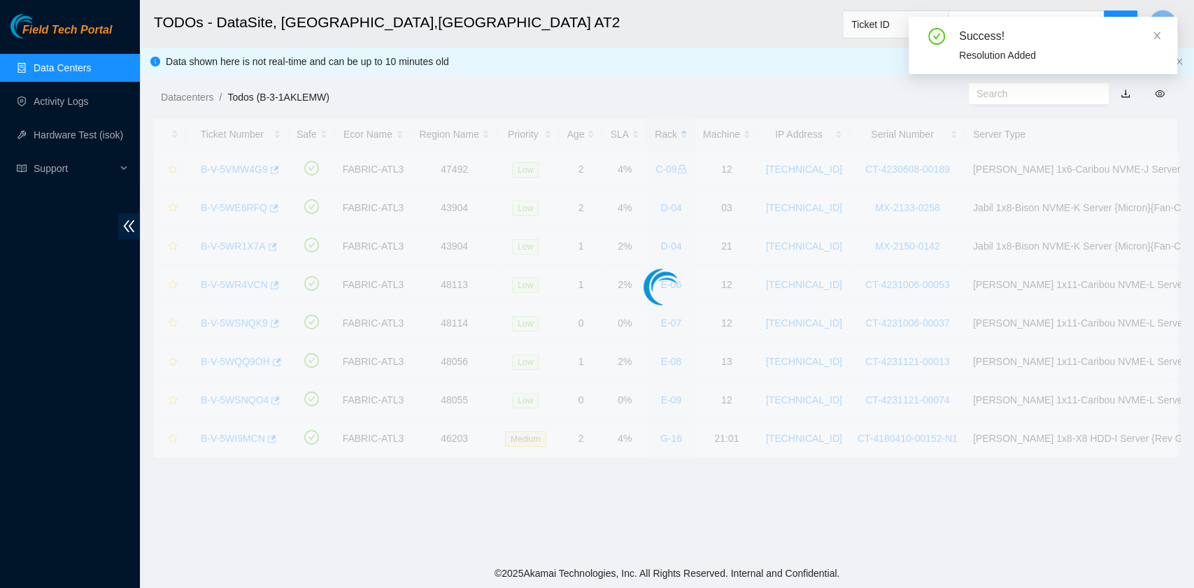
scroll to position [317, 0]
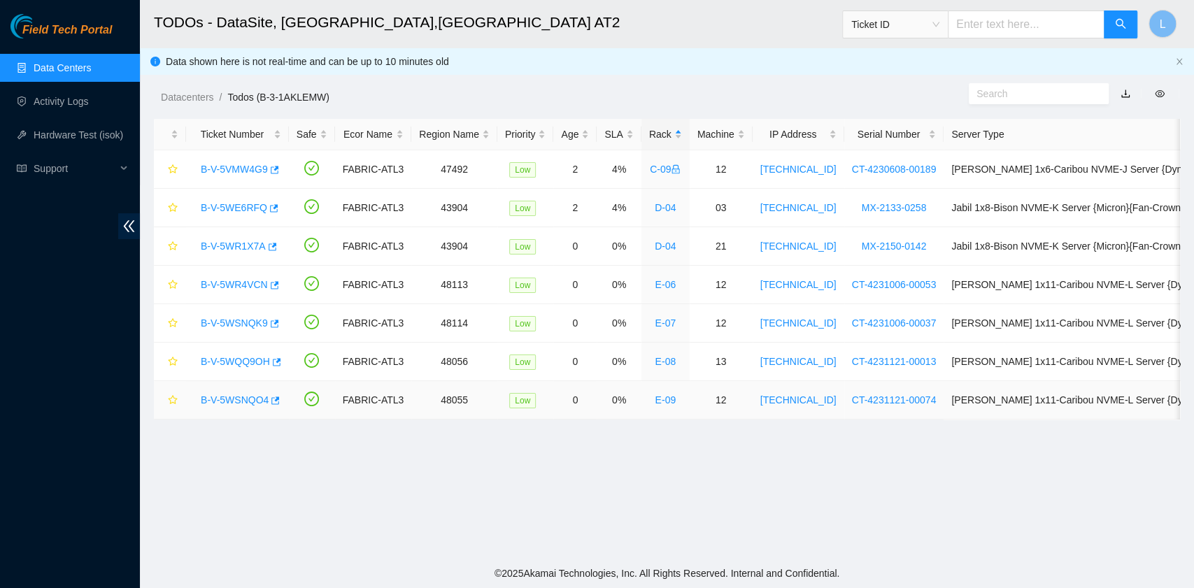
click at [230, 396] on link "B-V-5WSNQO4" at bounding box center [235, 399] width 68 height 11
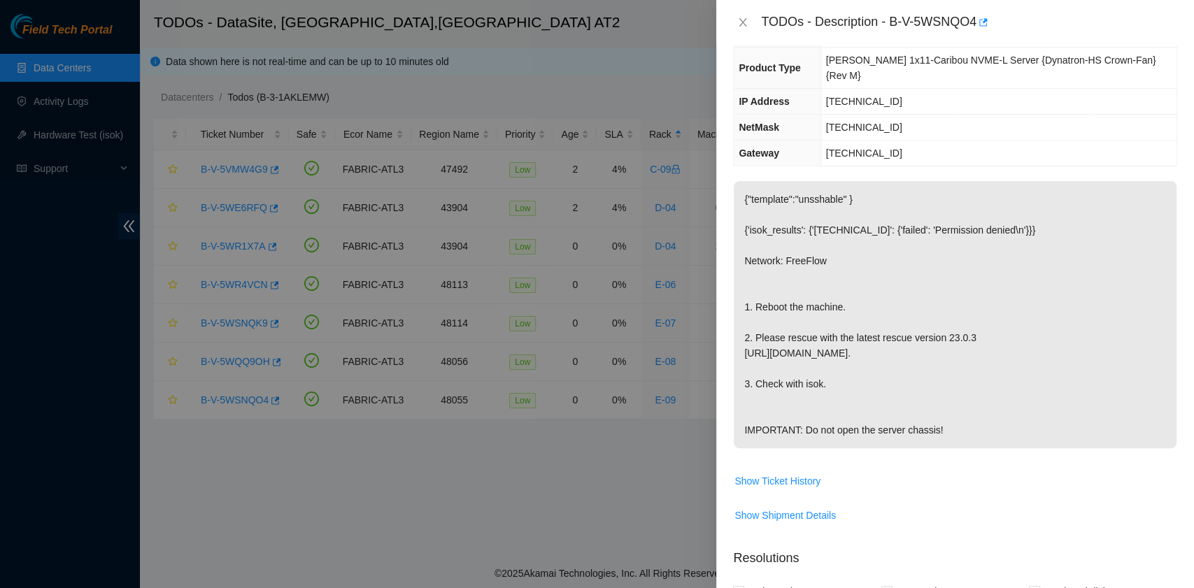
scroll to position [0, 0]
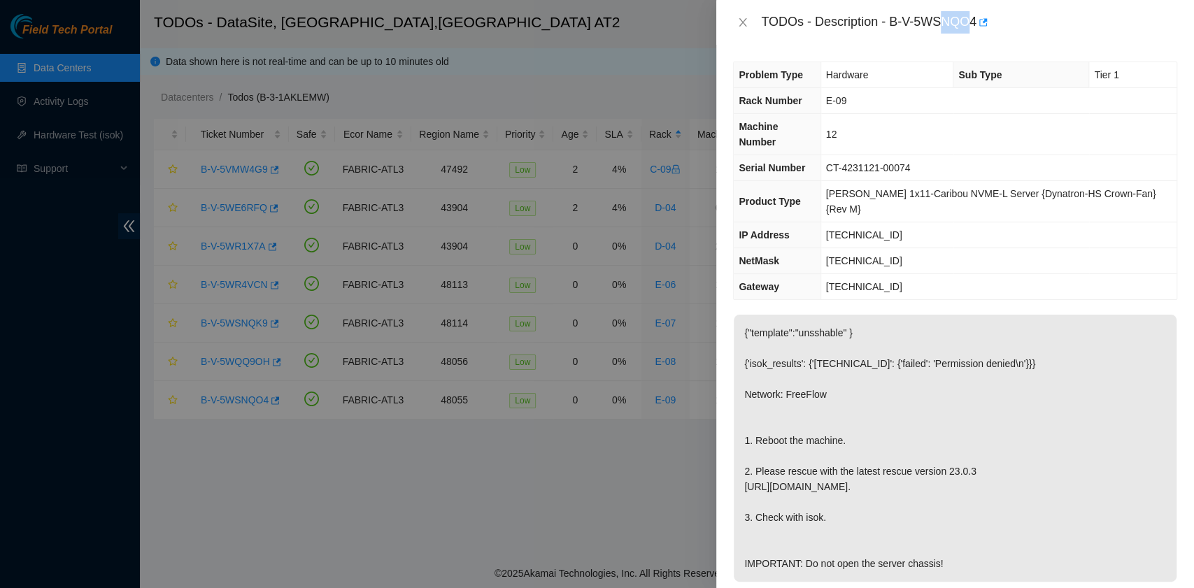
drag, startPoint x: 972, startPoint y: 21, endPoint x: 940, endPoint y: 26, distance: 32.5
click at [940, 26] on div "TODOs - Description - B-V-5WSNQO4" at bounding box center [969, 22] width 416 height 22
drag, startPoint x: 888, startPoint y: 25, endPoint x: 925, endPoint y: 21, distance: 37.3
click at [925, 21] on div "TODOs - Description - B-V-5WSNQO4" at bounding box center [969, 22] width 416 height 22
click at [901, 26] on div "TODOs - Description - B-V-5WSNQO4" at bounding box center [969, 22] width 416 height 22
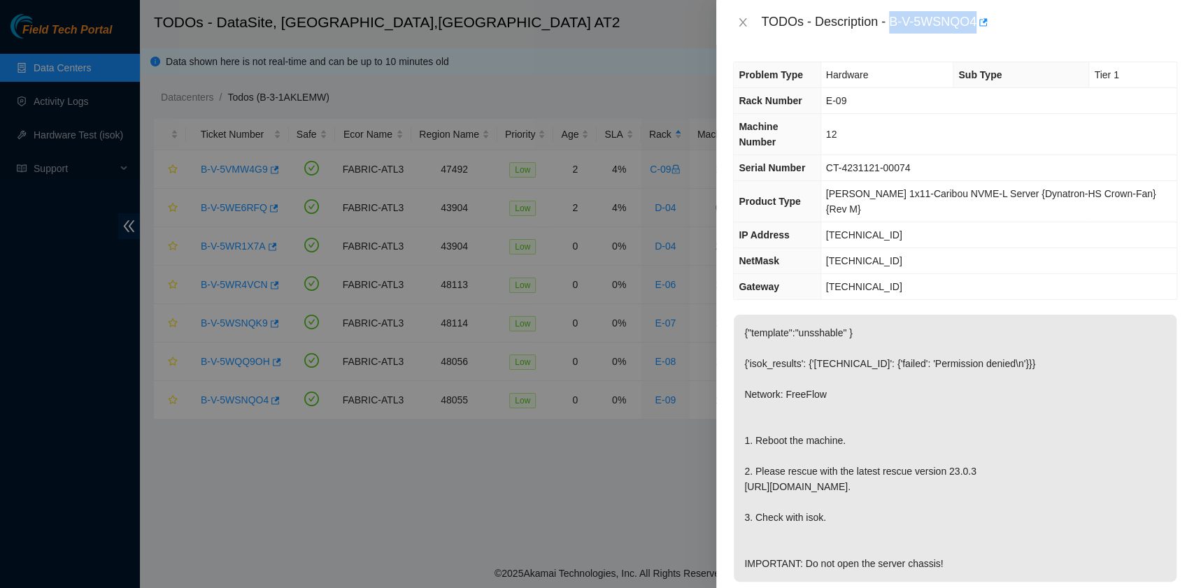
drag, startPoint x: 892, startPoint y: 24, endPoint x: 976, endPoint y: 27, distance: 84.0
click at [976, 27] on div "TODOs - Description - B-V-5WSNQO4" at bounding box center [969, 22] width 416 height 22
copy div "B-V-5WSNQO4"
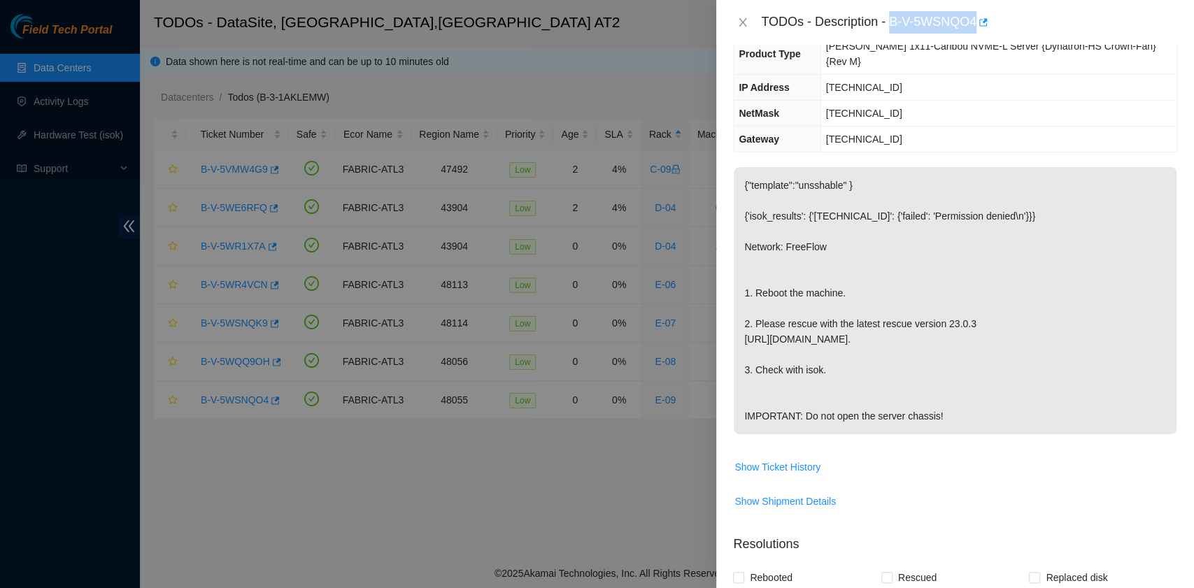
scroll to position [477, 0]
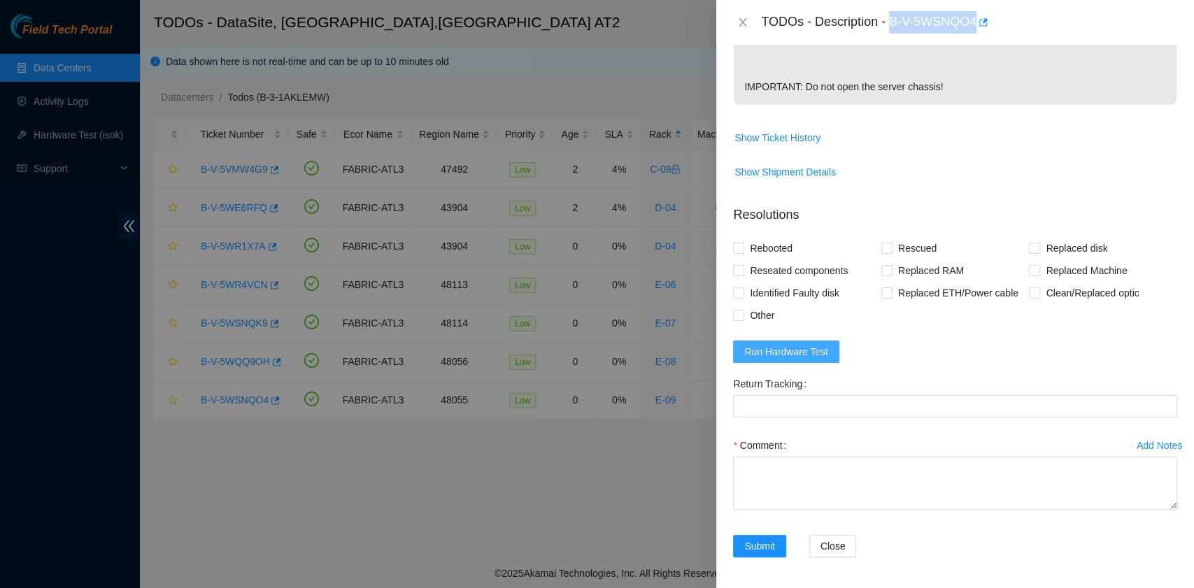
click at [797, 344] on span "Run Hardware Test" at bounding box center [786, 351] width 84 height 15
click at [771, 250] on span "Rebooted" at bounding box center [771, 248] width 54 height 22
click at [743, 250] on input "Rebooted" at bounding box center [738, 248] width 10 height 10
checkbox input "true"
click at [884, 249] on input "Rescued" at bounding box center [886, 248] width 10 height 10
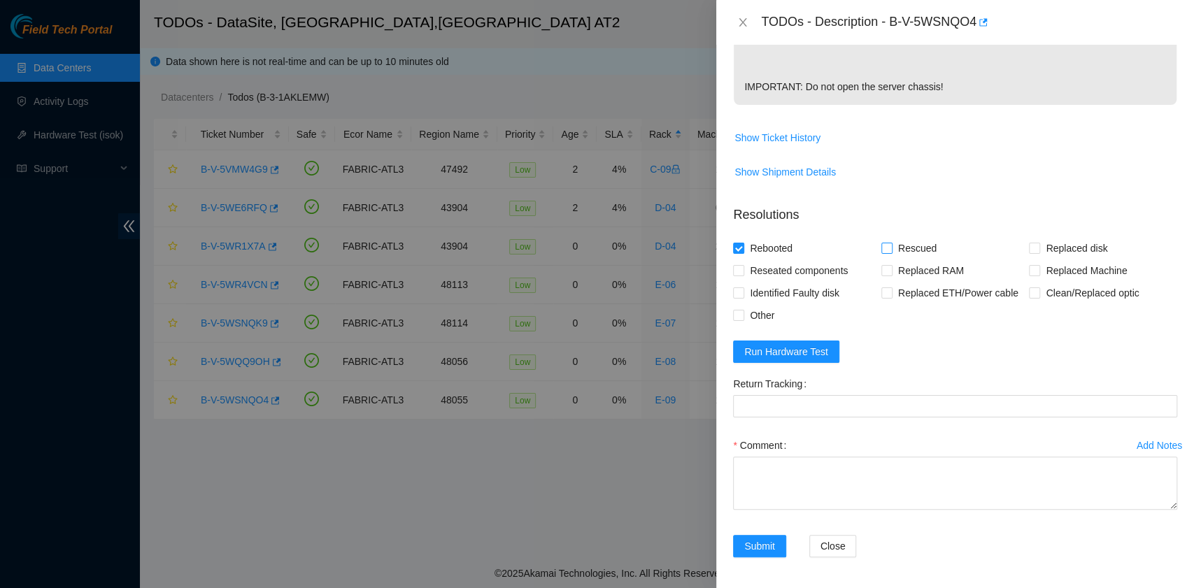
checkbox input "true"
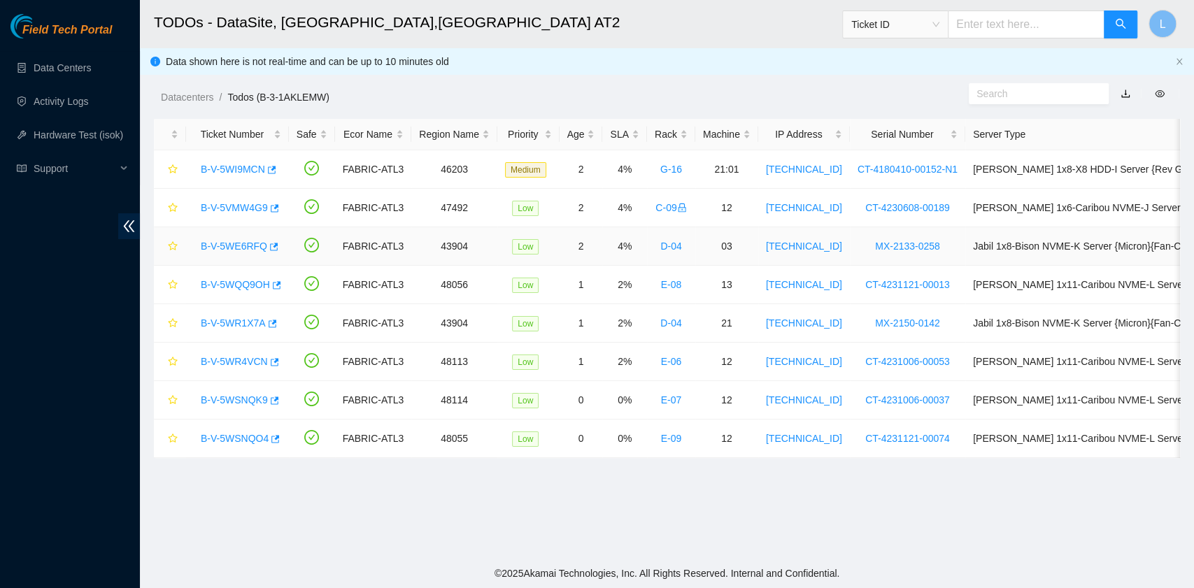
click at [234, 247] on link "B-V-5WE6RFQ" at bounding box center [234, 246] width 66 height 11
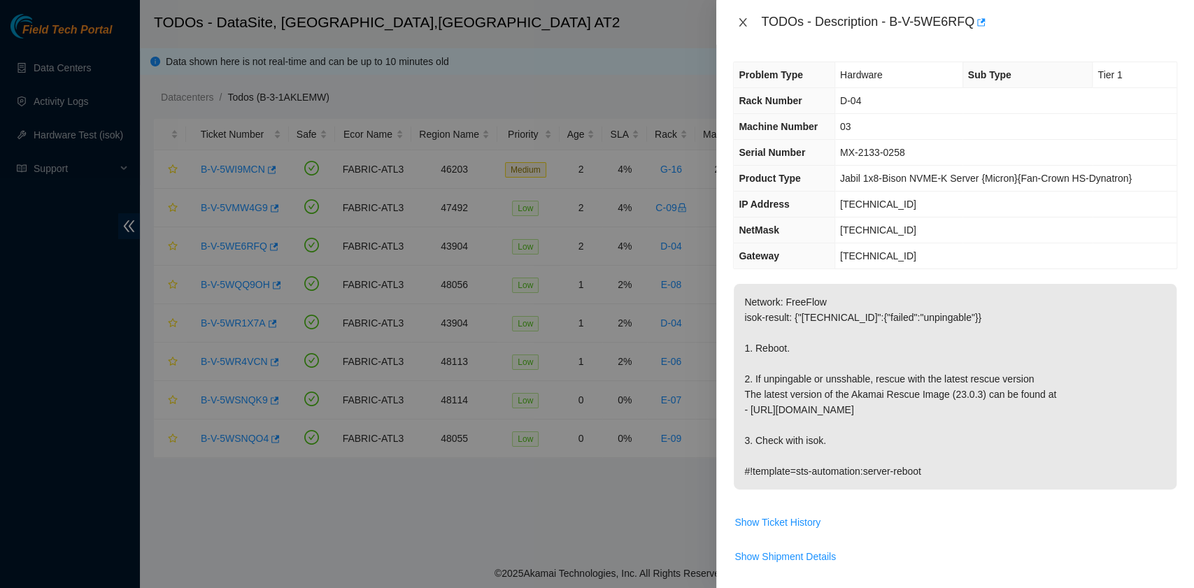
click at [741, 24] on icon "close" at bounding box center [743, 22] width 8 height 8
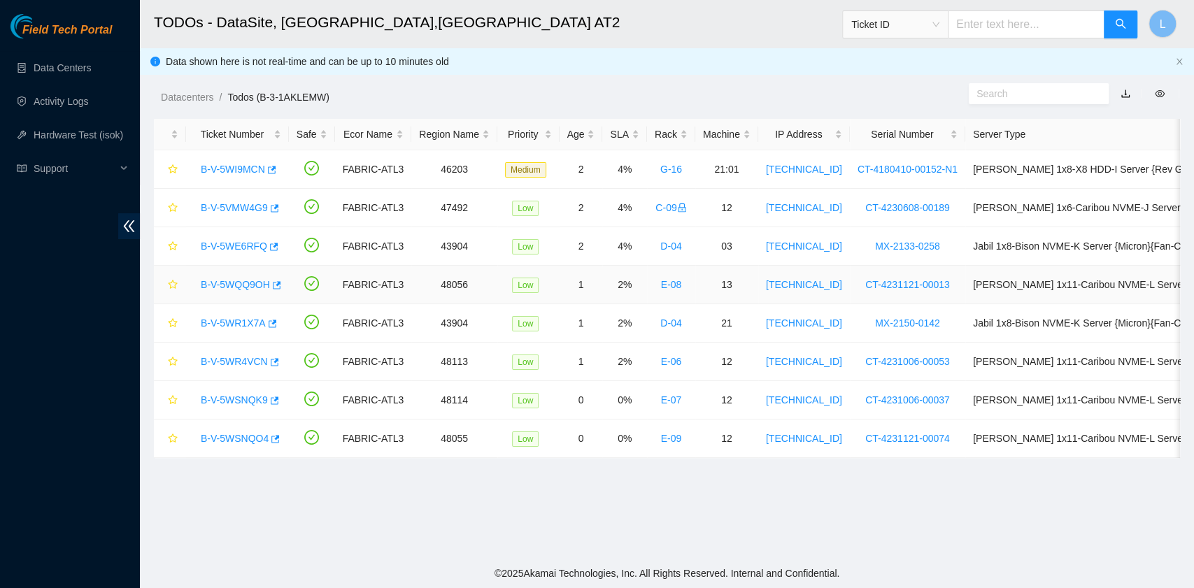
click at [250, 283] on link "B-V-5WQQ9OH" at bounding box center [235, 284] width 69 height 11
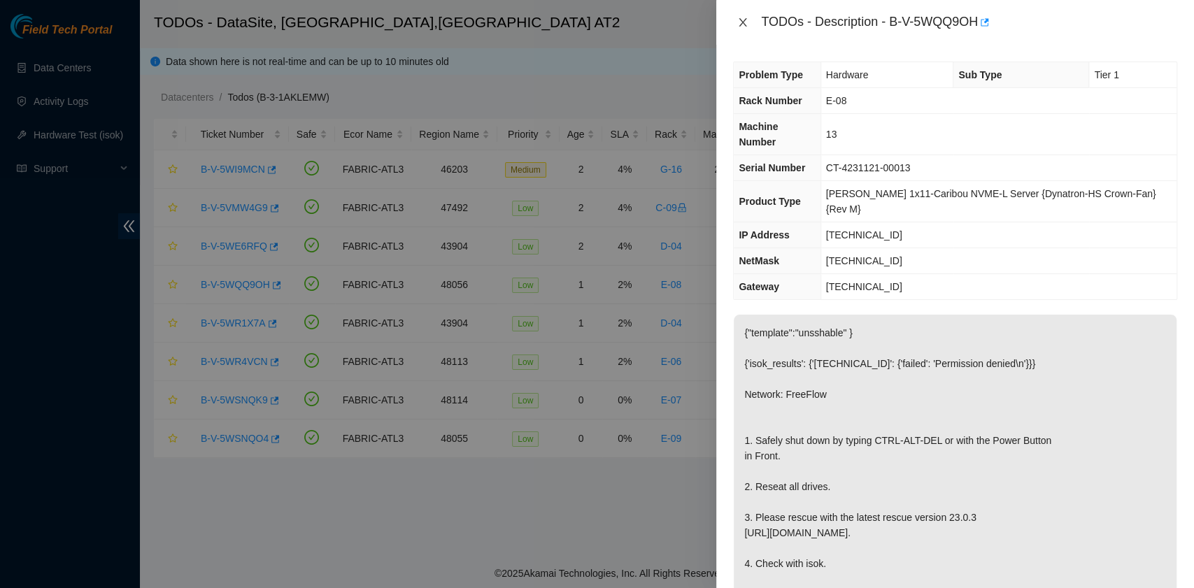
click at [740, 24] on icon "close" at bounding box center [743, 22] width 8 height 8
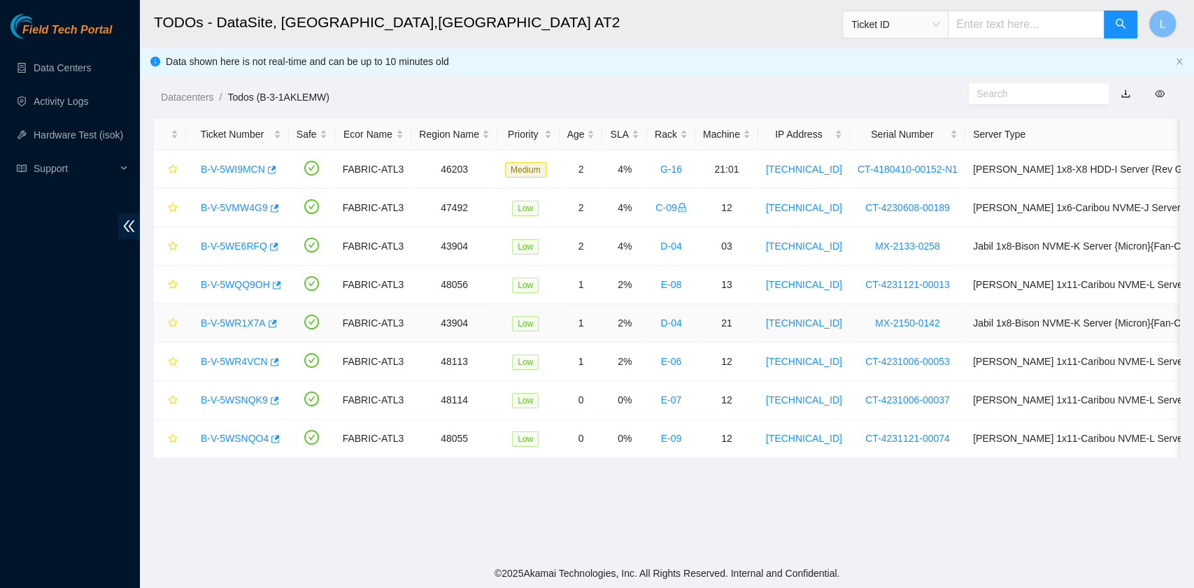
click at [248, 313] on div "B-V-5WR1X7A" at bounding box center [237, 323] width 87 height 22
click at [252, 322] on link "B-V-5WR1X7A" at bounding box center [233, 322] width 65 height 11
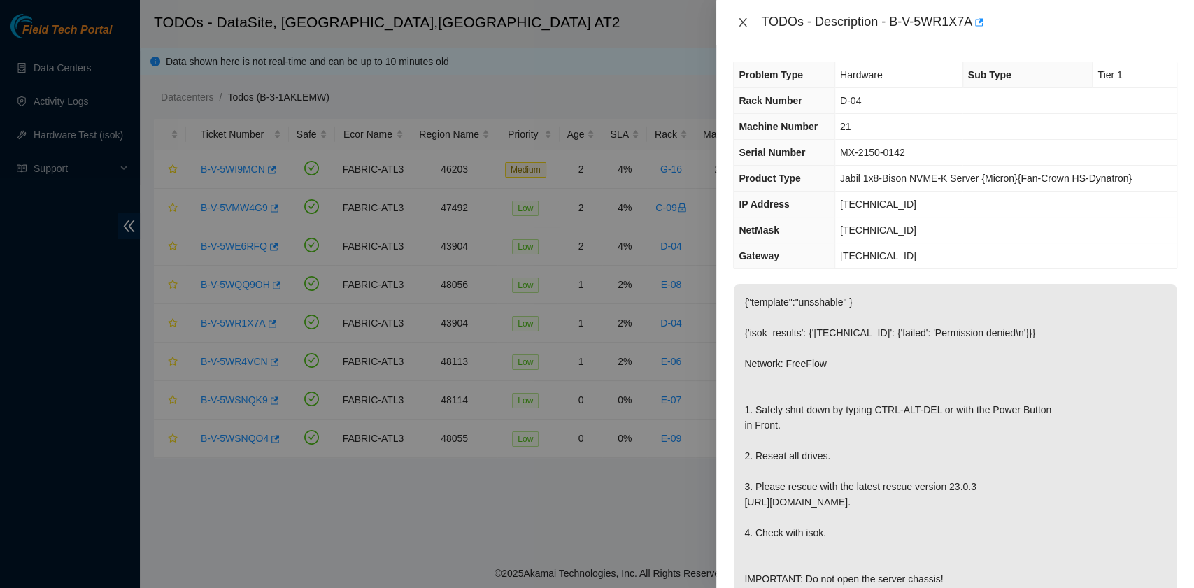
click at [738, 21] on icon "close" at bounding box center [742, 22] width 11 height 11
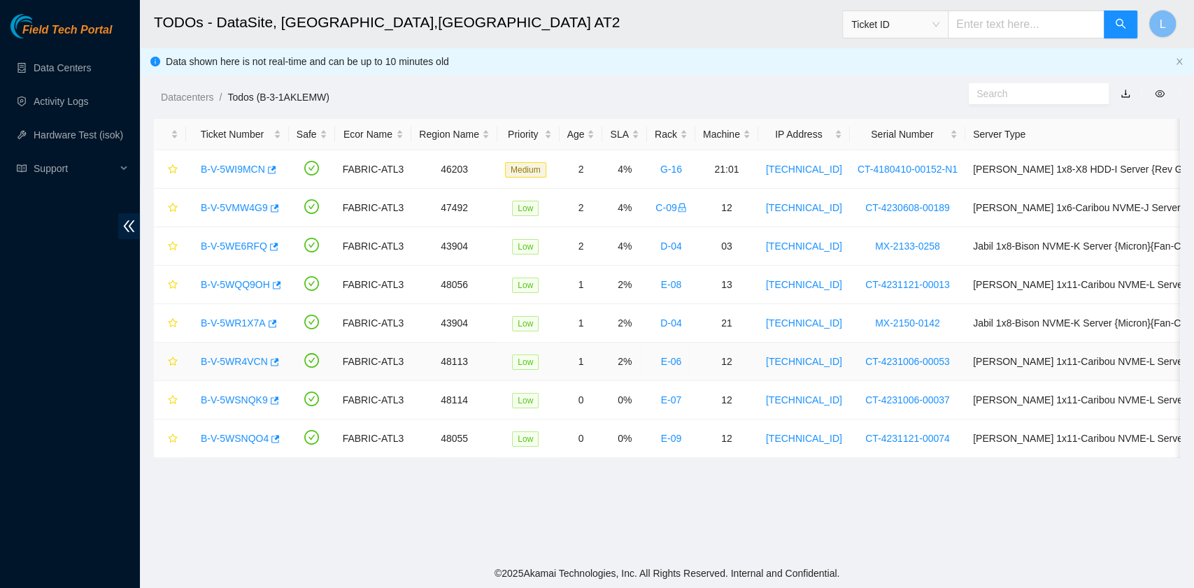
click at [238, 358] on link "B-V-5WR4VCN" at bounding box center [234, 361] width 67 height 11
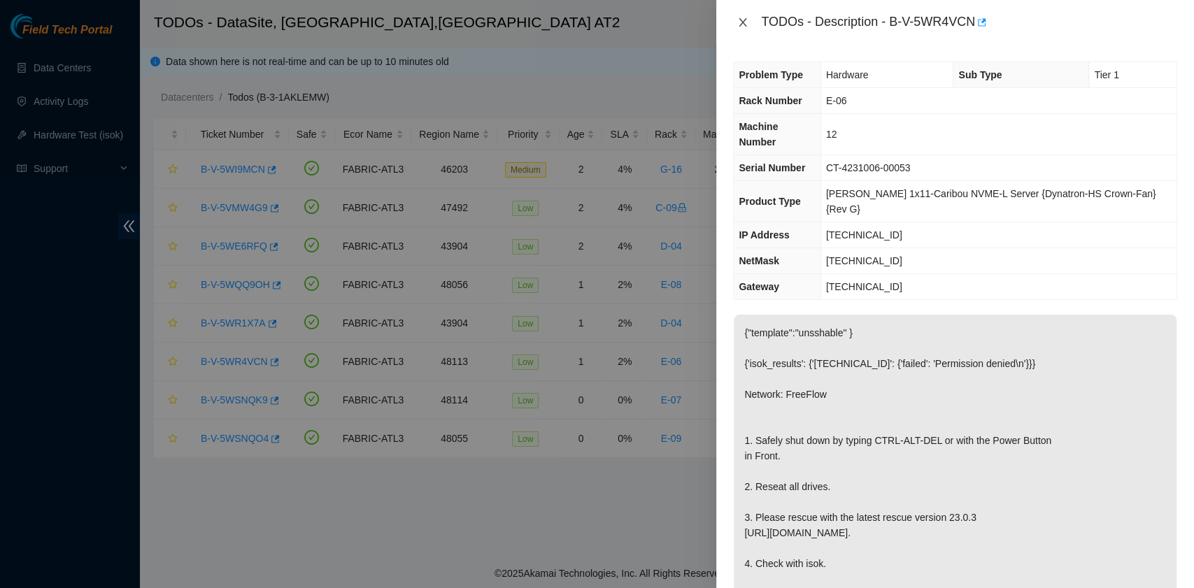
click at [741, 21] on icon "close" at bounding box center [743, 22] width 8 height 8
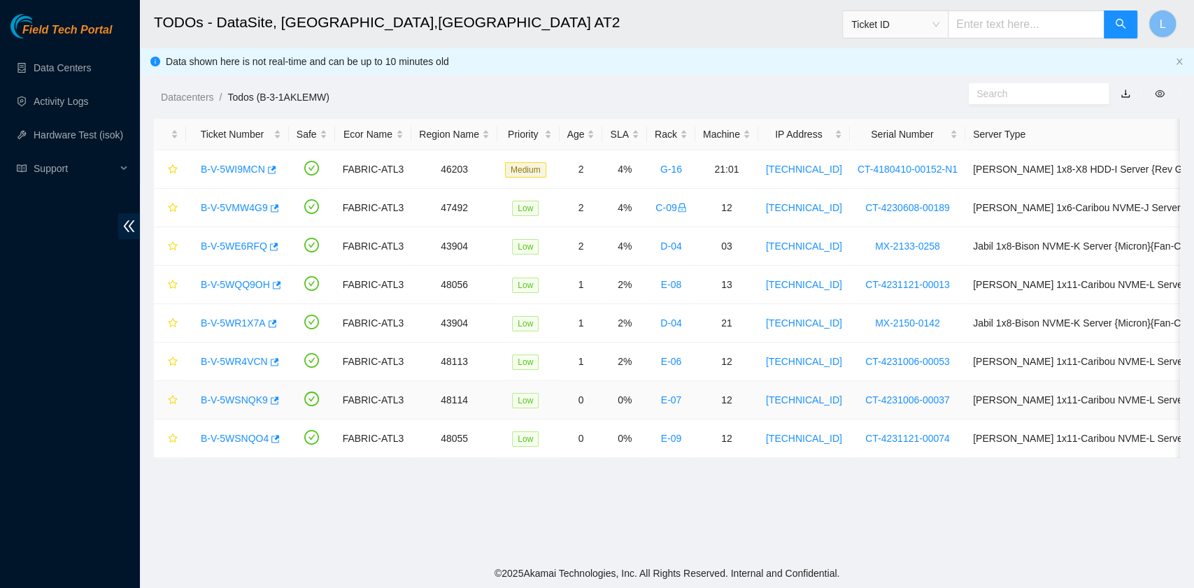
click at [243, 399] on link "B-V-5WSNQK9" at bounding box center [234, 399] width 67 height 11
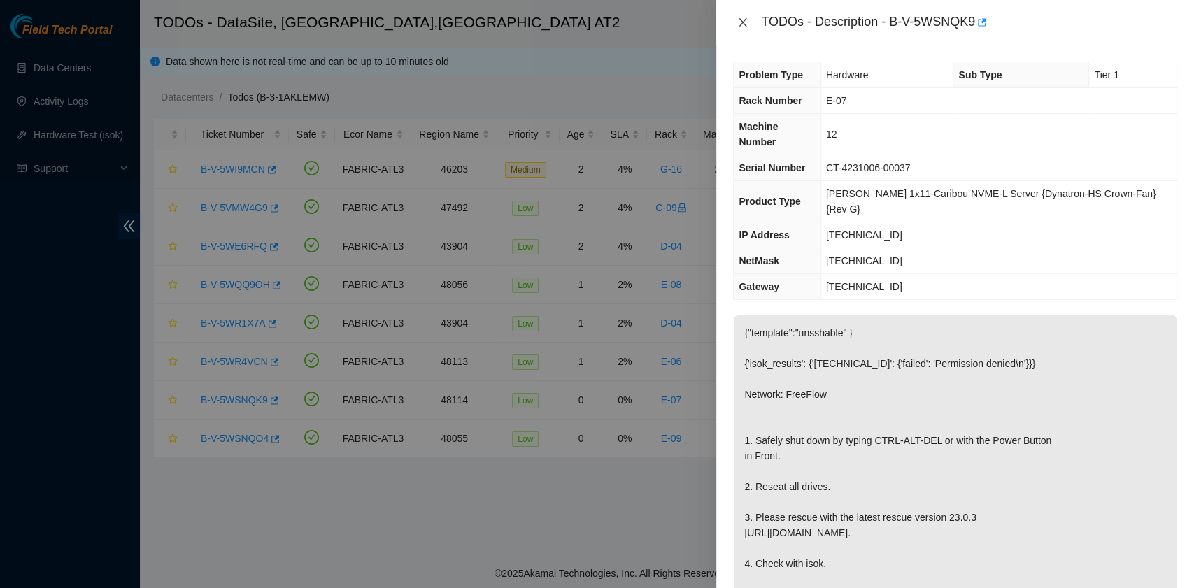
click at [740, 22] on icon "close" at bounding box center [742, 22] width 11 height 11
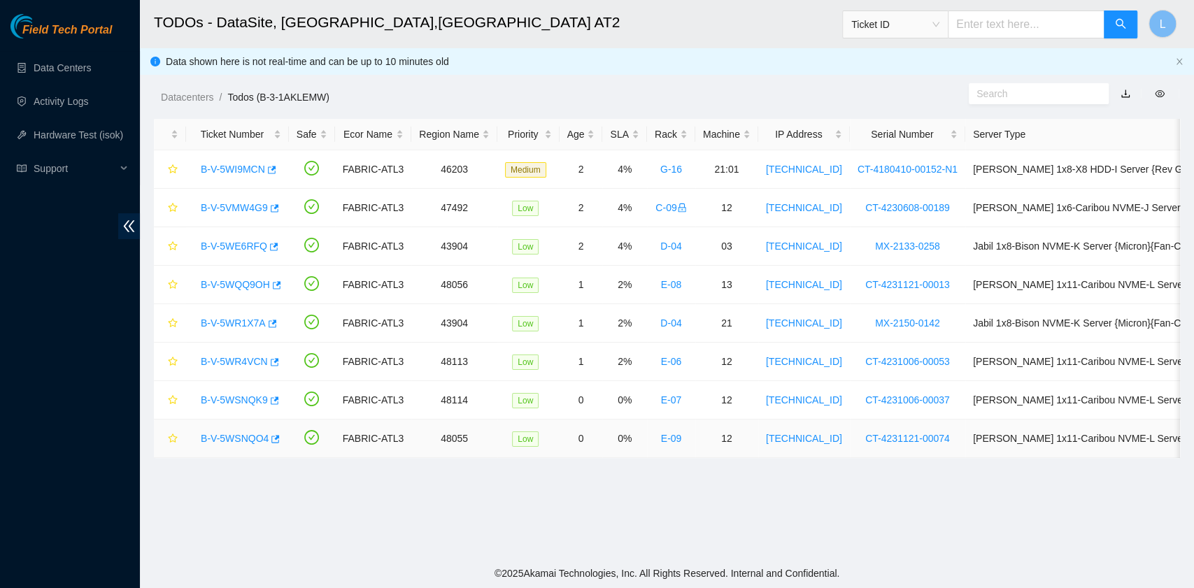
click at [241, 439] on link "B-V-5WSNQO4" at bounding box center [235, 438] width 68 height 11
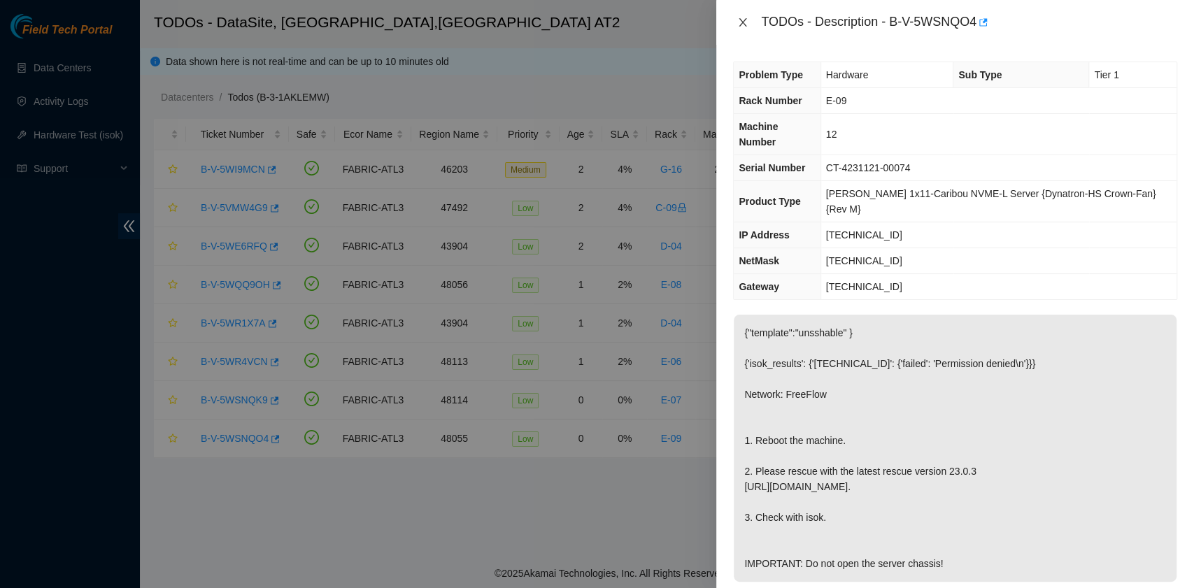
click at [742, 21] on icon "close" at bounding box center [743, 22] width 8 height 8
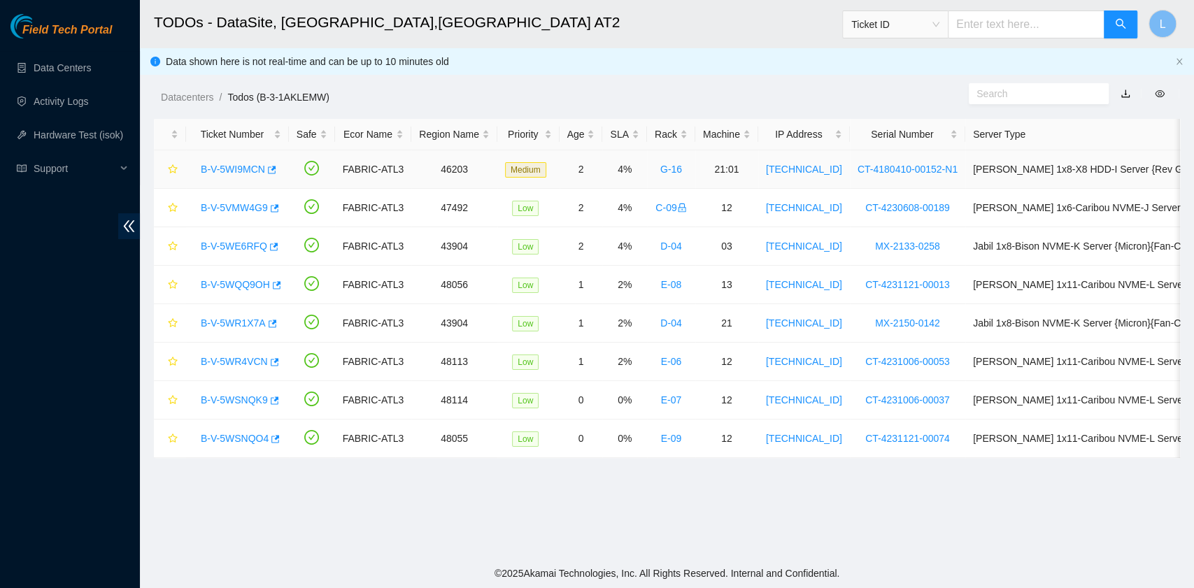
click at [238, 171] on link "B-V-5WI9MCN" at bounding box center [233, 169] width 64 height 11
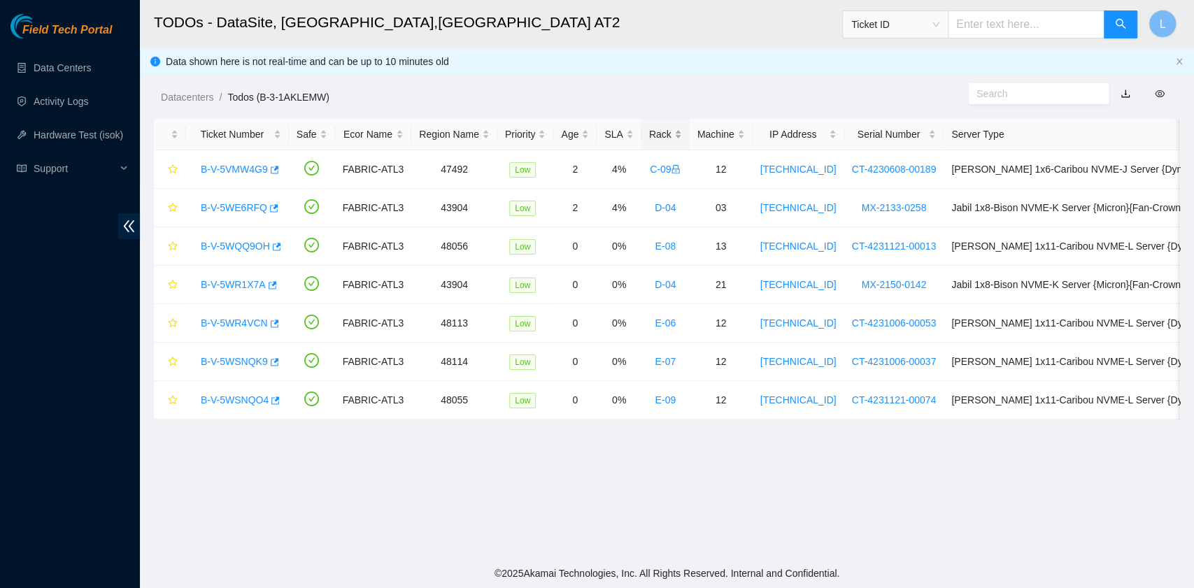
click at [662, 129] on div "Rack" at bounding box center [665, 134] width 33 height 15
click at [658, 130] on div "Rack" at bounding box center [665, 134] width 33 height 15
click at [259, 207] on link "B-V-5WQQ9OH" at bounding box center [235, 207] width 69 height 11
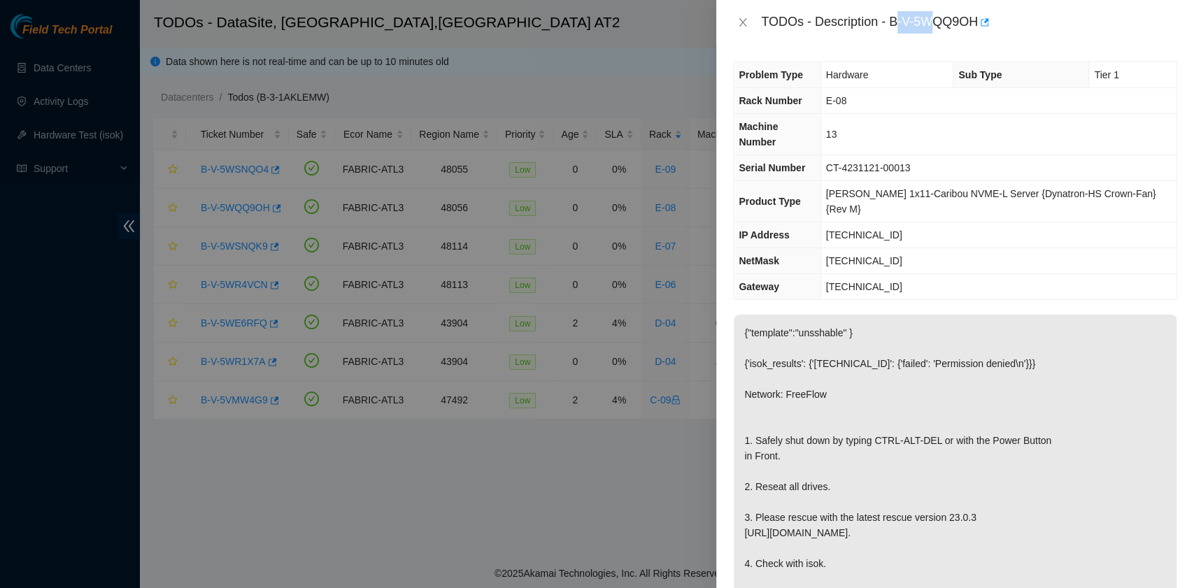
drag, startPoint x: 894, startPoint y: 26, endPoint x: 937, endPoint y: 36, distance: 43.8
click at [937, 36] on div "TODOs - Description - B-V-5WQQ9OH" at bounding box center [955, 22] width 478 height 45
click at [920, 36] on div "TODOs - Description - B-V-5WQQ9OH" at bounding box center [955, 22] width 478 height 45
drag, startPoint x: 891, startPoint y: 23, endPoint x: 978, endPoint y: 29, distance: 86.9
click at [978, 29] on div "TODOs - Description - B-V-5WQQ9OH" at bounding box center [969, 22] width 416 height 22
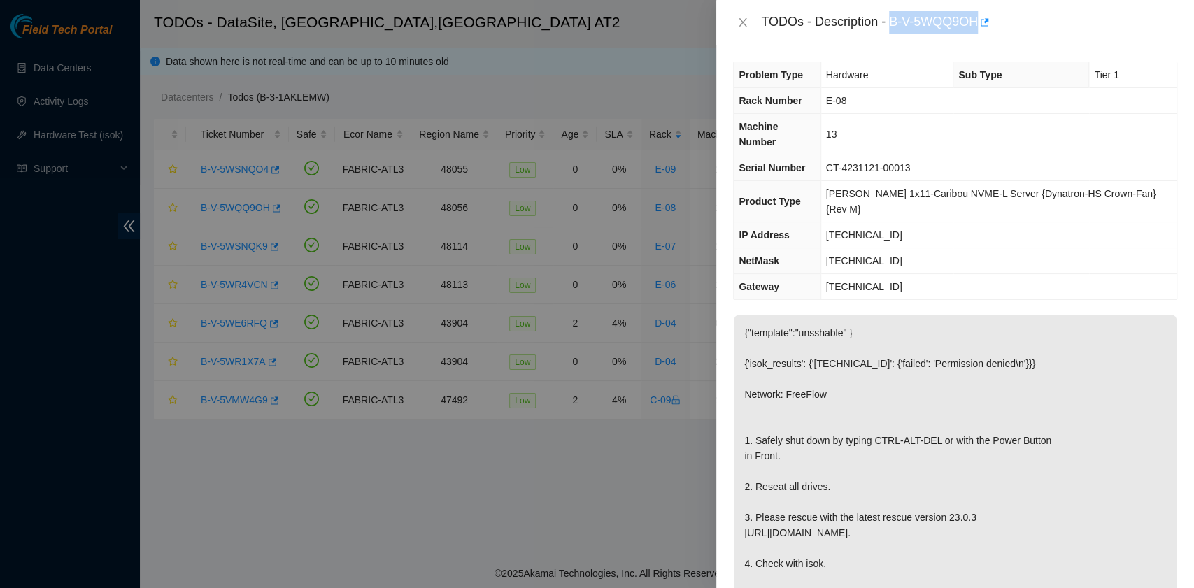
copy div "B-V-5WQQ9OH"
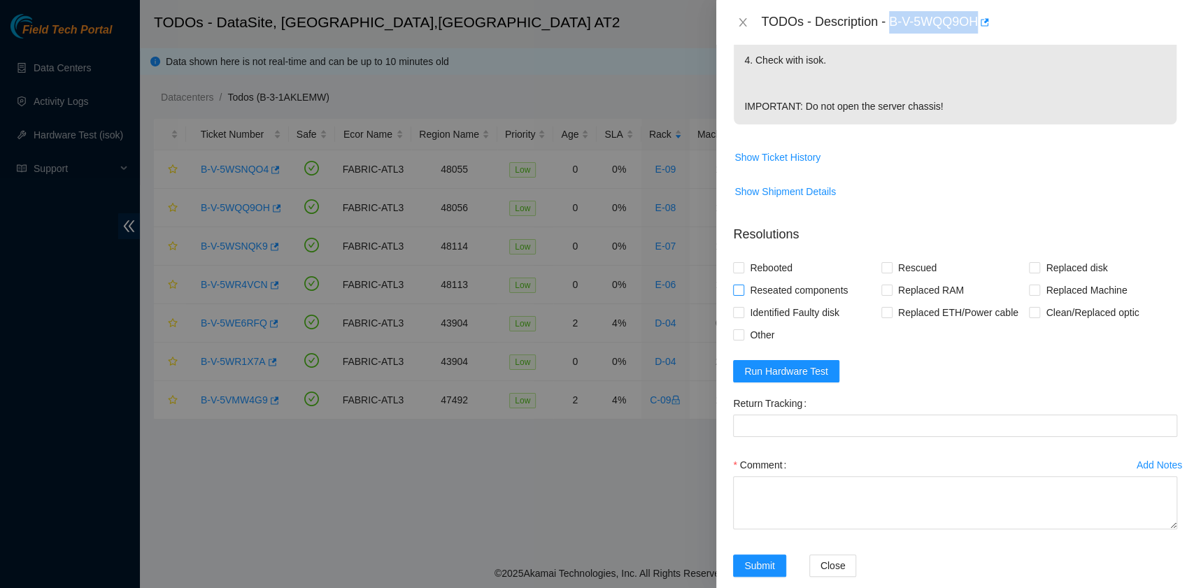
scroll to position [508, 0]
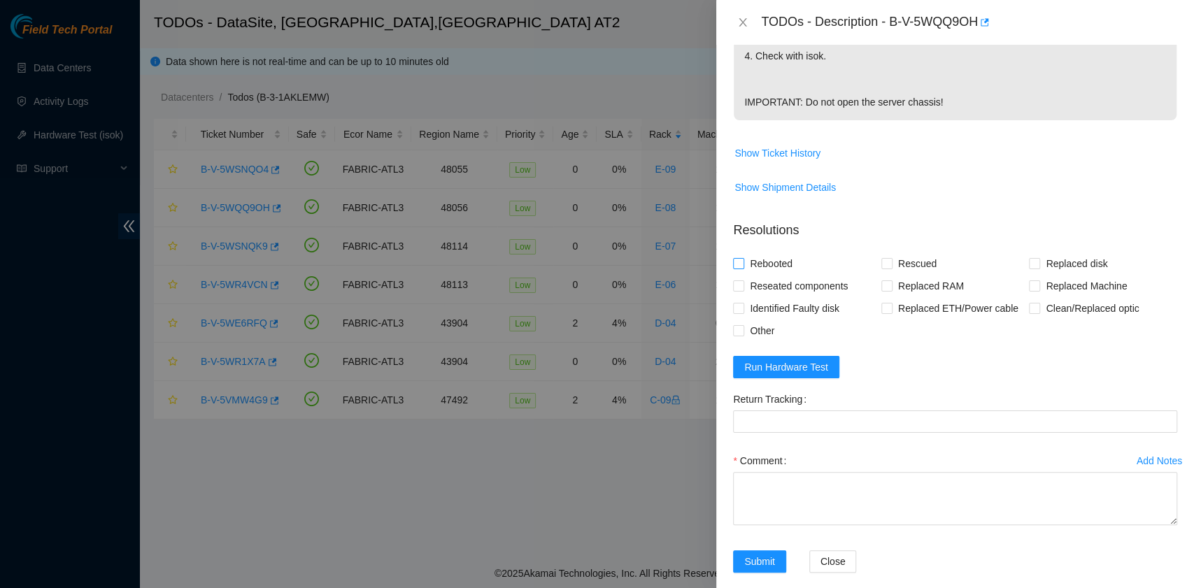
click at [782, 252] on span "Rebooted" at bounding box center [771, 263] width 54 height 22
click at [743, 258] on input "Rebooted" at bounding box center [738, 263] width 10 height 10
checkbox input "true"
click at [898, 252] on span "Rescued" at bounding box center [917, 263] width 50 height 22
click at [891, 258] on input "Rescued" at bounding box center [886, 263] width 10 height 10
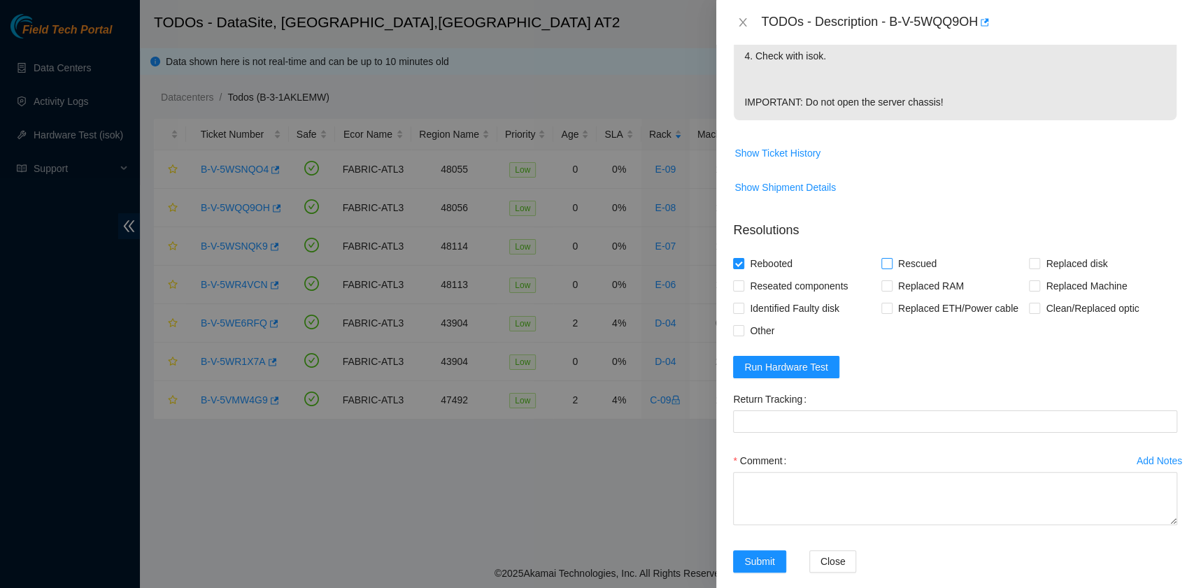
checkbox input "true"
click at [799, 488] on textarea "Comment" at bounding box center [955, 498] width 444 height 53
paste textarea "B-V-5WQQ9OH rack# E-08 machine# 13 Powered down the server safely. Rebooted. re…"
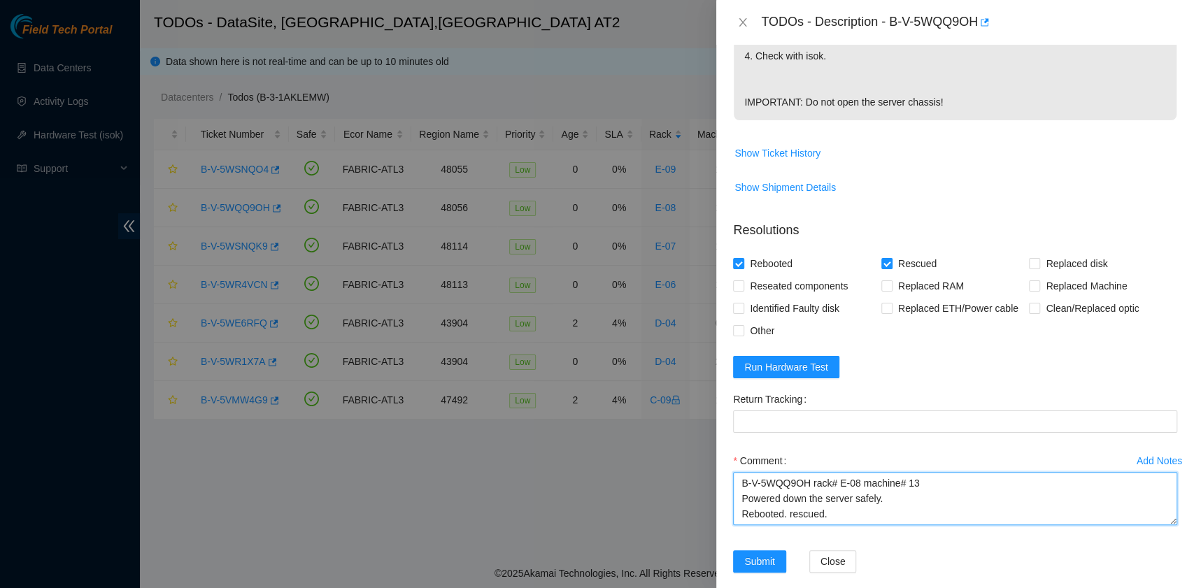
scroll to position [11, 0]
type textarea "B-V-5WQQ9OH rack# E-08 machine# 13 Powered down the server safely. Rebooted. re…"
click at [764, 320] on span "Other" at bounding box center [762, 331] width 36 height 22
click at [743, 325] on input "Other" at bounding box center [738, 330] width 10 height 10
checkbox input "true"
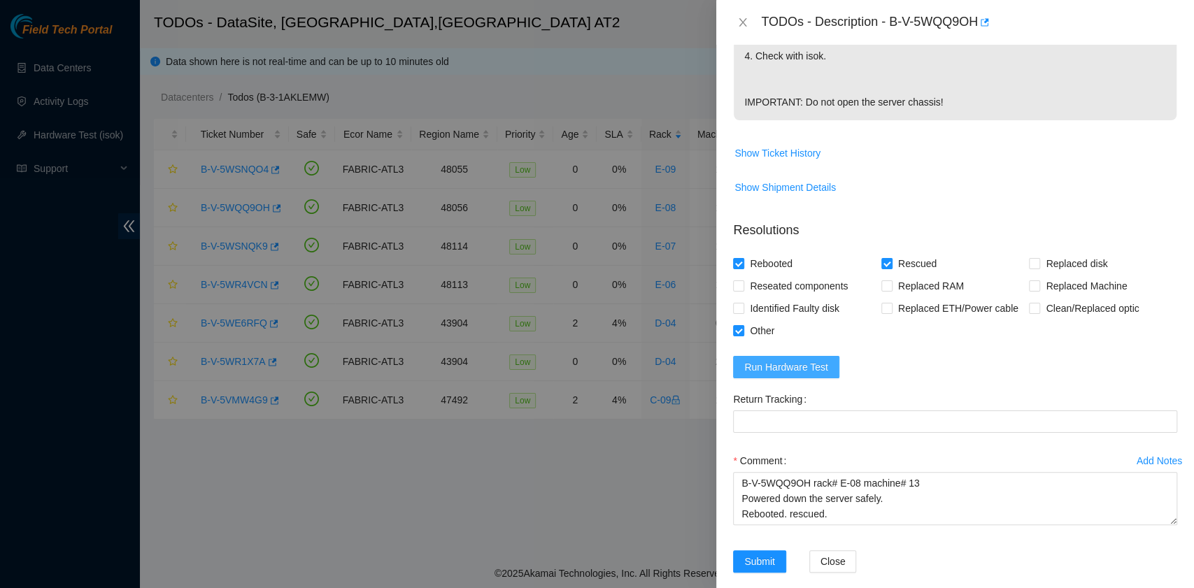
click at [799, 359] on span "Run Hardware Test" at bounding box center [786, 366] width 84 height 15
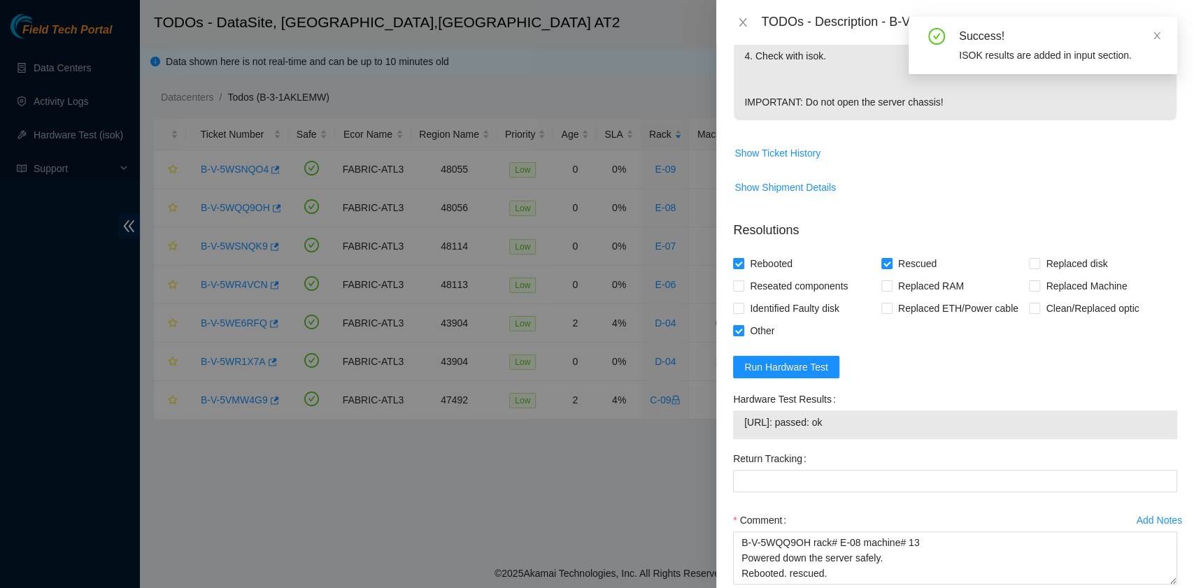
drag, startPoint x: 884, startPoint y: 406, endPoint x: 720, endPoint y: 415, distance: 163.9
click at [720, 415] on div "Problem Type Hardware Sub Type Tier 1 Rack Number E-08 Machine Number 13 Serial…" at bounding box center [955, 316] width 478 height 543
copy tbody "184.27.176.240: passed: ok"
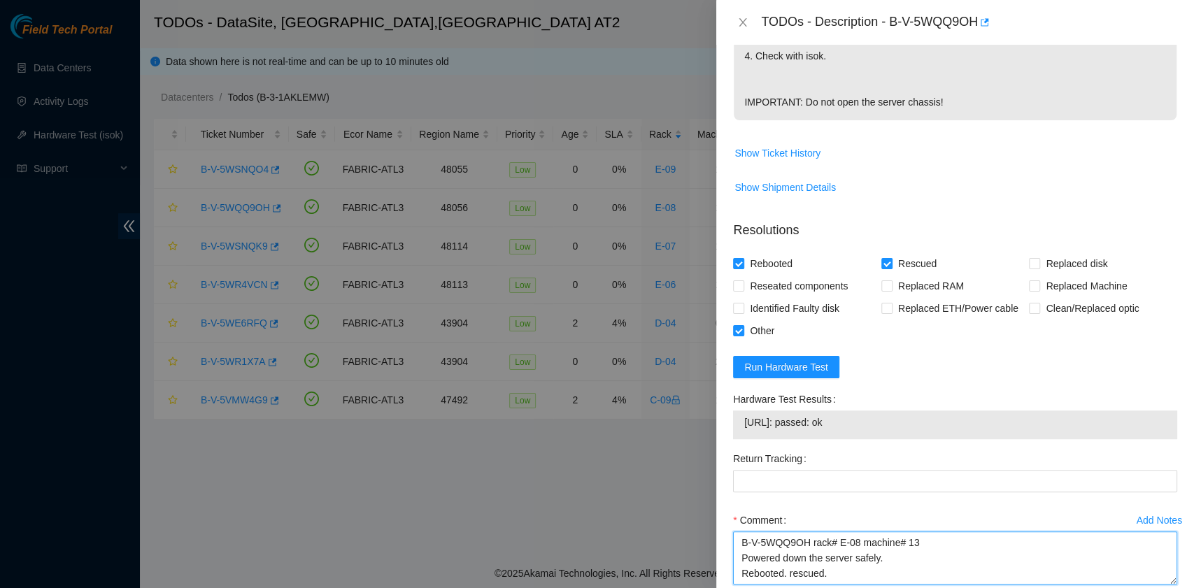
click at [756, 554] on textarea "B-V-5WQQ9OH rack# E-08 machine# 13 Powered down the server safely. Rebooted. re…" at bounding box center [955, 557] width 444 height 53
paste textarea "184.27.176.240: passed: ok"
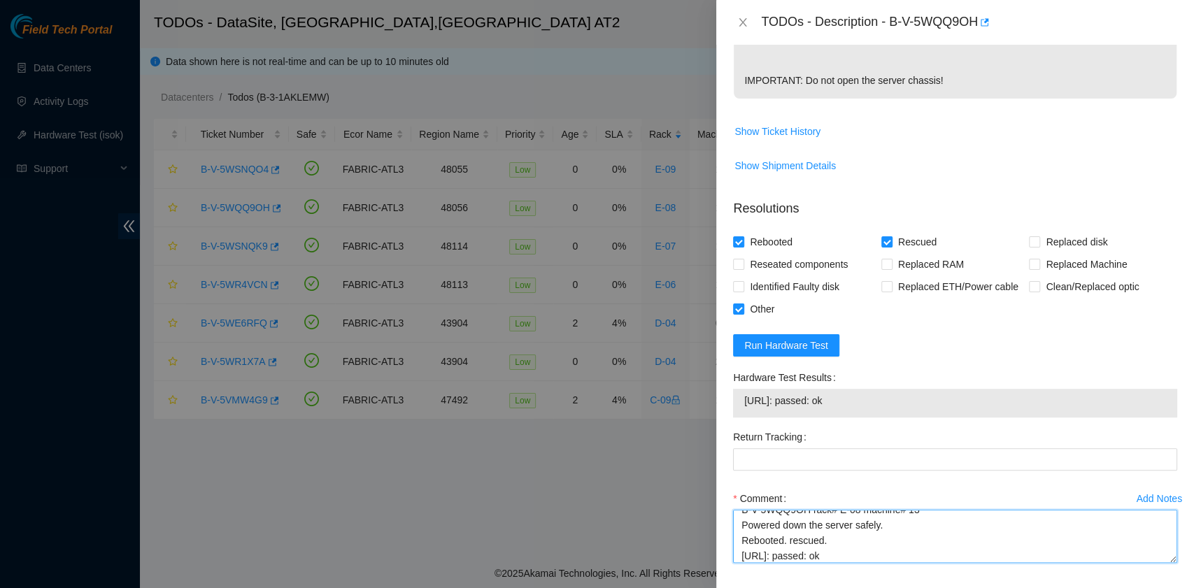
scroll to position [567, 0]
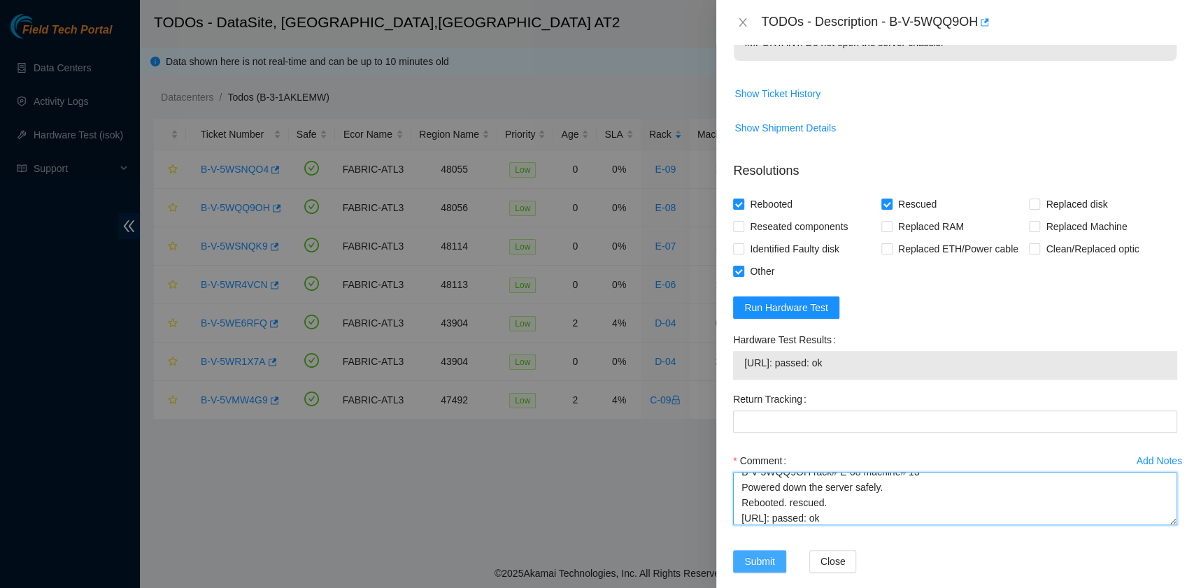
type textarea "B-V-5WQQ9OH rack# E-08 machine# 13 Powered down the server safely. Rebooted. re…"
click at [754, 554] on span "Submit" at bounding box center [759, 561] width 31 height 15
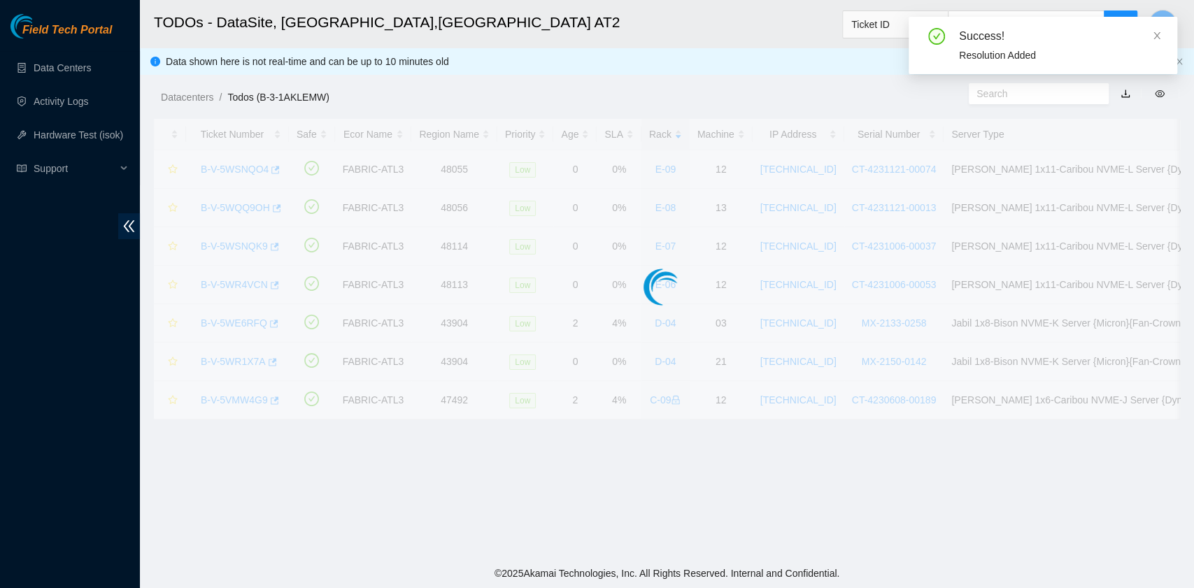
scroll to position [355, 0]
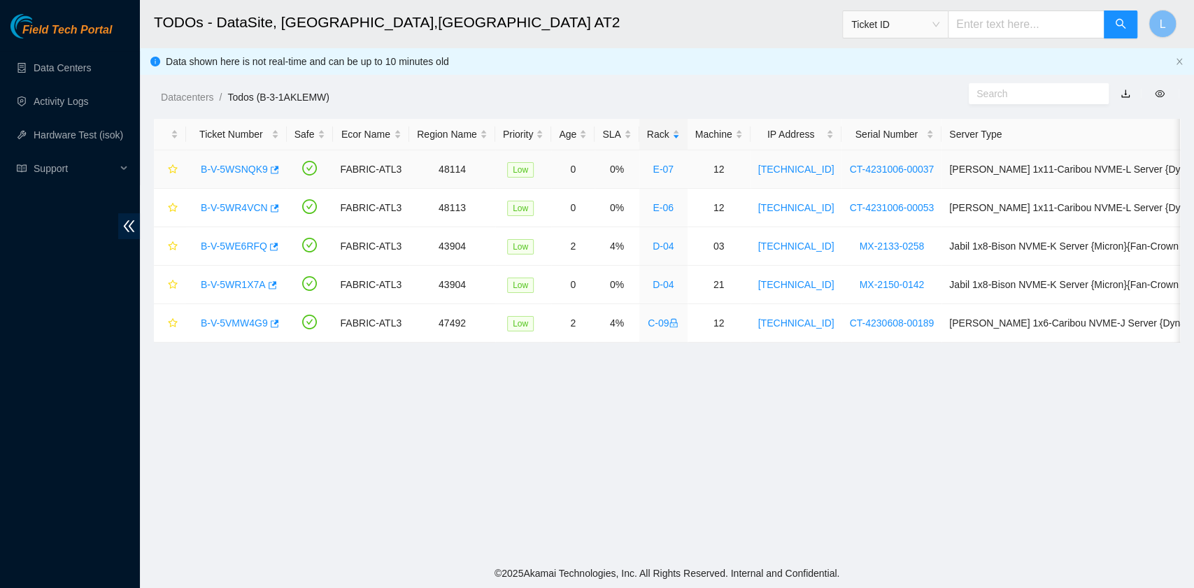
click at [250, 164] on link "B-V-5WSNQK9" at bounding box center [234, 169] width 67 height 11
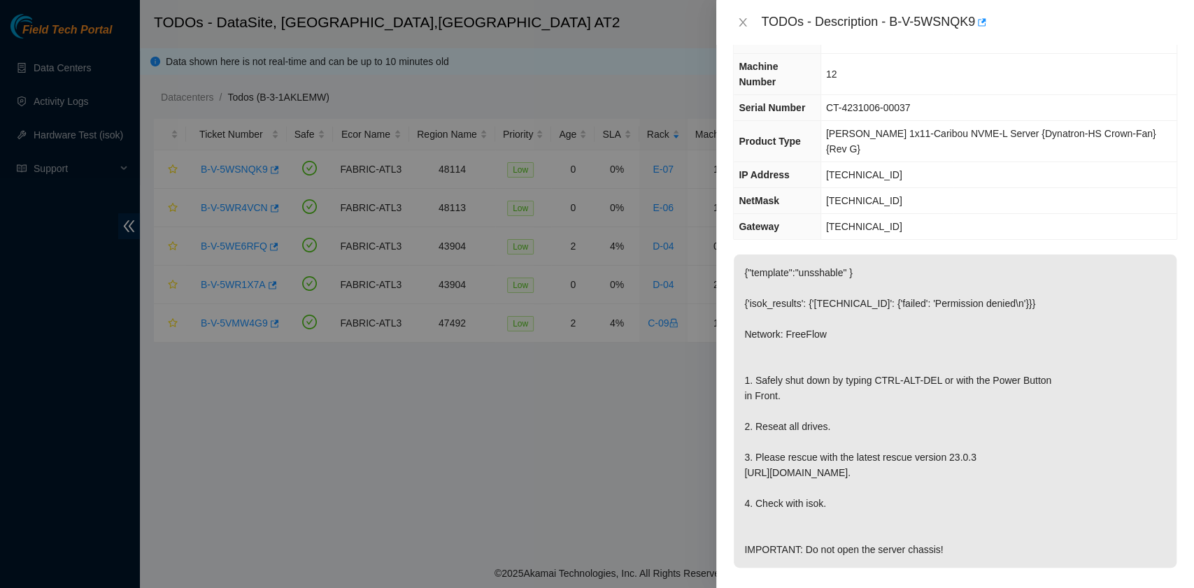
scroll to position [0, 0]
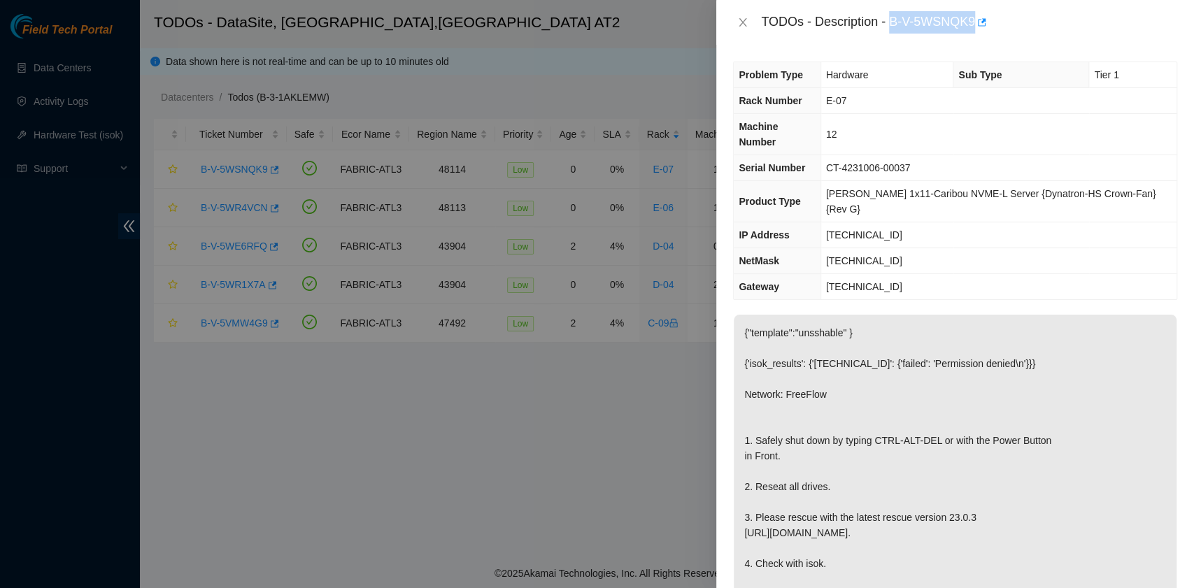
drag, startPoint x: 892, startPoint y: 24, endPoint x: 973, endPoint y: 29, distance: 81.3
click at [973, 29] on div "TODOs - Description - B-V-5WSNQK9" at bounding box center [969, 22] width 416 height 22
copy div "B-V-5WSNQK9"
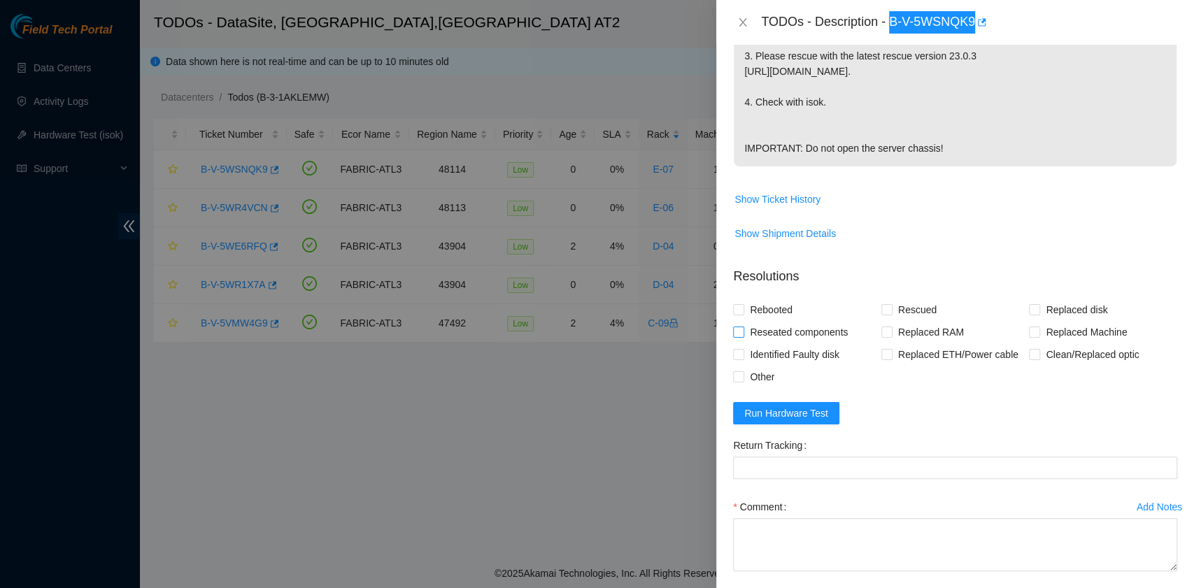
scroll to position [466, 0]
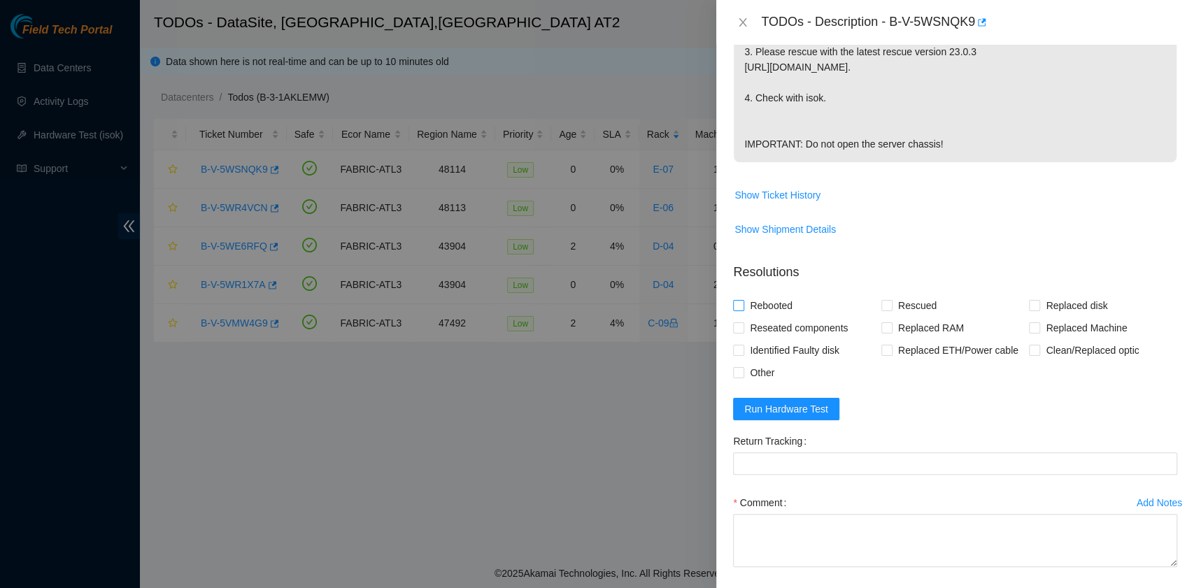
click at [778, 294] on span "Rebooted" at bounding box center [771, 305] width 54 height 22
click at [743, 300] on input "Rebooted" at bounding box center [738, 305] width 10 height 10
checkbox input "true"
click at [781, 317] on span "Reseated components" at bounding box center [798, 328] width 109 height 22
click at [743, 322] on input "Reseated components" at bounding box center [738, 327] width 10 height 10
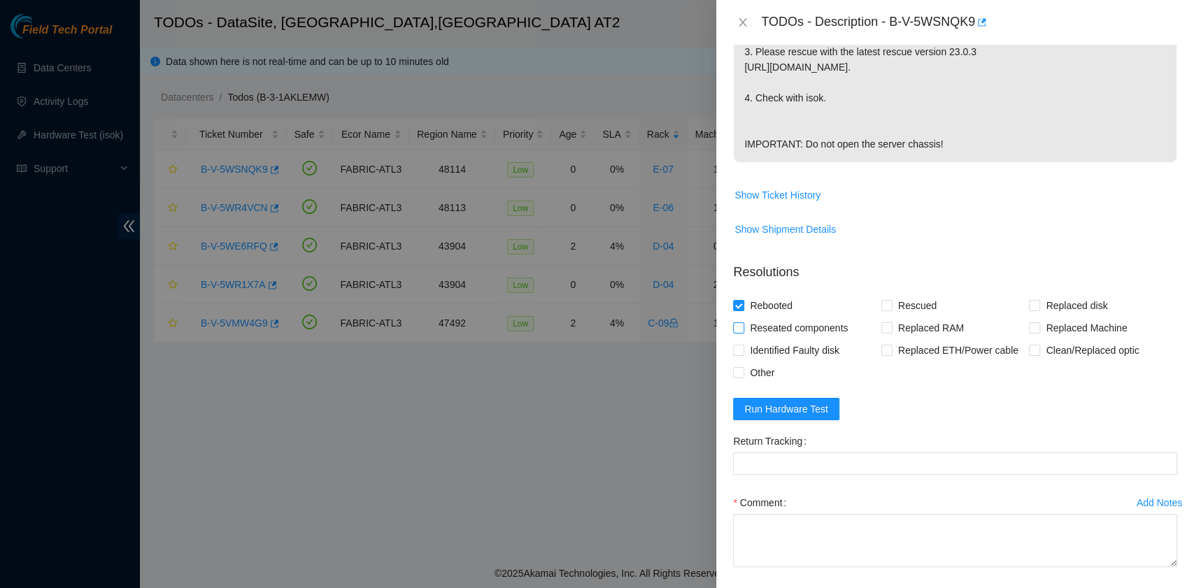
checkbox input "true"
click at [892, 294] on span "Rescued" at bounding box center [917, 305] width 50 height 22
click at [891, 300] on input "Rescued" at bounding box center [886, 305] width 10 height 10
checkbox input "true"
click at [785, 187] on span "Show Ticket History" at bounding box center [777, 194] width 86 height 15
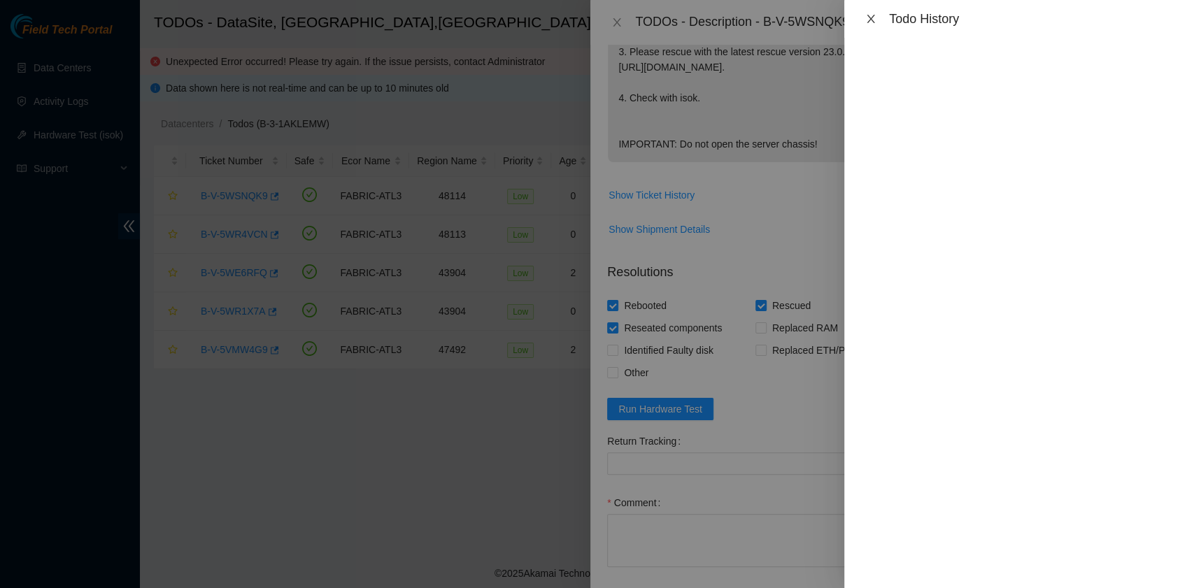
click at [871, 22] on icon "close" at bounding box center [870, 18] width 11 height 11
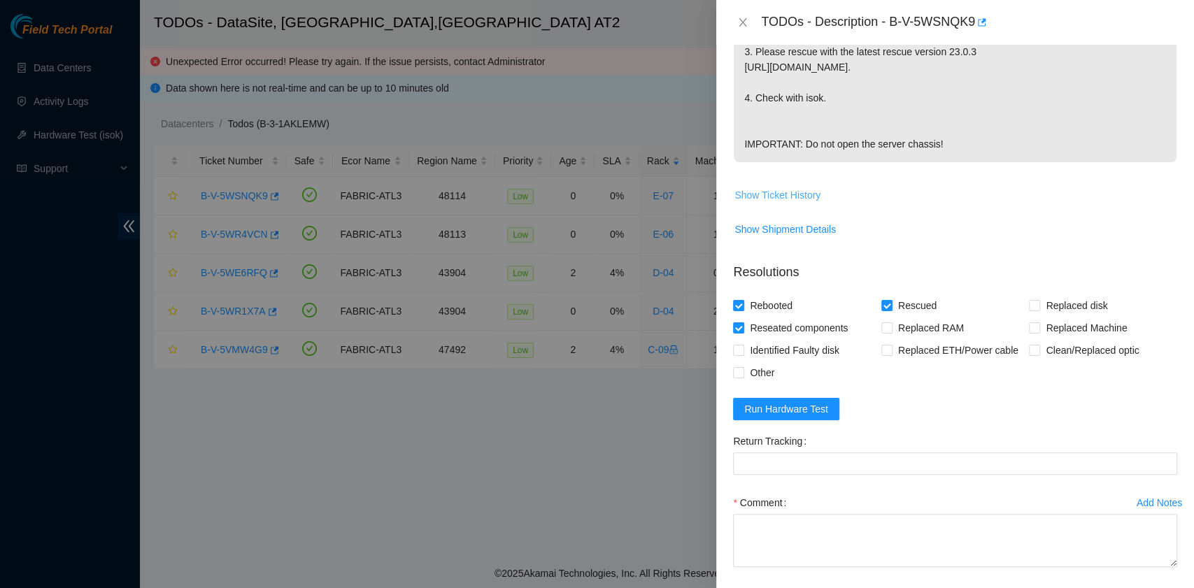
click at [778, 187] on span "Show Ticket History" at bounding box center [777, 194] width 86 height 15
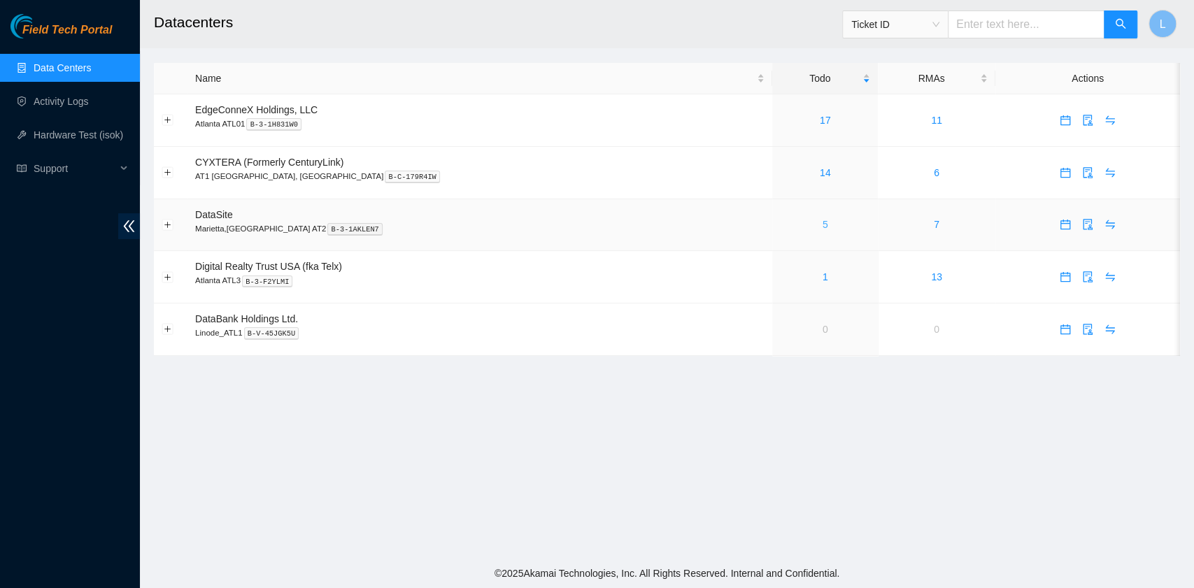
click at [822, 227] on link "5" at bounding box center [825, 224] width 6 height 11
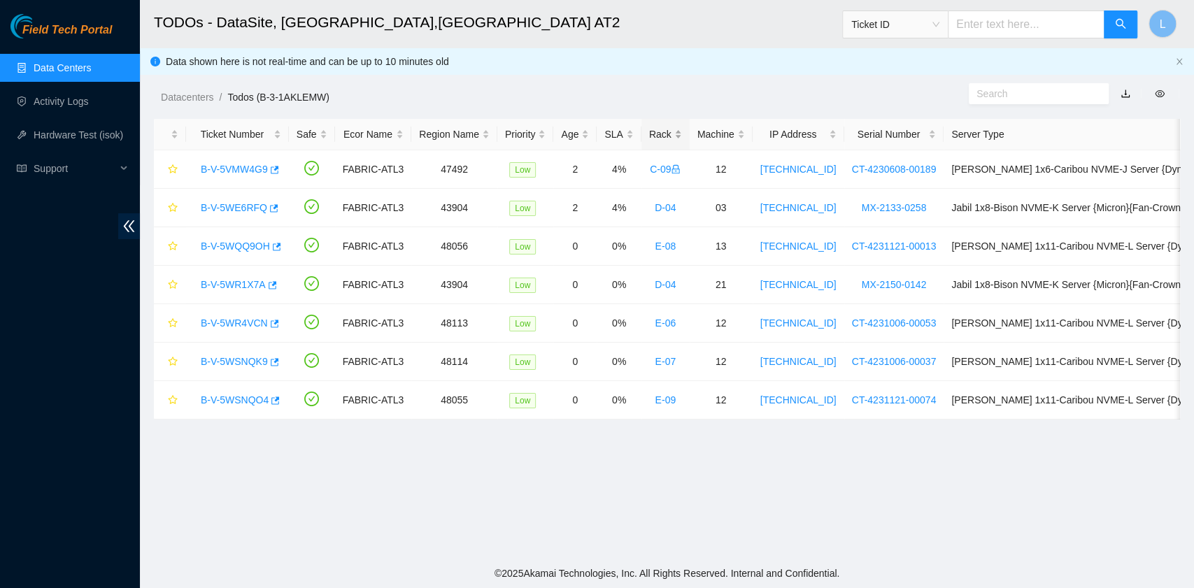
click at [660, 133] on div "Rack" at bounding box center [665, 134] width 33 height 15
click at [655, 134] on div "Rack" at bounding box center [665, 134] width 33 height 15
click at [239, 171] on link "B-V-5WSNQO4" at bounding box center [235, 169] width 68 height 11
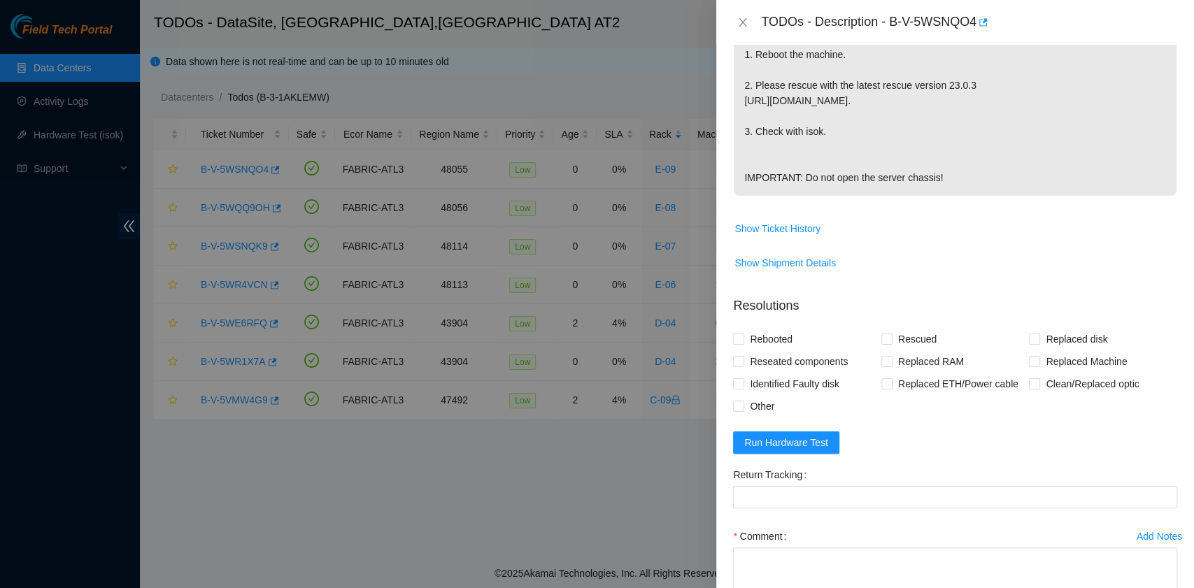
scroll to position [466, 0]
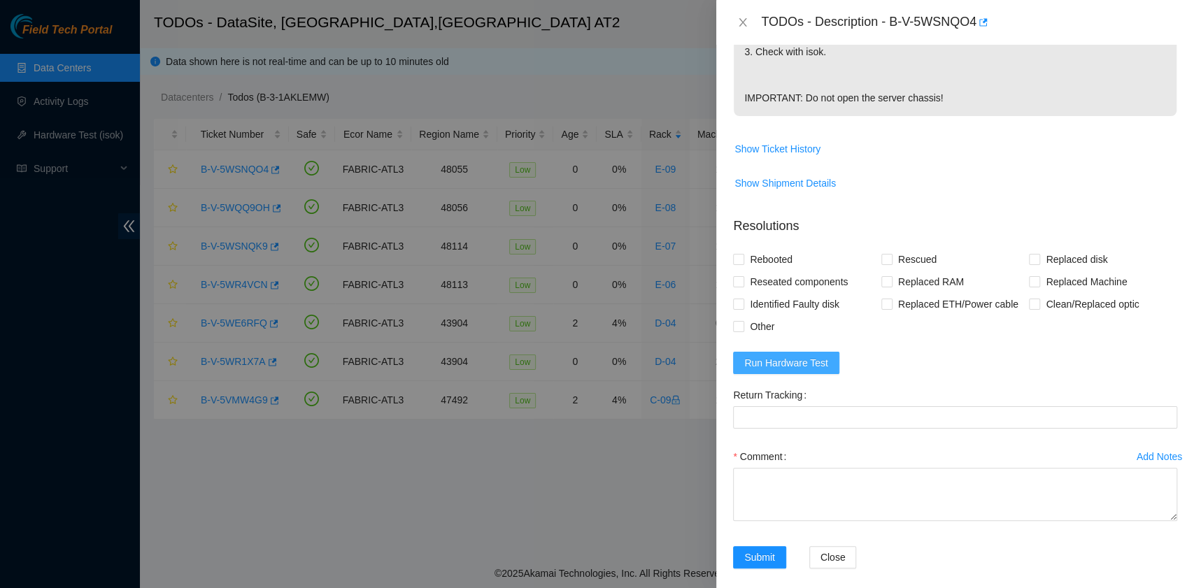
click at [803, 362] on span "Run Hardware Test" at bounding box center [786, 362] width 84 height 15
click at [773, 260] on span "Rebooted" at bounding box center [771, 259] width 54 height 22
click at [743, 260] on input "Rebooted" at bounding box center [738, 259] width 10 height 10
checkbox input "true"
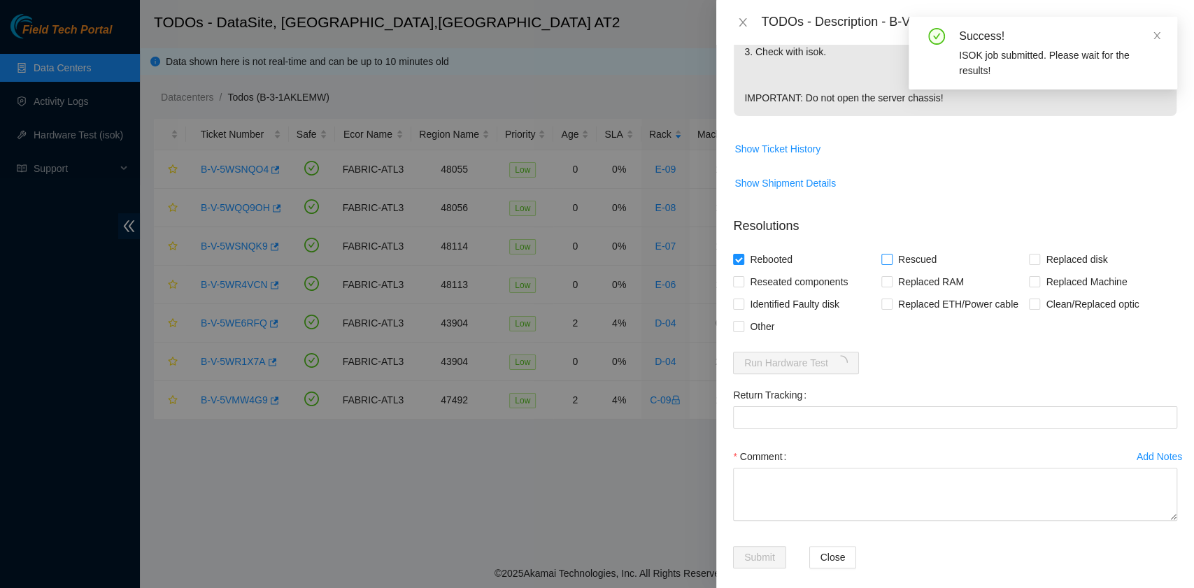
click at [881, 260] on input "Rescued" at bounding box center [886, 259] width 10 height 10
checkbox input "true"
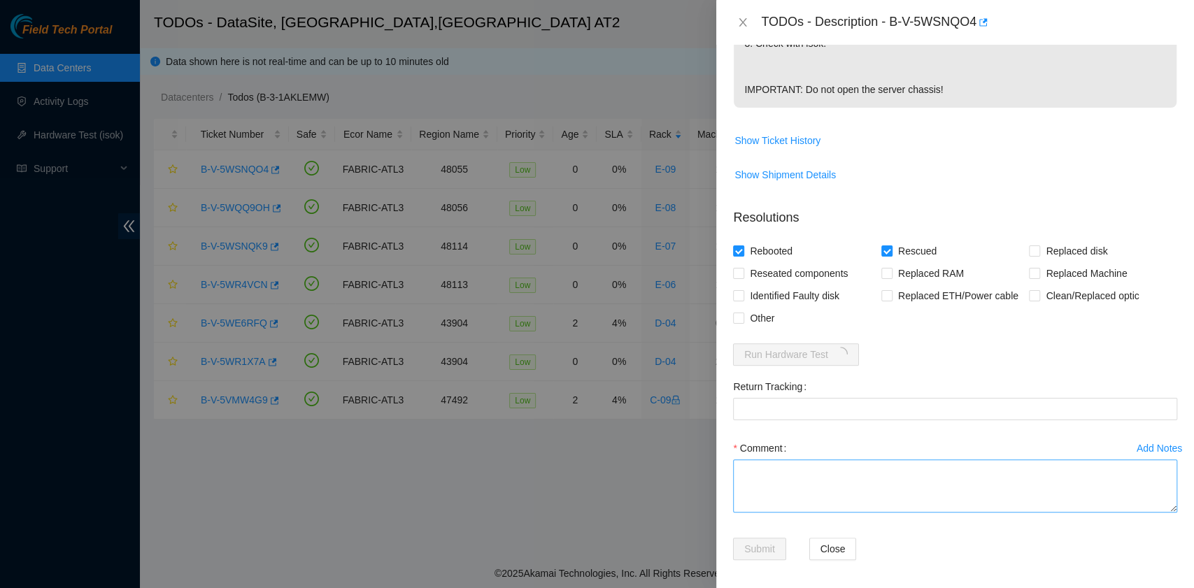
scroll to position [477, 0]
click at [779, 476] on textarea "Comment" at bounding box center [955, 483] width 444 height 53
paste textarea "B-V-5WSNQO4 rack# E-09 machine# 12 Powered down the server safely. Rebooted. re…"
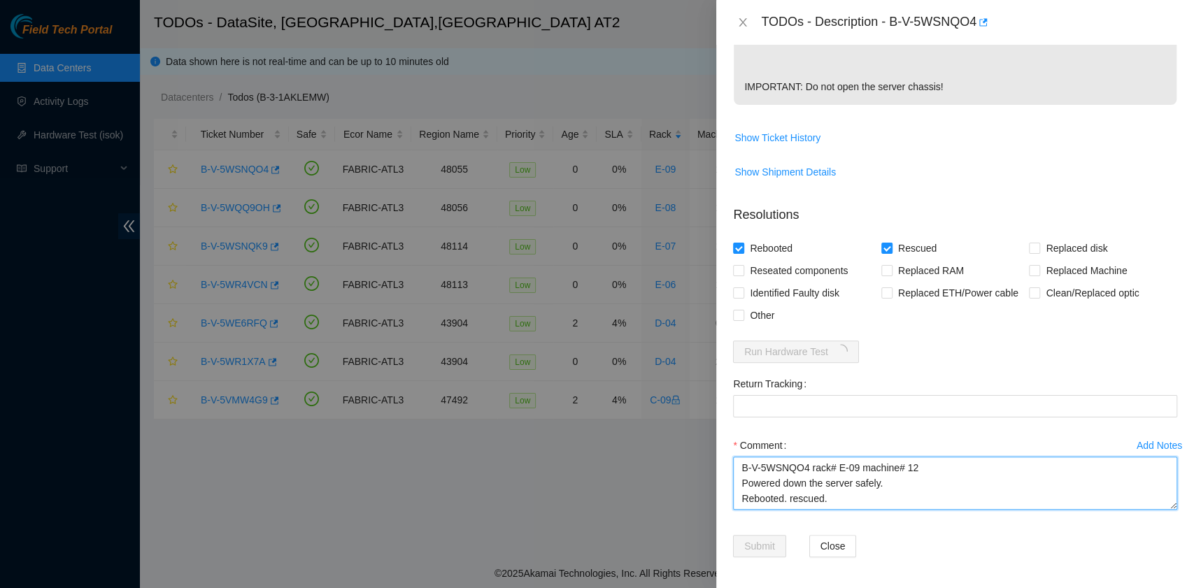
scroll to position [11, 0]
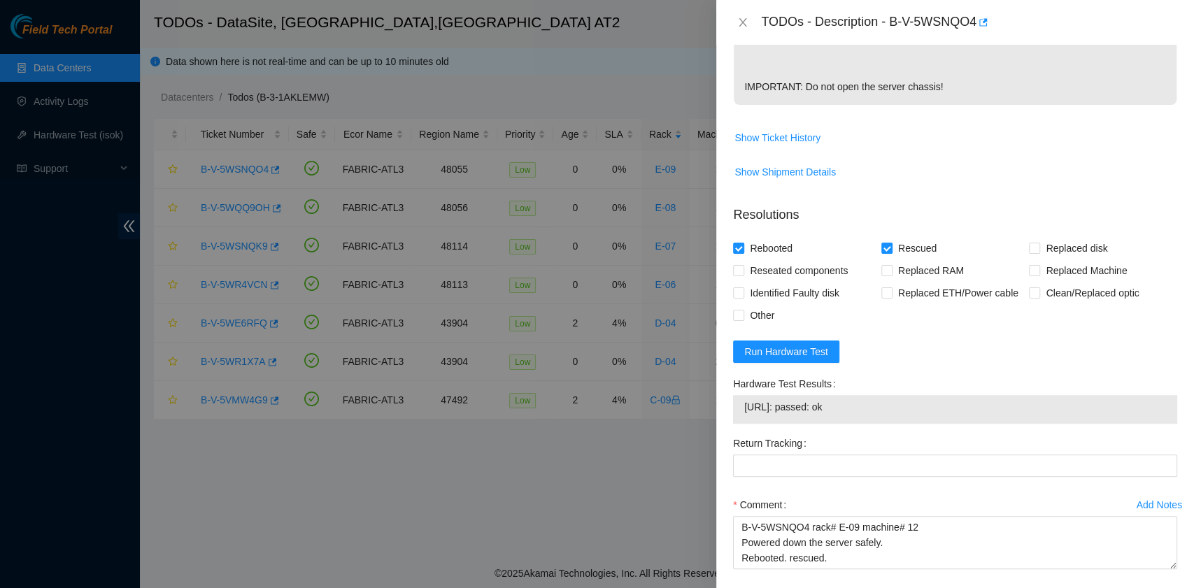
drag, startPoint x: 894, startPoint y: 408, endPoint x: 737, endPoint y: 415, distance: 156.8
click at [737, 415] on div "[URL]: passed: ok" at bounding box center [955, 409] width 444 height 29
copy tbody "[URL]: passed: ok"
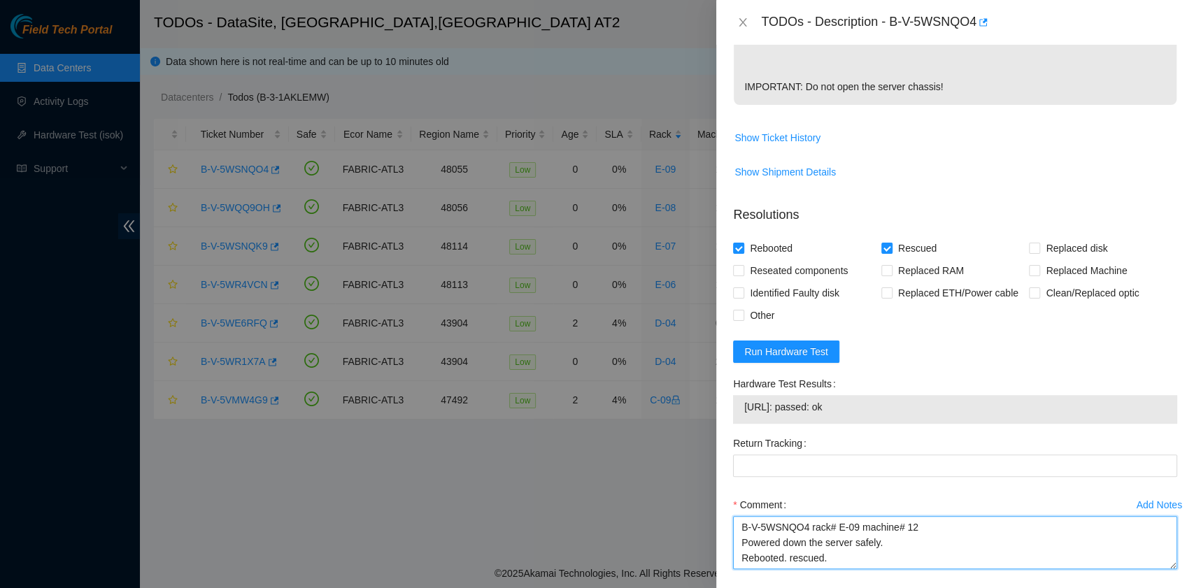
click at [783, 556] on textarea "B-V-5WSNQO4 rack# E-09 machine# 12 Powered down the server safely. Rebooted. re…" at bounding box center [955, 542] width 444 height 53
paste textarea "[URL]: passed: ok"
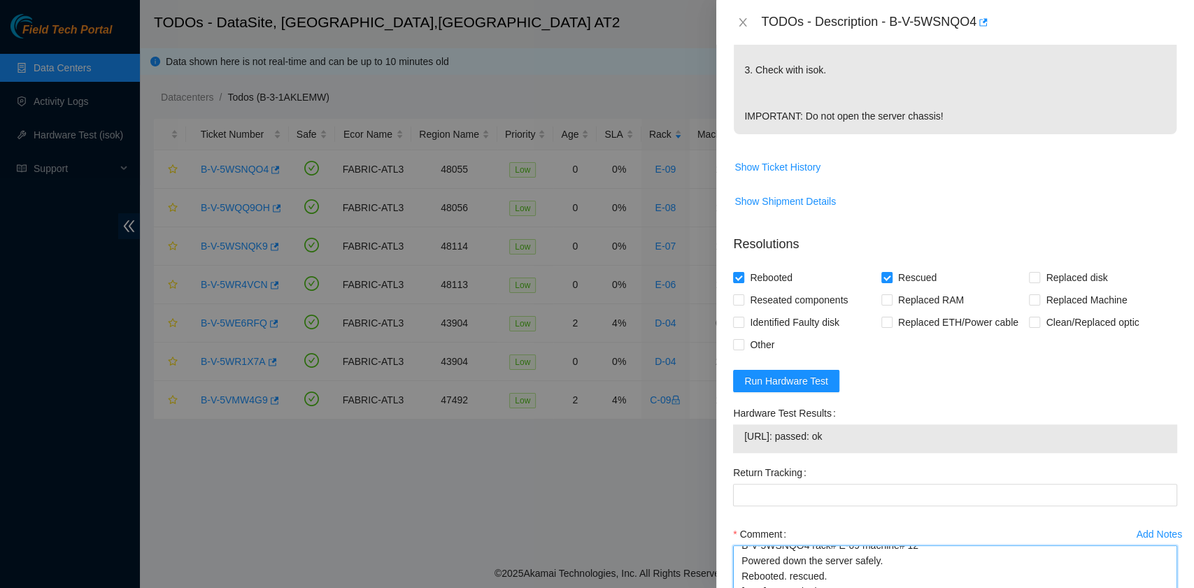
scroll to position [536, 0]
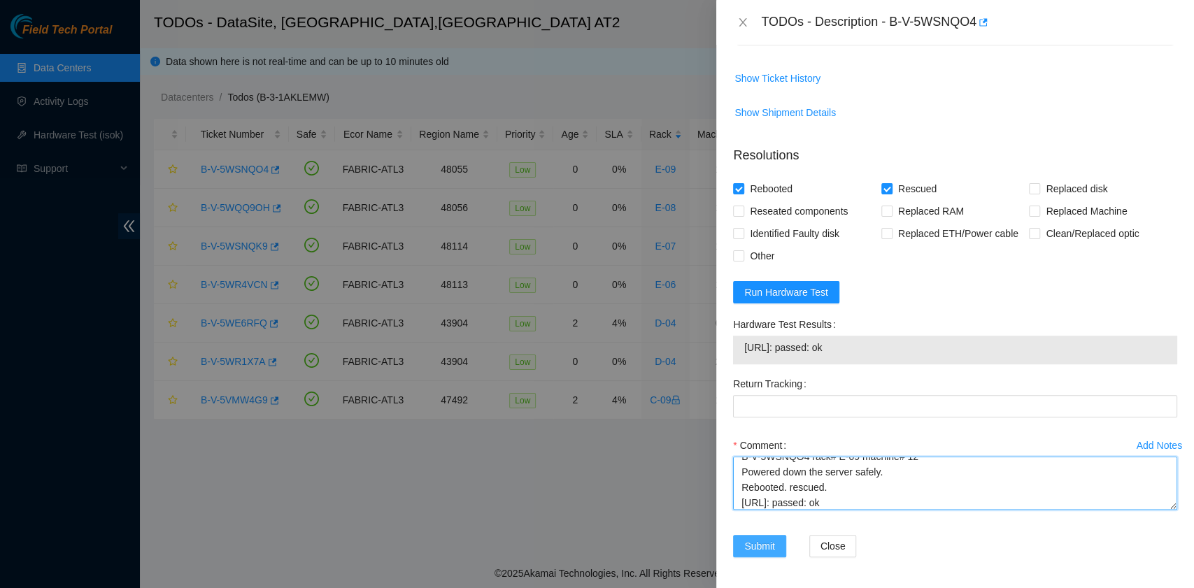
type textarea "B-V-5WSNQO4 rack# E-09 machine# 12 Powered down the server safely. Rebooted. re…"
click at [754, 541] on span "Submit" at bounding box center [759, 545] width 31 height 15
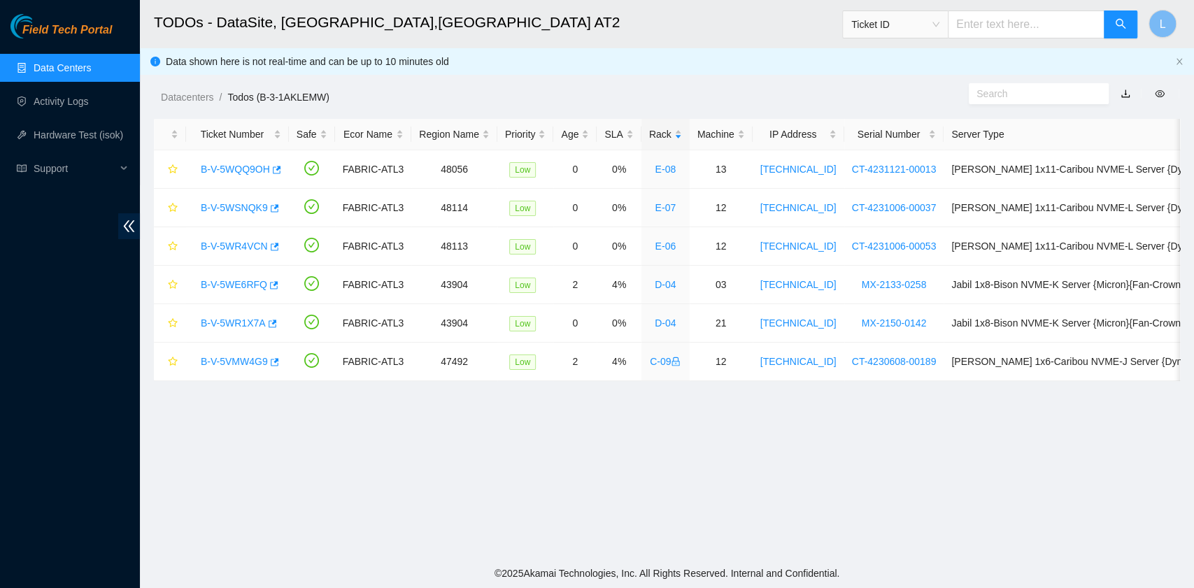
scroll to position [355, 0]
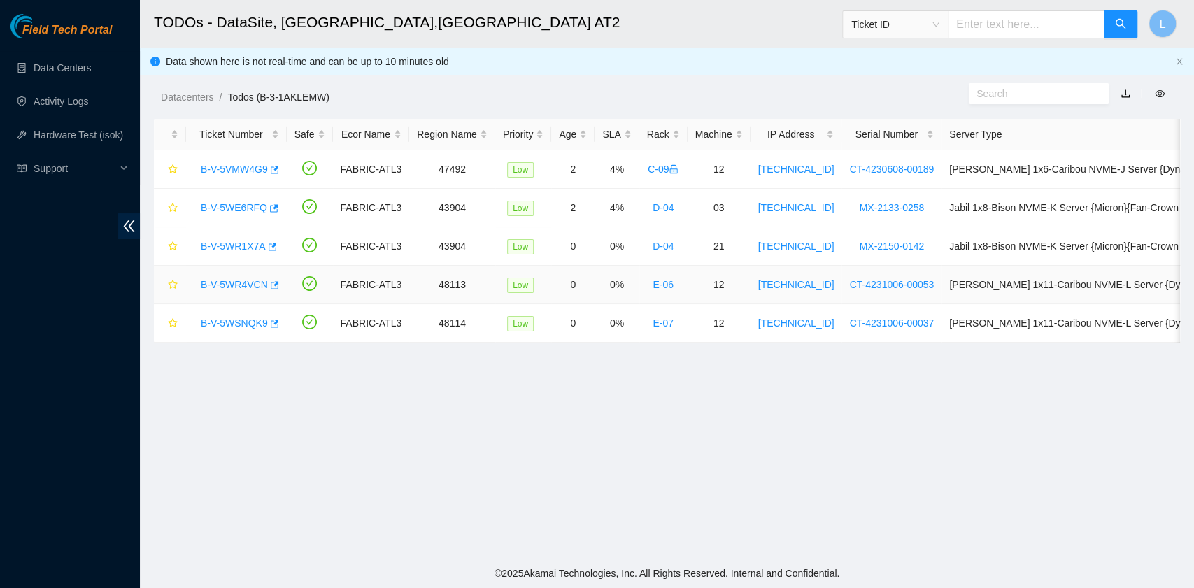
click at [244, 283] on link "B-V-5WR4VCN" at bounding box center [234, 284] width 67 height 11
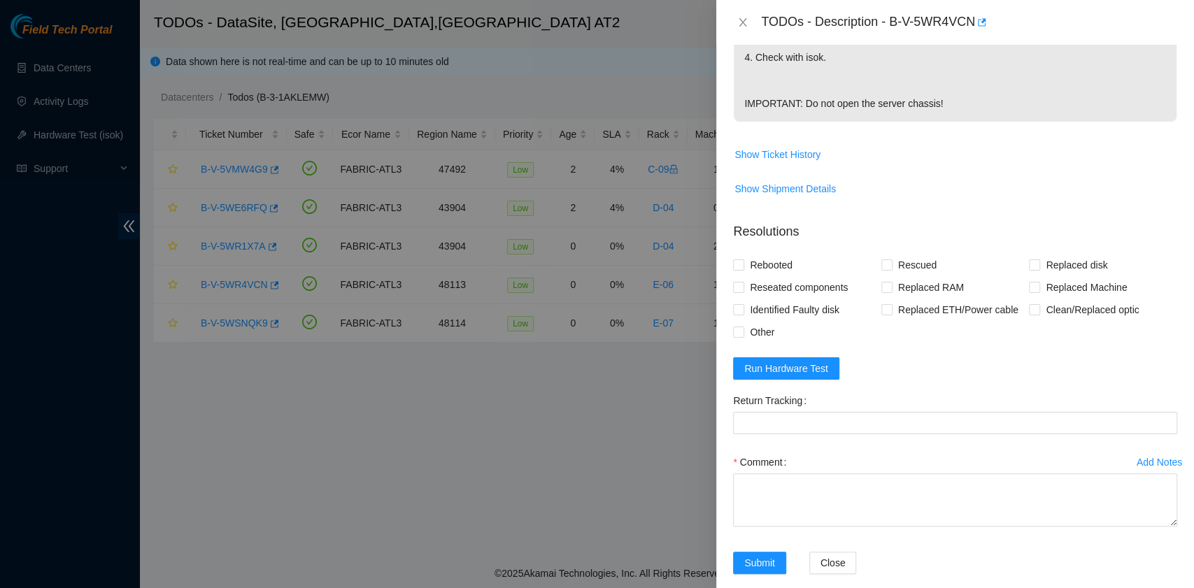
scroll to position [508, 0]
click at [769, 252] on span "Rebooted" at bounding box center [771, 263] width 54 height 22
click at [743, 258] on input "Rebooted" at bounding box center [738, 263] width 10 height 10
checkbox input "true"
click at [772, 275] on span "Reseated components" at bounding box center [798, 286] width 109 height 22
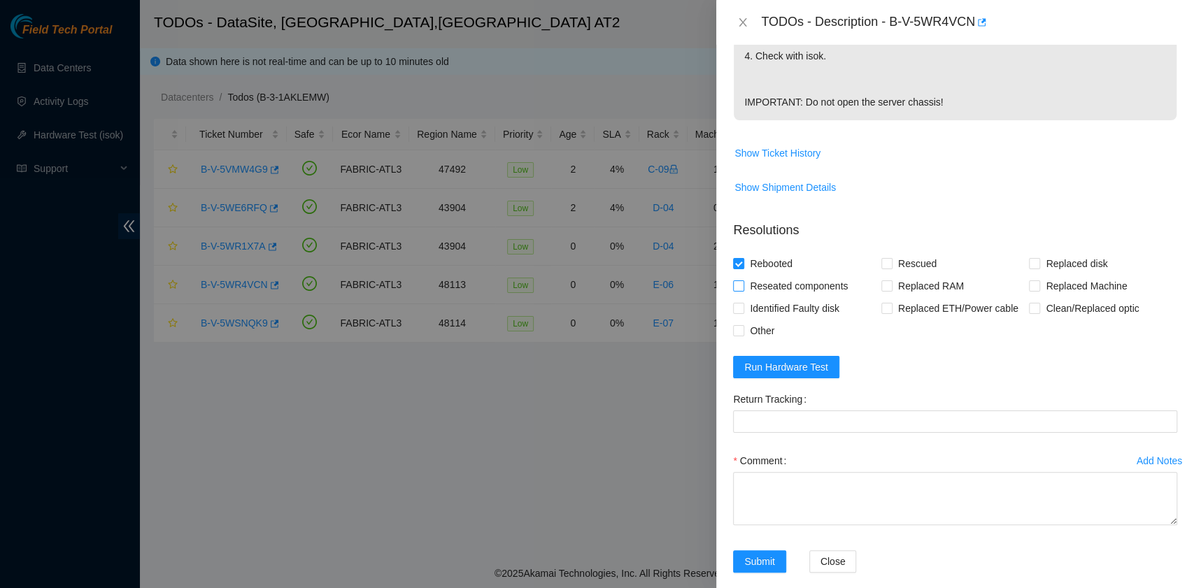
click at [743, 280] on input "Reseated components" at bounding box center [738, 285] width 10 height 10
checkbox input "true"
click at [881, 258] on input "Rescued" at bounding box center [886, 263] width 10 height 10
checkbox input "true"
drag, startPoint x: 892, startPoint y: 27, endPoint x: 971, endPoint y: 30, distance: 78.4
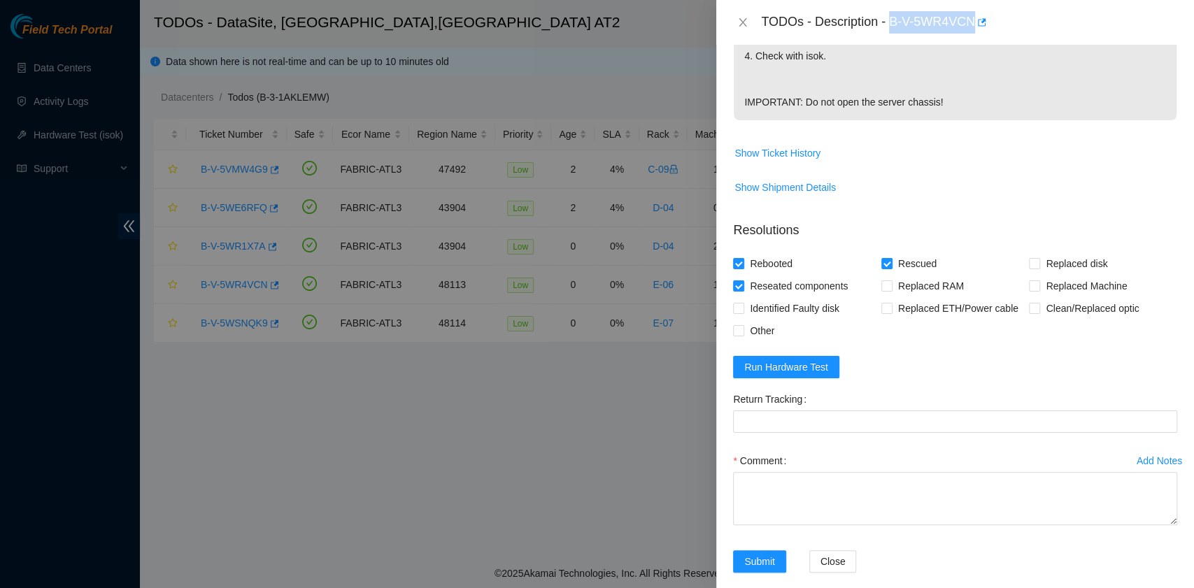
click at [971, 30] on div "TODOs - Description - B-V-5WR4VCN" at bounding box center [969, 22] width 416 height 22
copy div "B-V-5WR4VCN"
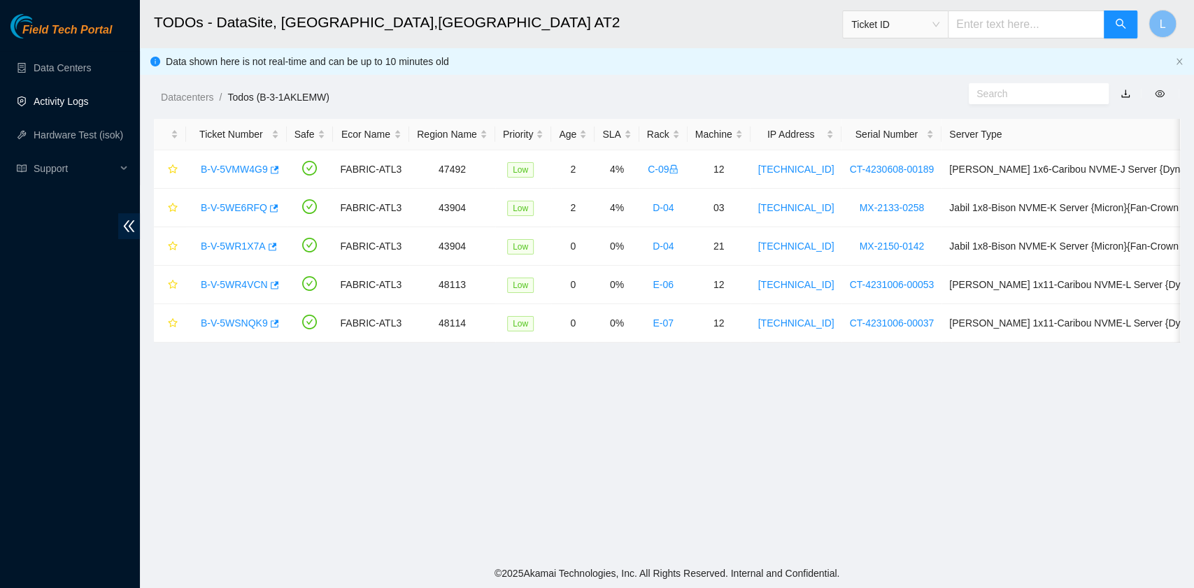
click at [48, 105] on link "Activity Logs" at bounding box center [61, 101] width 55 height 11
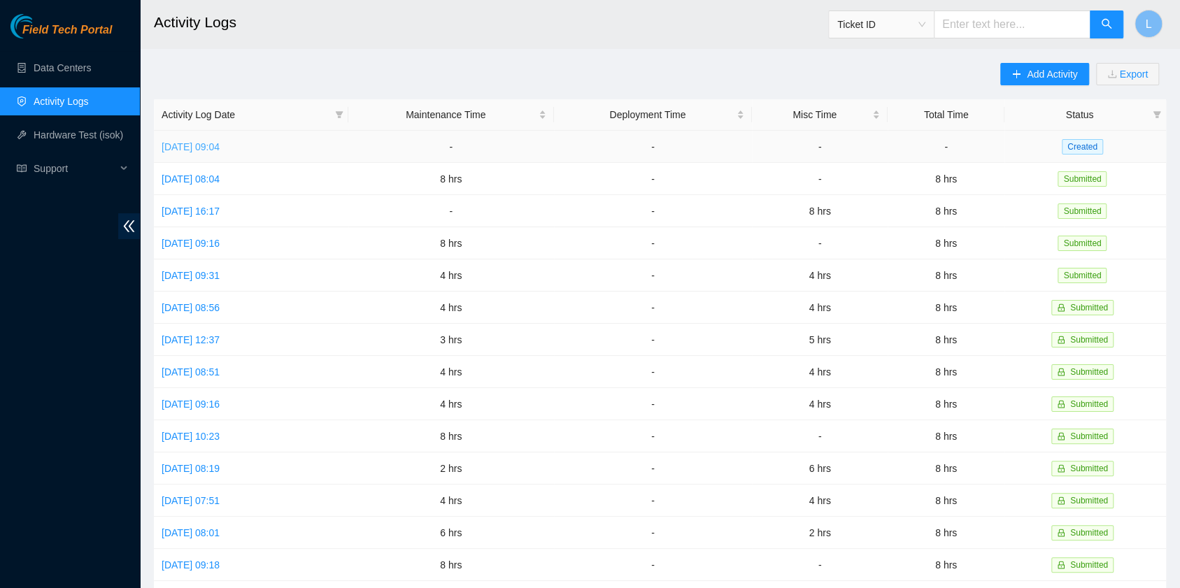
click at [218, 148] on link "[DATE] 09:04" at bounding box center [191, 146] width 58 height 11
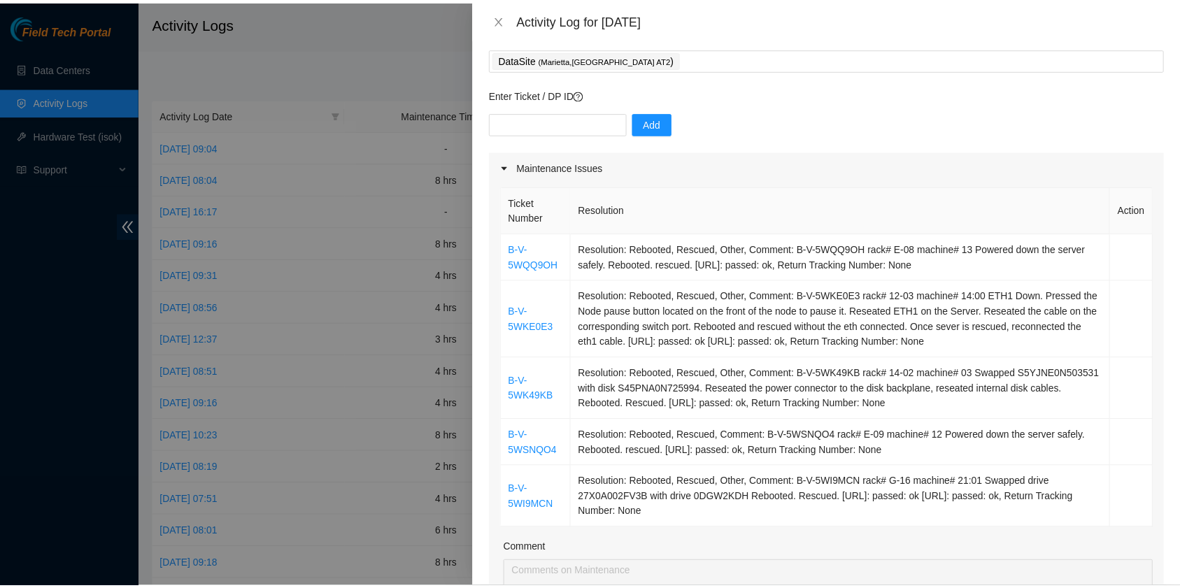
scroll to position [186, 0]
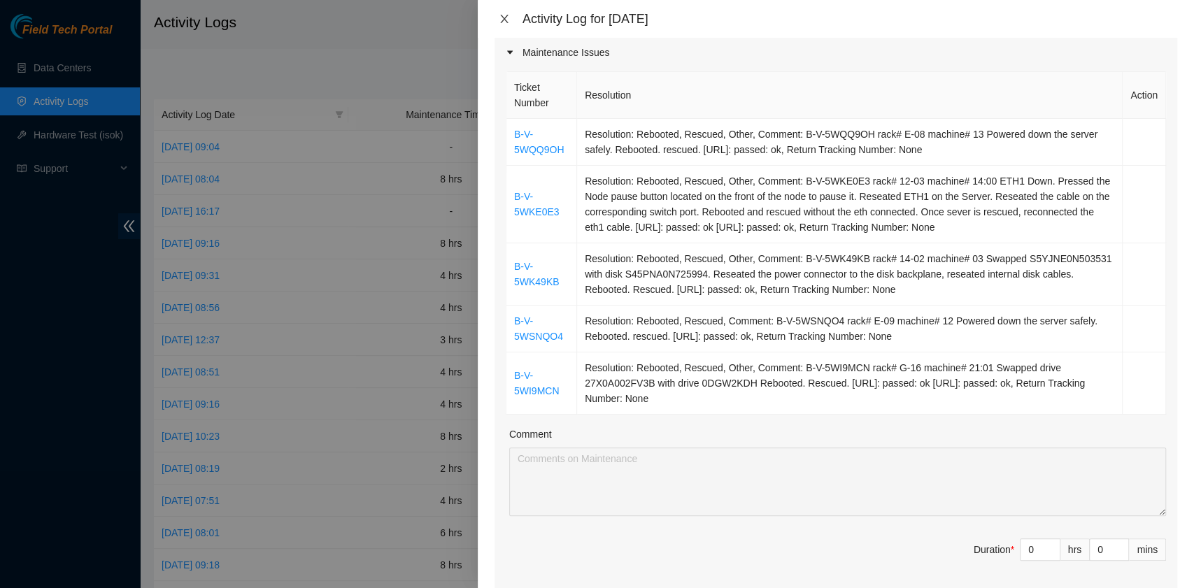
click at [504, 18] on icon "close" at bounding box center [504, 18] width 11 height 11
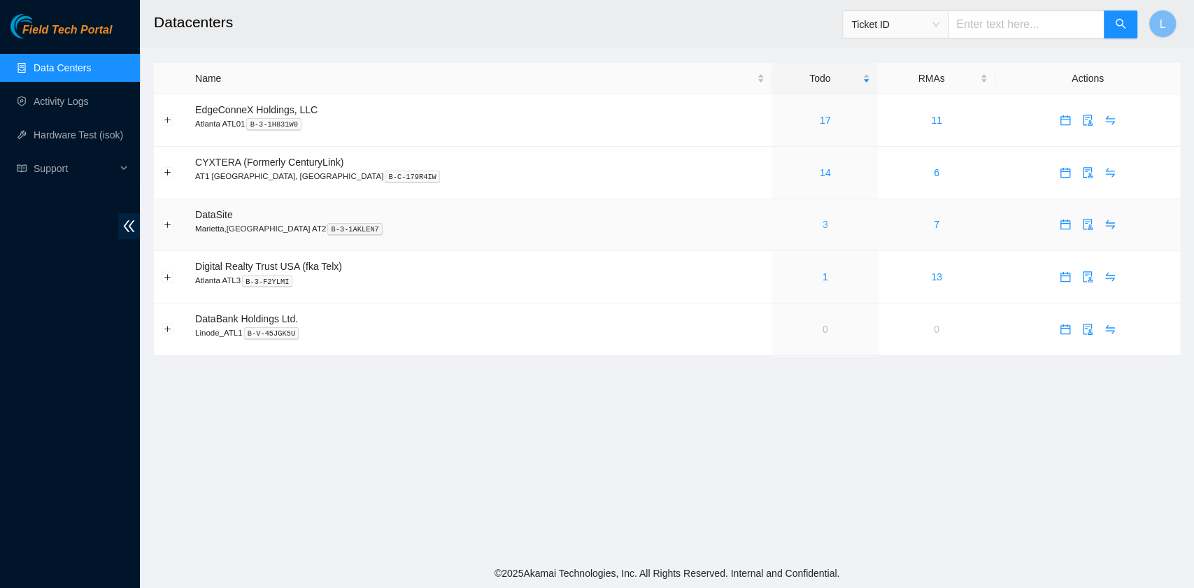
click at [822, 227] on link "3" at bounding box center [825, 224] width 6 height 11
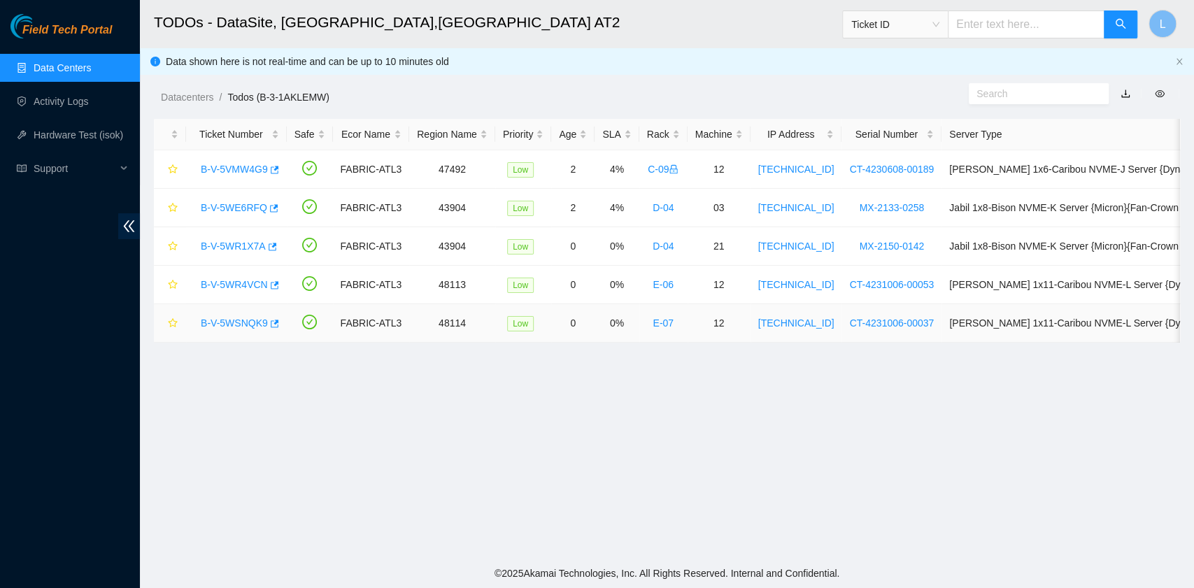
click at [262, 324] on link "B-V-5WSNQK9" at bounding box center [234, 322] width 67 height 11
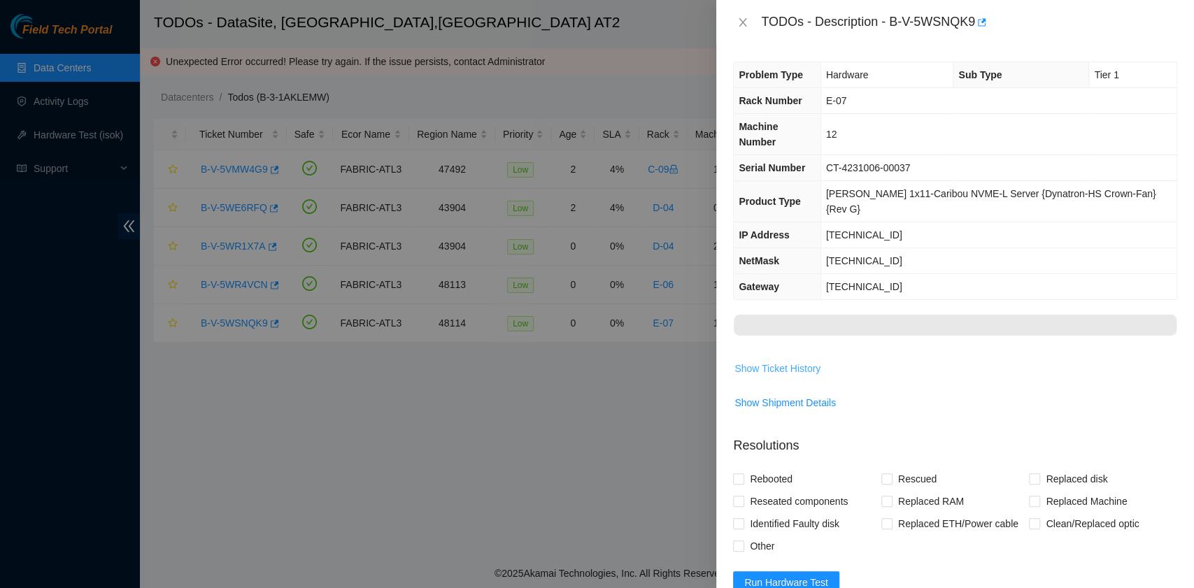
click at [793, 361] on span "Show Ticket History" at bounding box center [777, 368] width 86 height 15
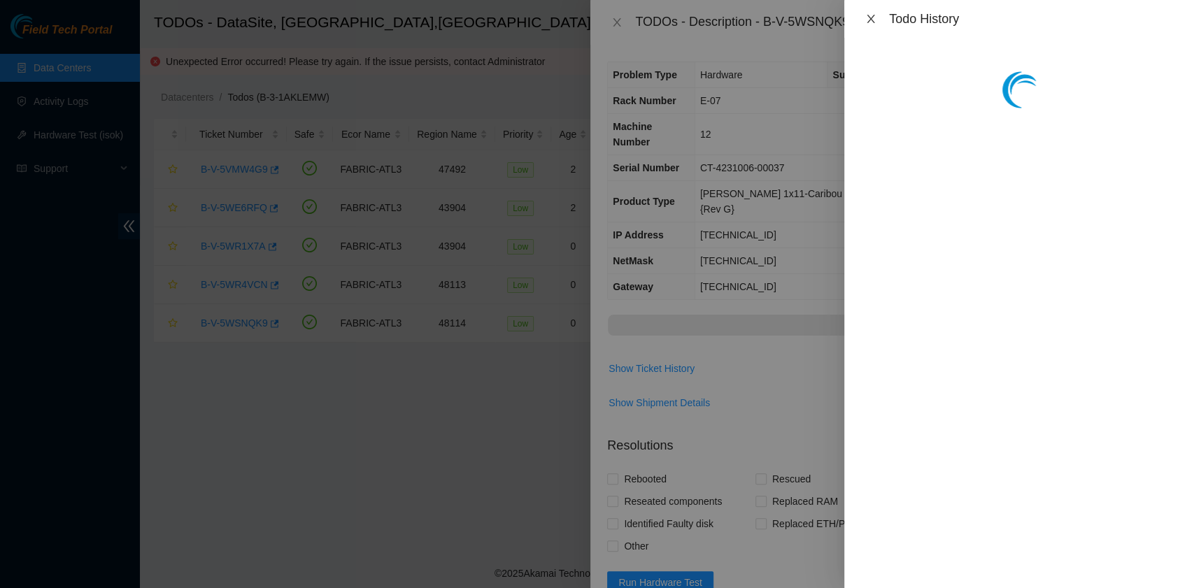
click at [874, 20] on icon "close" at bounding box center [870, 18] width 11 height 11
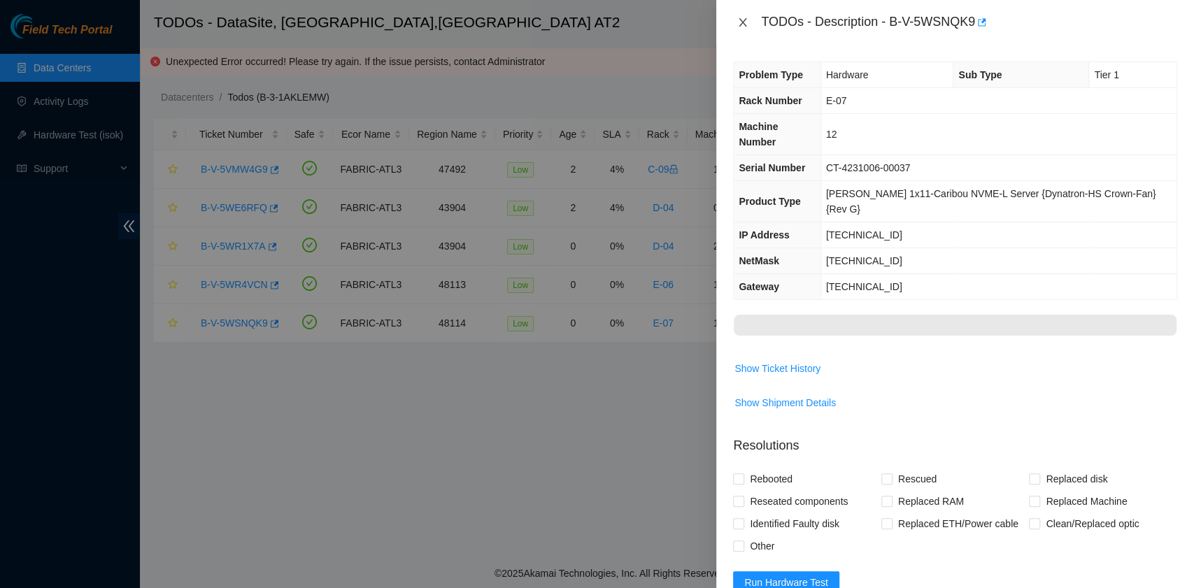
click at [746, 24] on icon "close" at bounding box center [742, 22] width 11 height 11
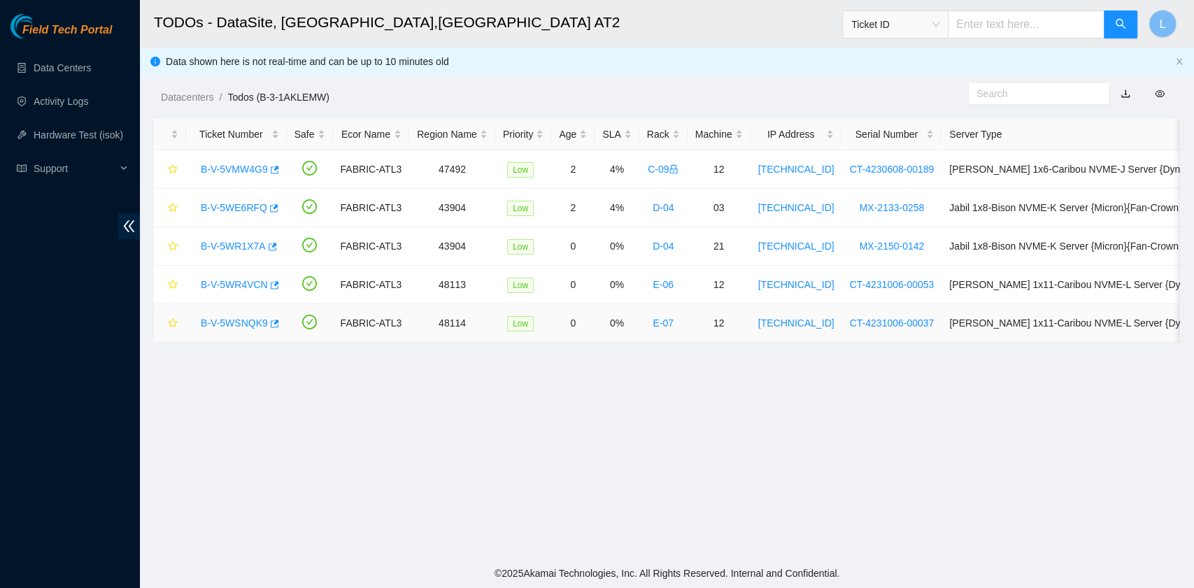
click at [244, 324] on link "B-V-5WSNQK9" at bounding box center [234, 322] width 67 height 11
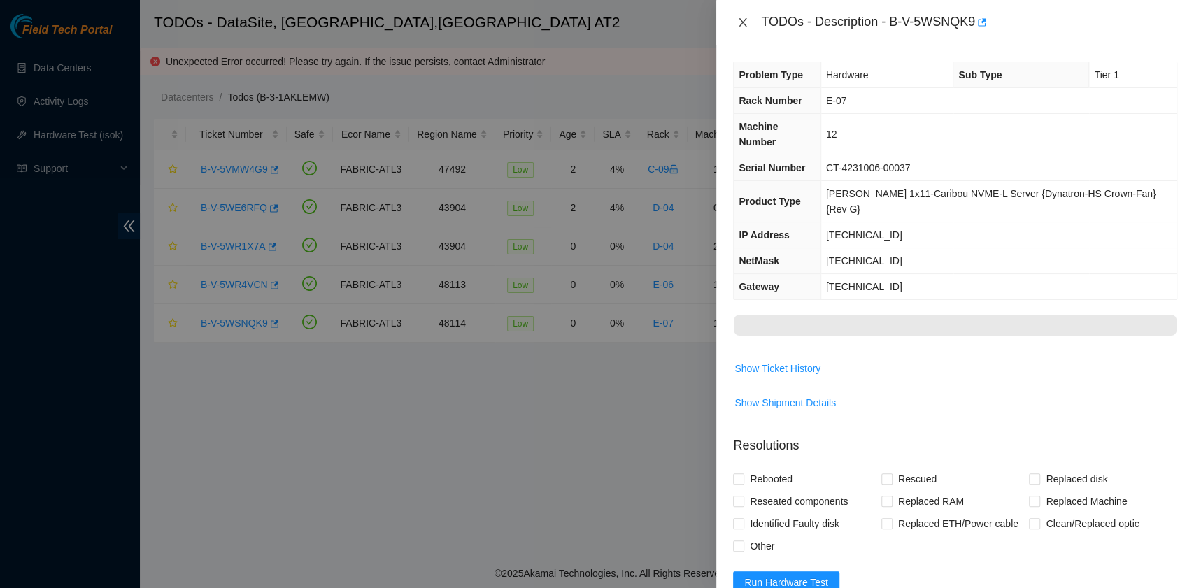
click at [745, 20] on icon "close" at bounding box center [743, 22] width 8 height 8
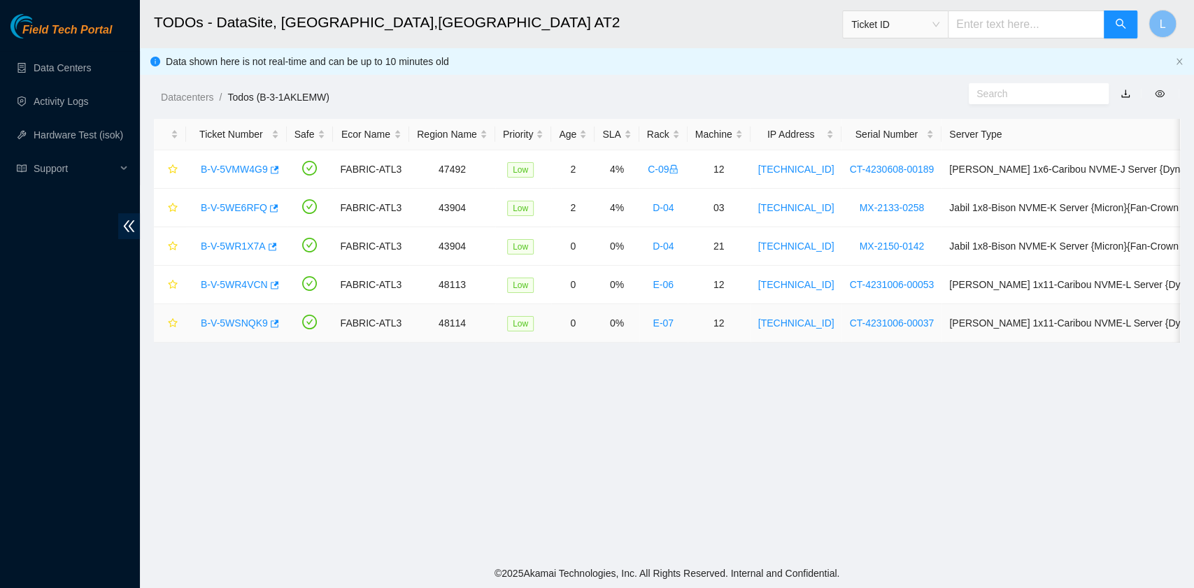
click at [243, 320] on link "B-V-5WSNQK9" at bounding box center [234, 322] width 67 height 11
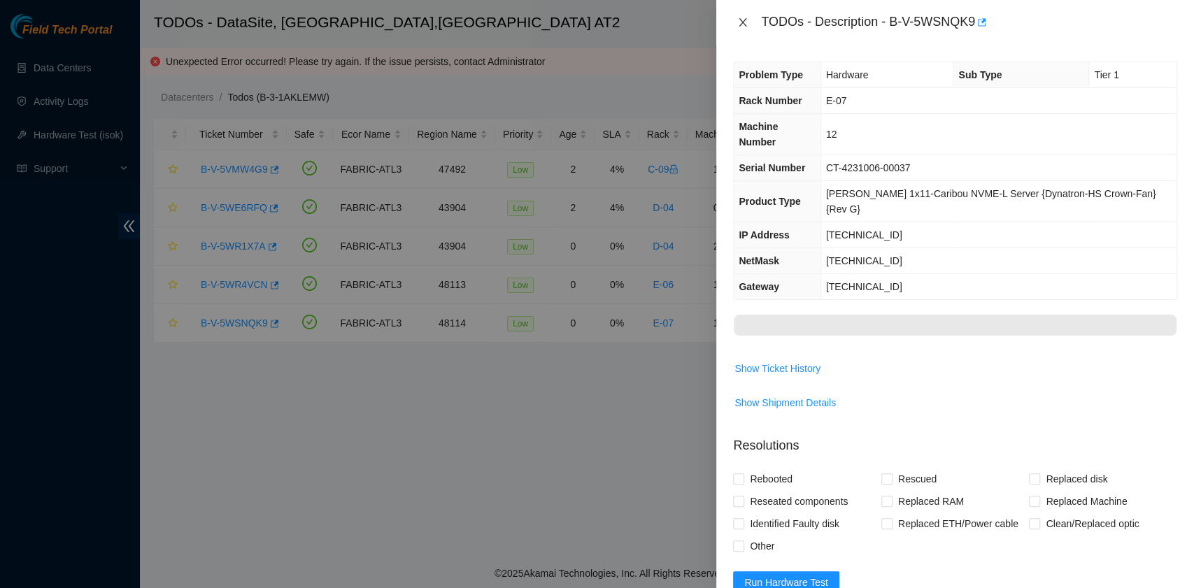
click at [743, 22] on icon "close" at bounding box center [743, 22] width 8 height 8
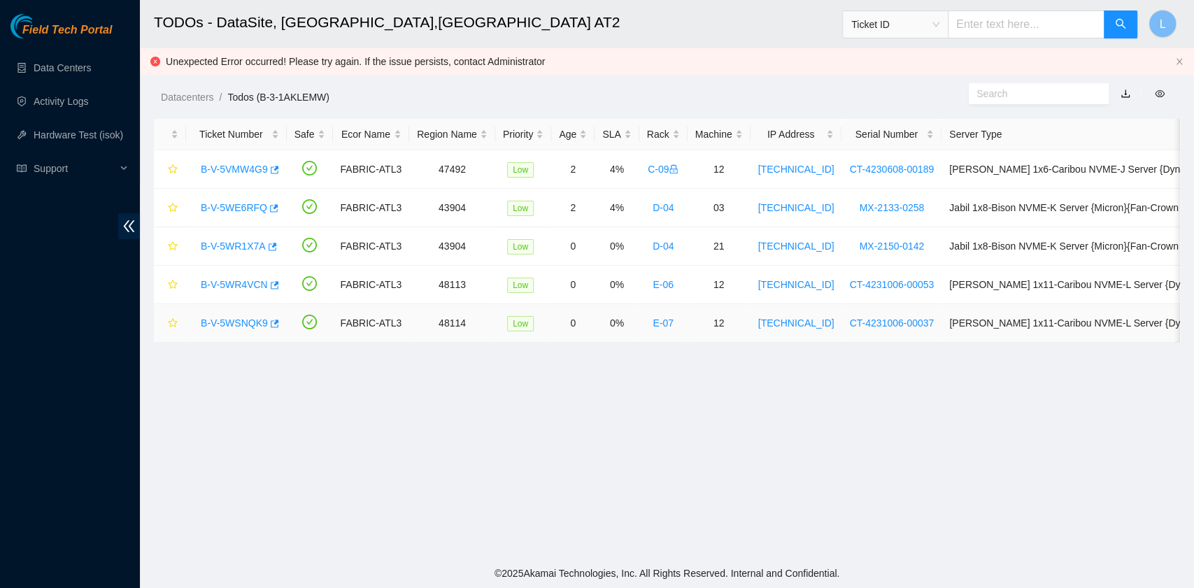
click at [243, 319] on link "B-V-5WSNQK9" at bounding box center [234, 322] width 67 height 11
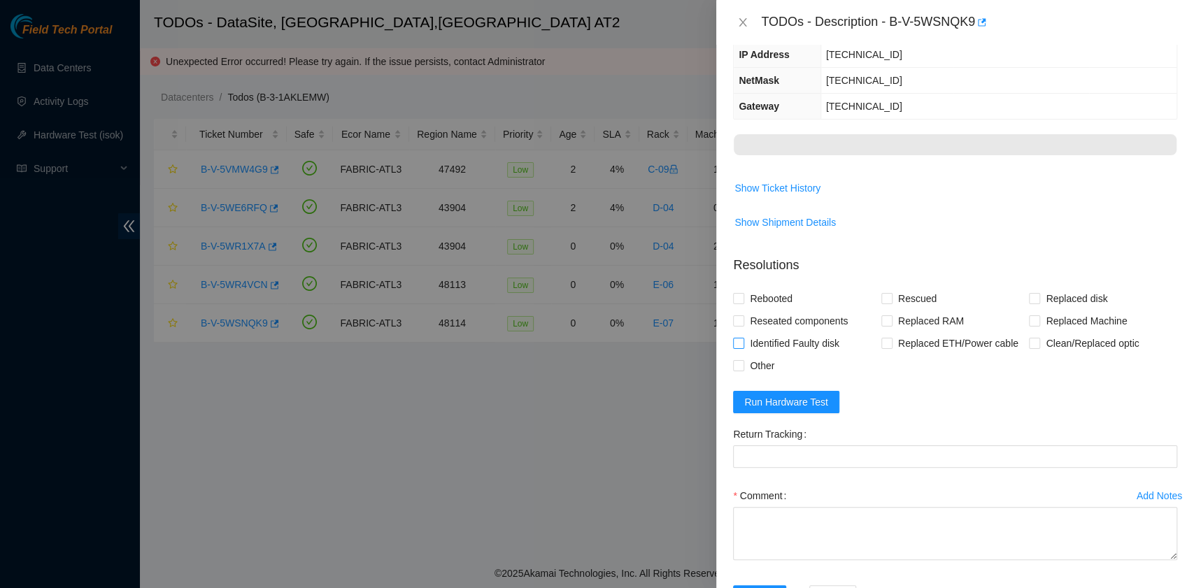
scroll to position [200, 0]
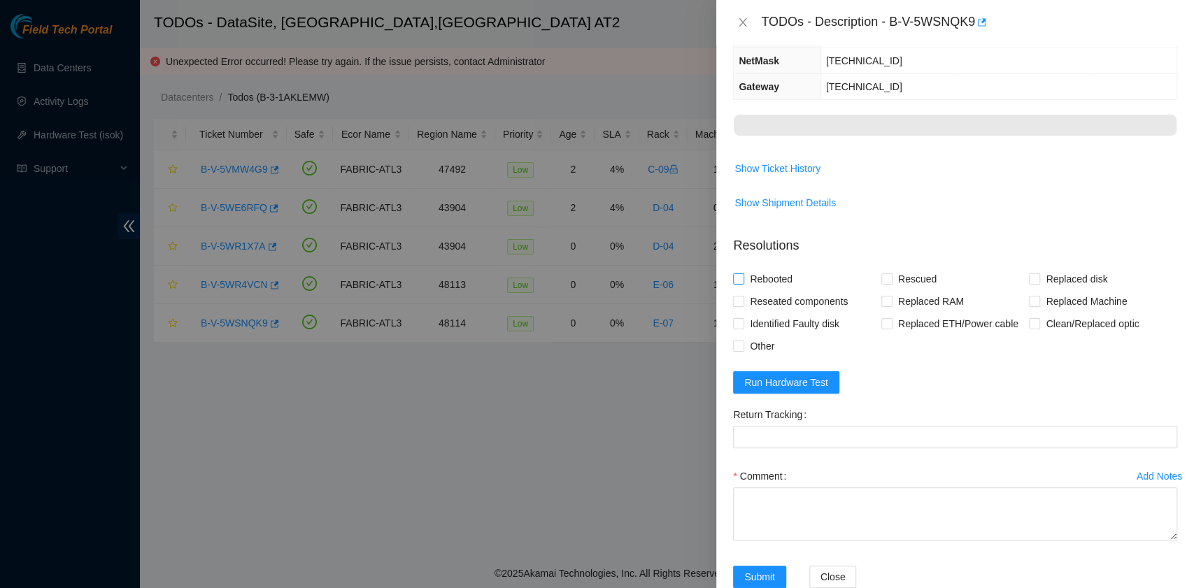
click at [776, 268] on span "Rebooted" at bounding box center [771, 279] width 54 height 22
click at [743, 273] on input "Rebooted" at bounding box center [738, 278] width 10 height 10
checkbox input "true"
click at [774, 290] on span "Reseated components" at bounding box center [798, 301] width 109 height 22
click at [743, 296] on input "Reseated components" at bounding box center [738, 301] width 10 height 10
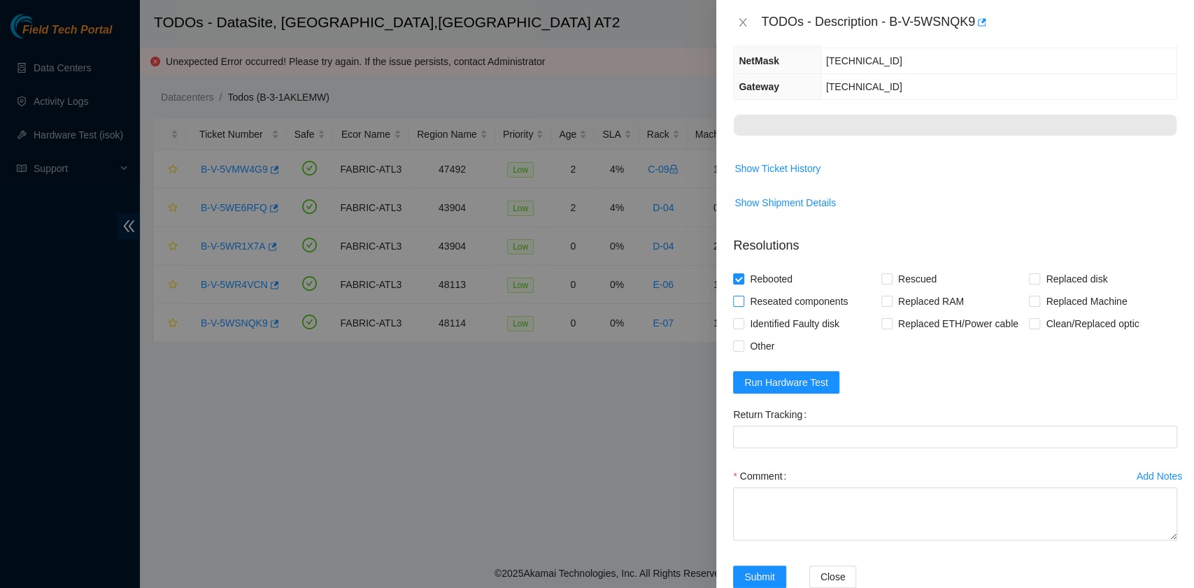
checkbox input "true"
click at [881, 273] on input "Rescued" at bounding box center [886, 278] width 10 height 10
checkbox input "true"
click at [864, 487] on textarea "Comment" at bounding box center [955, 513] width 444 height 53
paste textarea "B-V-5WSNQK9 rack# E-07 machine# 12 Powered down the server safely. Reseated all…"
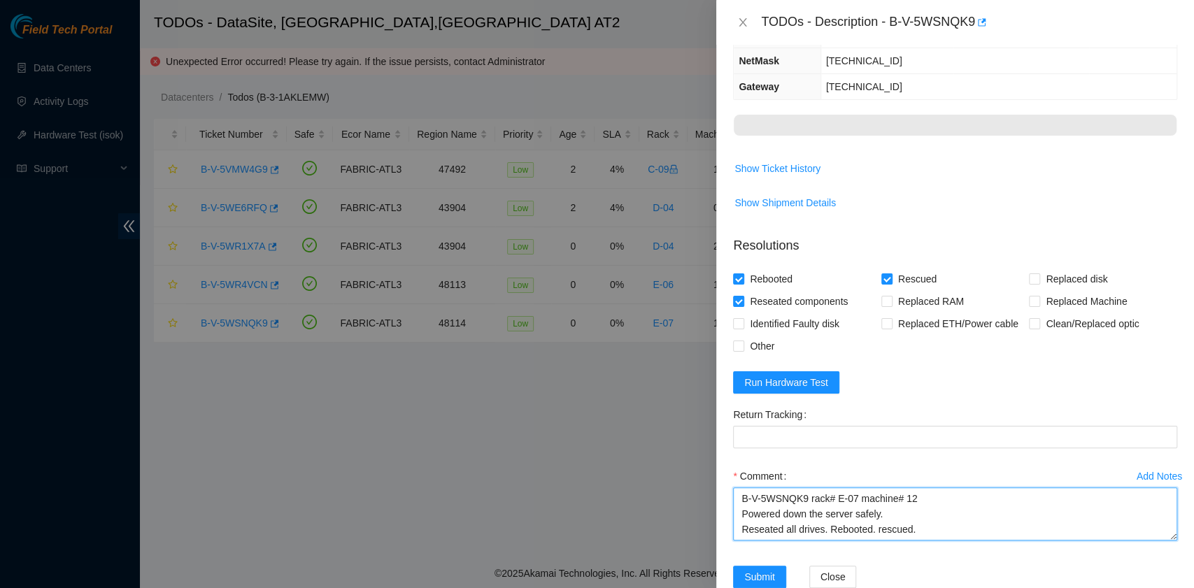
scroll to position [11, 0]
type textarea "B-V-5WSNQK9 rack# E-07 machine# 12 Powered down the server safely. Reseated all…"
click at [807, 375] on span "Run Hardware Test" at bounding box center [786, 382] width 84 height 15
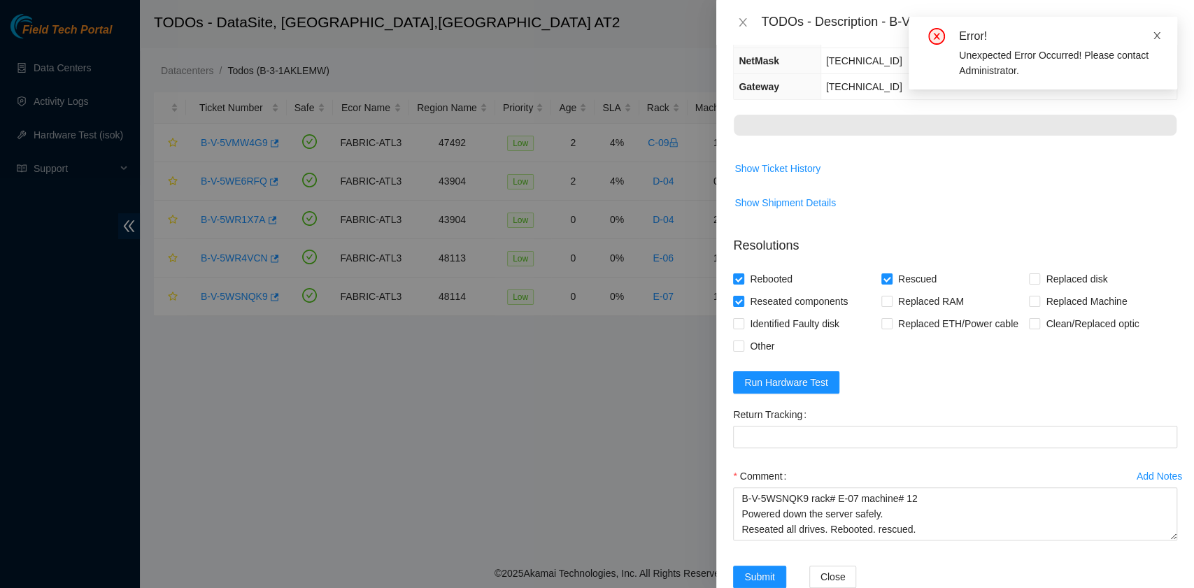
click at [1155, 34] on icon "close" at bounding box center [1156, 35] width 7 height 7
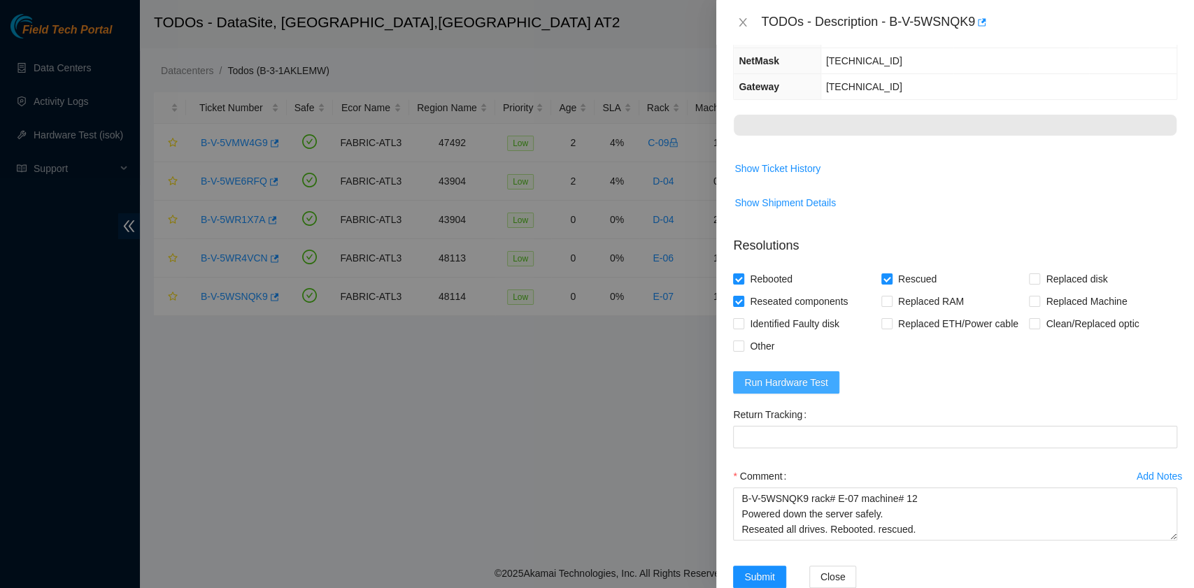
click at [813, 375] on span "Run Hardware Test" at bounding box center [786, 382] width 84 height 15
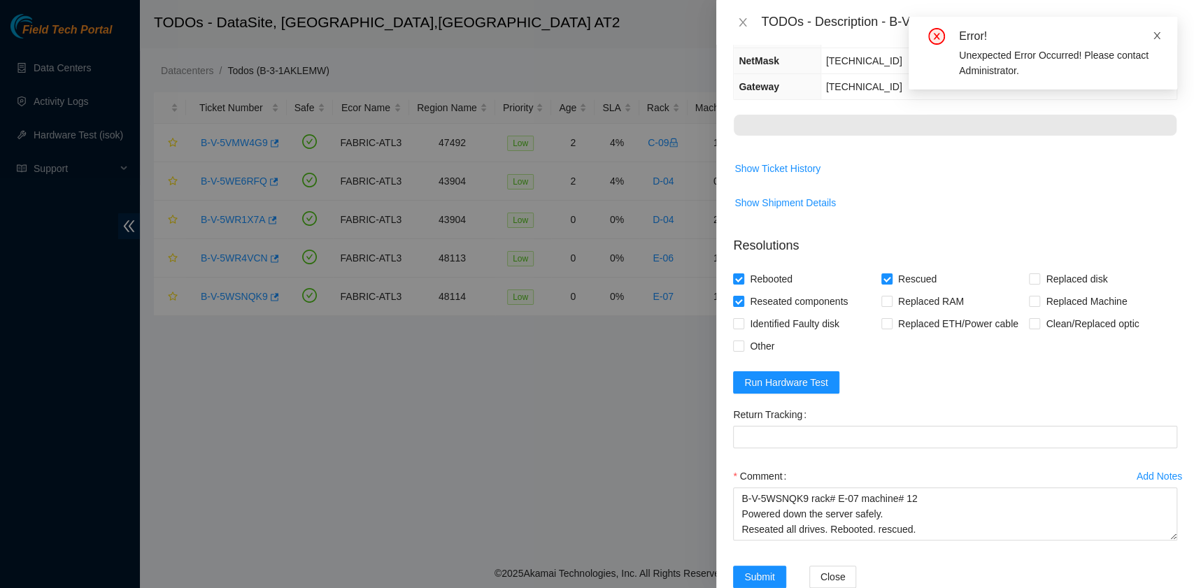
click at [1158, 38] on icon "close" at bounding box center [1156, 35] width 7 height 7
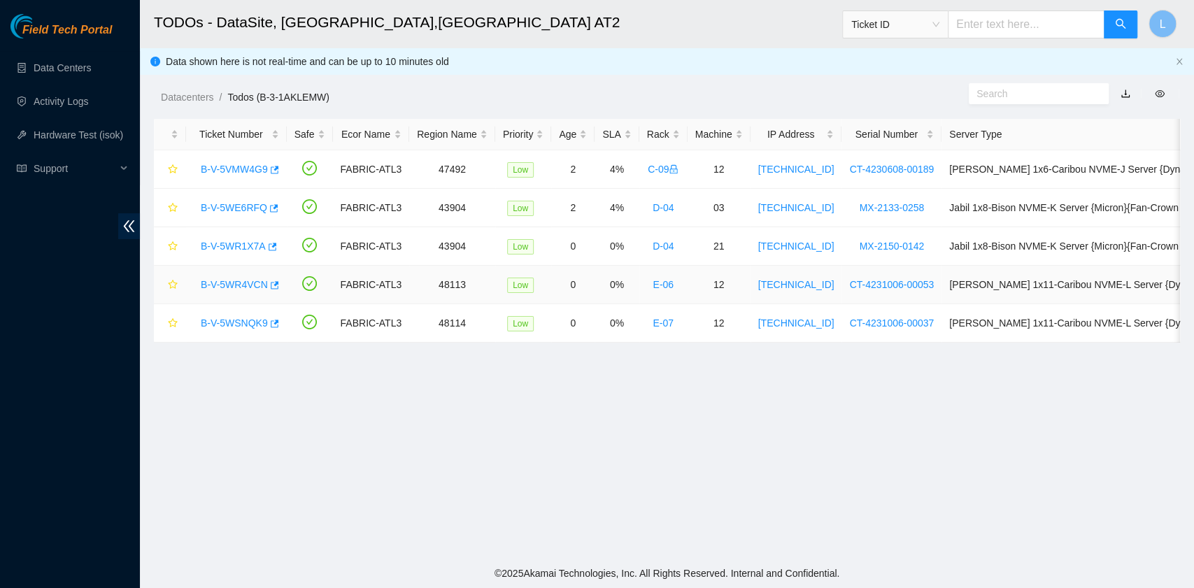
click at [241, 285] on link "B-V-5WR4VCN" at bounding box center [234, 284] width 67 height 11
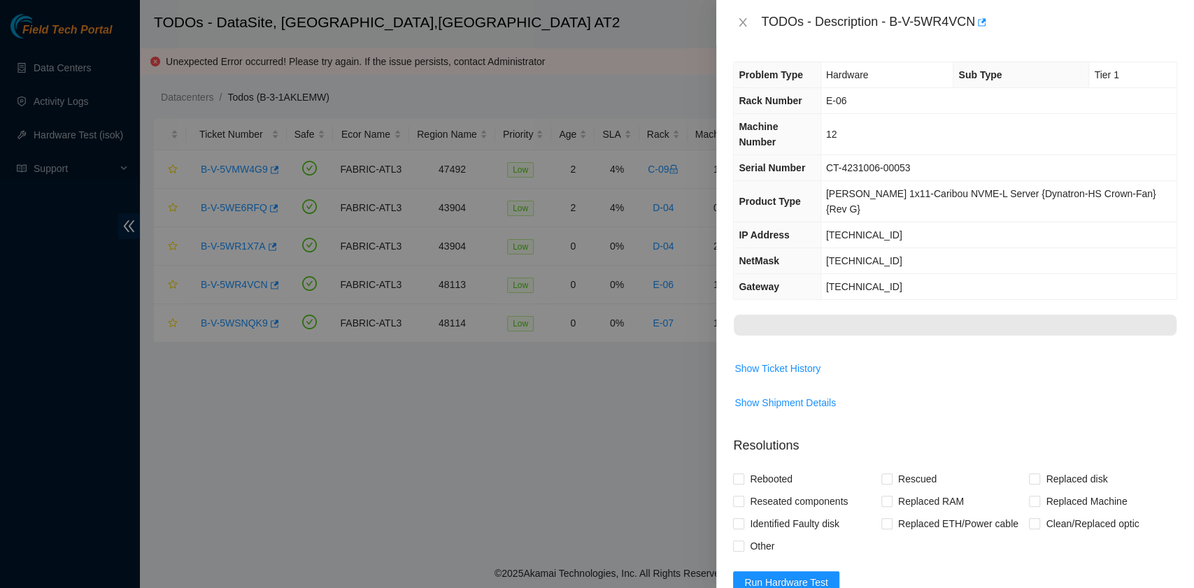
scroll to position [93, 0]
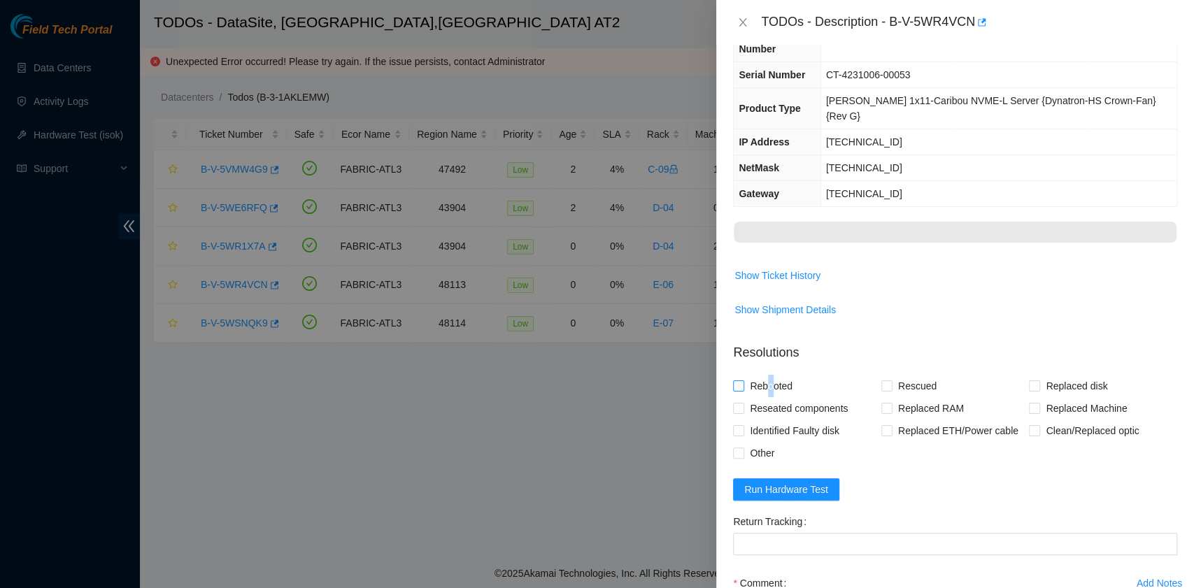
click at [769, 375] on span "Rebooted" at bounding box center [771, 386] width 54 height 22
click at [799, 397] on span "Reseated components" at bounding box center [798, 408] width 109 height 22
click at [743, 403] on input "Reseated components" at bounding box center [738, 408] width 10 height 10
checkbox input "true"
click at [738, 380] on input "Rebooted" at bounding box center [738, 385] width 10 height 10
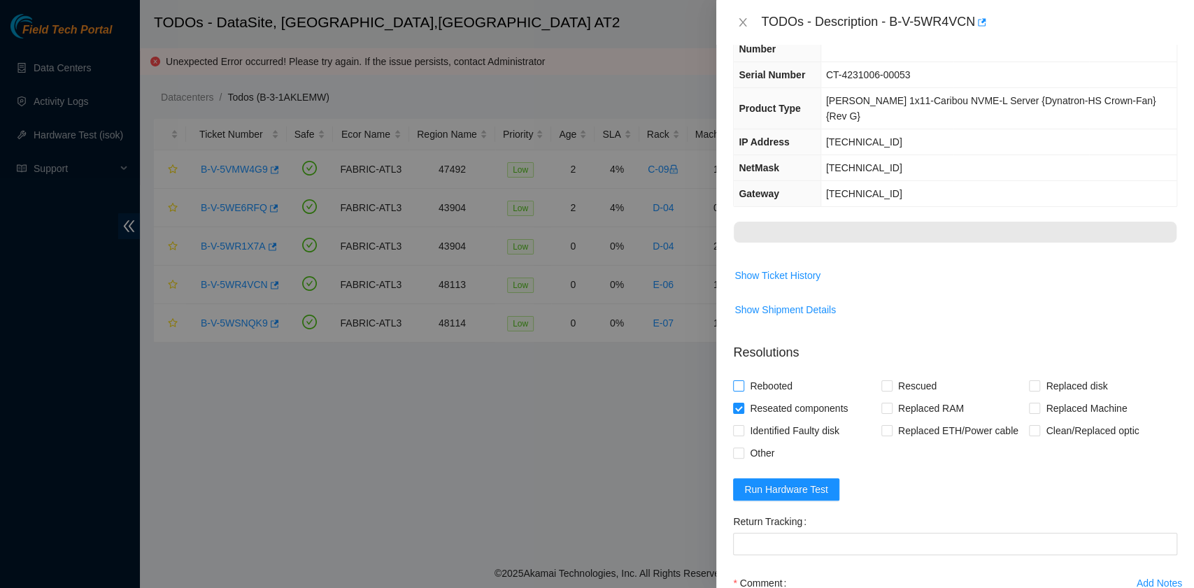
checkbox input "true"
click at [885, 380] on input "Rescued" at bounding box center [886, 385] width 10 height 10
checkbox input "true"
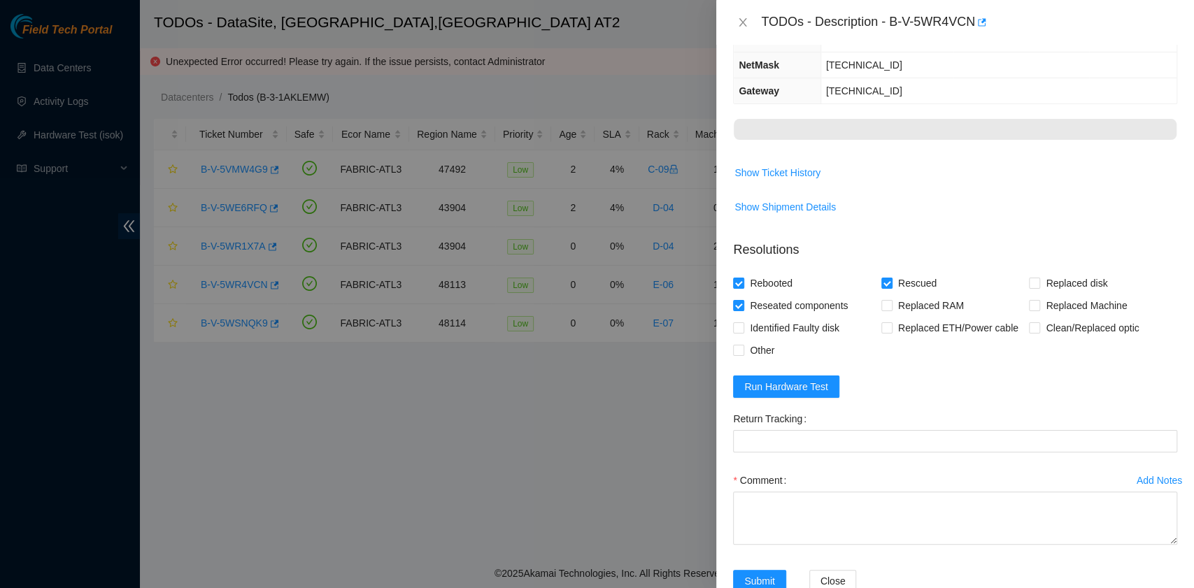
scroll to position [200, 0]
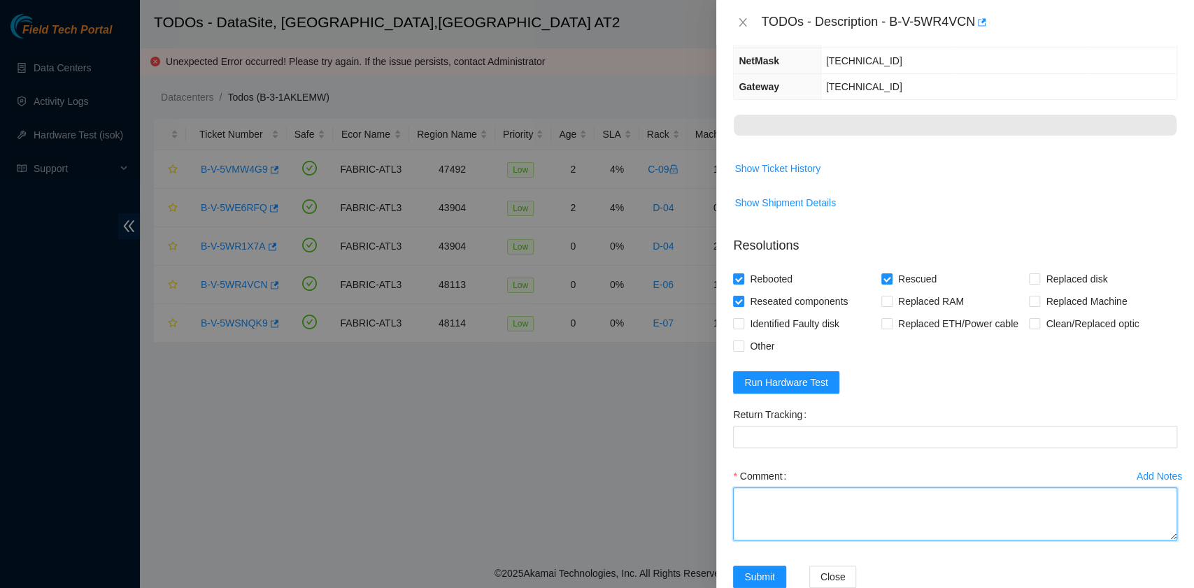
click at [848, 487] on textarea "Comment" at bounding box center [955, 513] width 444 height 53
paste textarea "B-V-5WR4VCN rack# E-06 machine# 12 Powered down the server safely. Reseated all…"
type textarea "B-V-5WR4VCN rack# E-06 machine# 12 Powered down the server safely. Reseated all…"
